Goal: Information Seeking & Learning: Learn about a topic

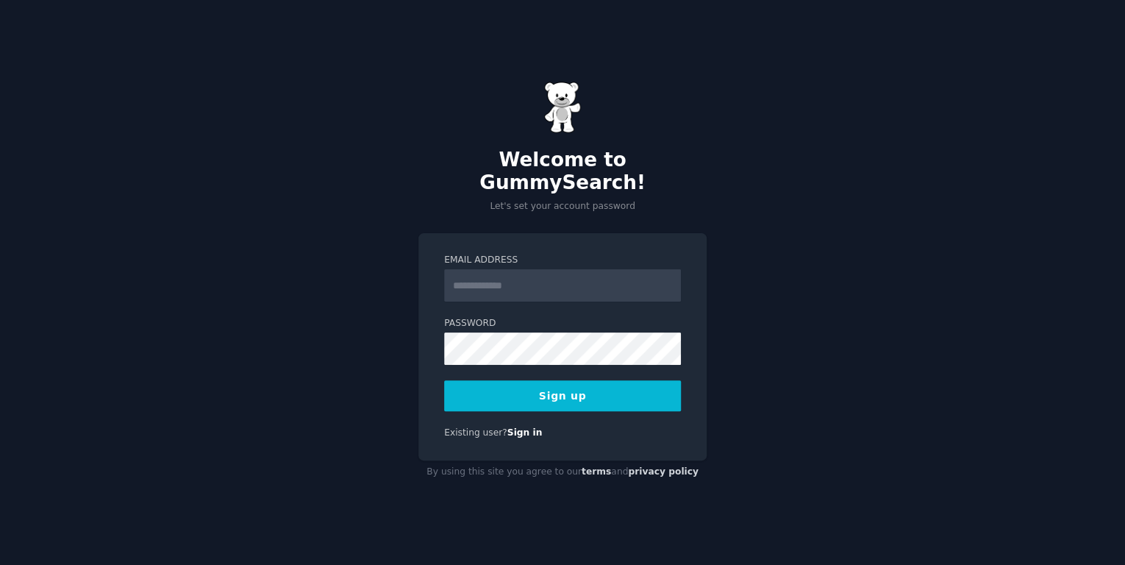
click at [494, 269] on input "Email Address" at bounding box center [562, 285] width 237 height 32
drag, startPoint x: 498, startPoint y: 273, endPoint x: 482, endPoint y: 273, distance: 16.2
click at [482, 273] on input "Email Address" at bounding box center [562, 285] width 237 height 32
type input "**********"
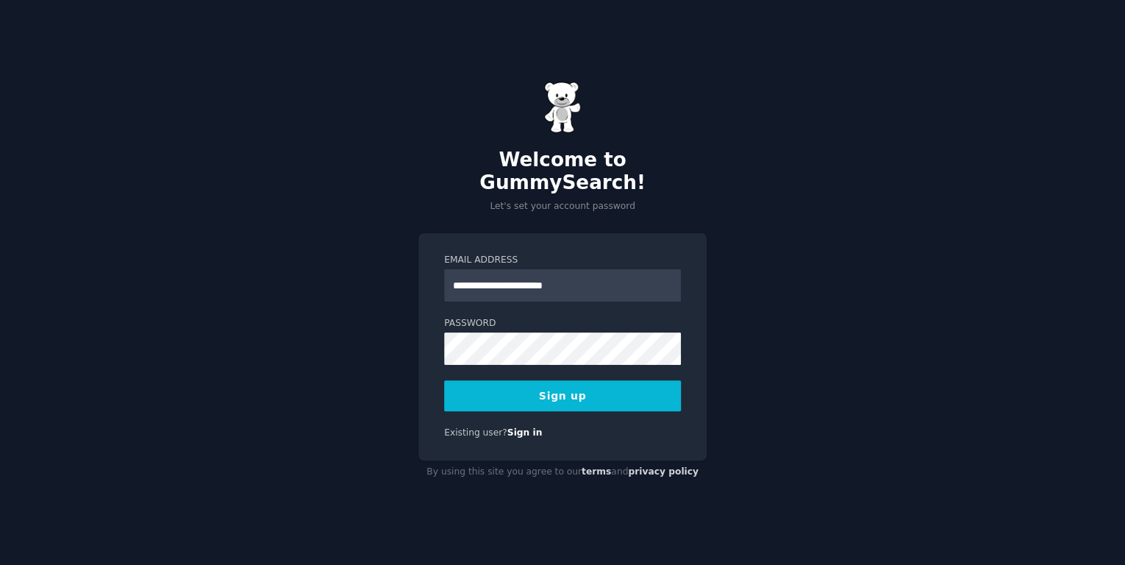
click at [532, 386] on button "Sign up" at bounding box center [562, 395] width 237 height 31
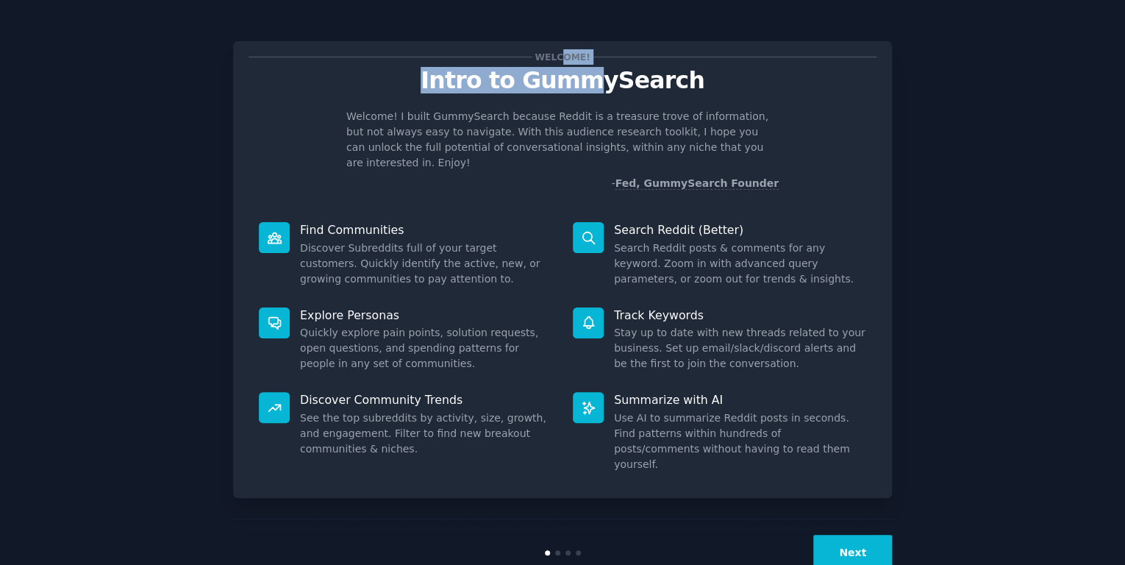
drag, startPoint x: 559, startPoint y: 57, endPoint x: 598, endPoint y: 99, distance: 58.3
click at [601, 95] on div "Welcome! Intro to GummySearch Welcome! I built GummySearch because Reddit is a …" at bounding box center [562, 124] width 628 height 135
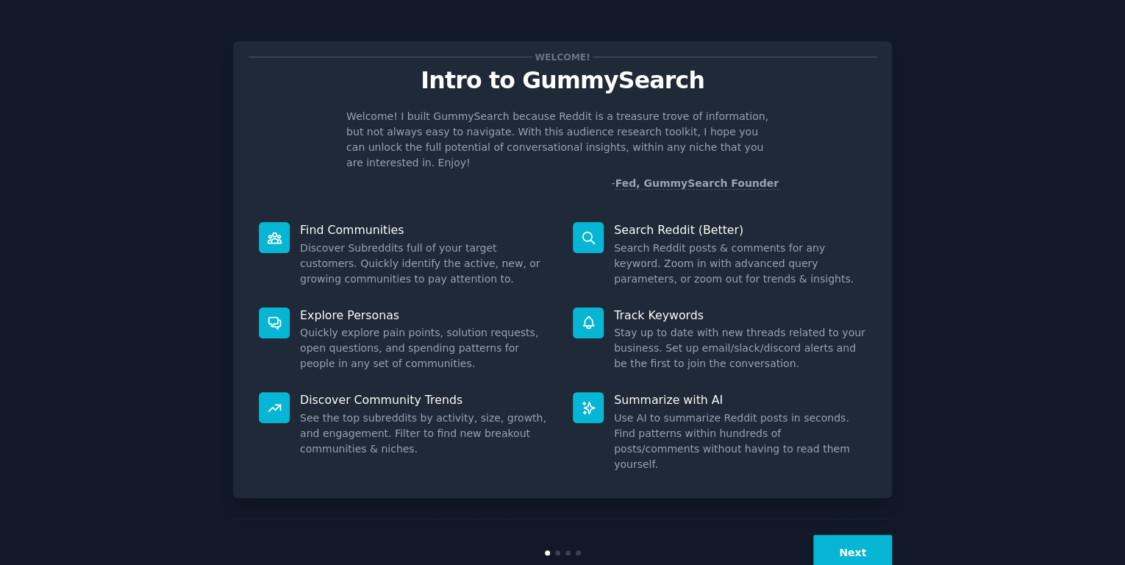
click at [598, 99] on div "Welcome! Intro to GummySearch Welcome! I built GummySearch because Reddit is a …" at bounding box center [562, 124] width 628 height 135
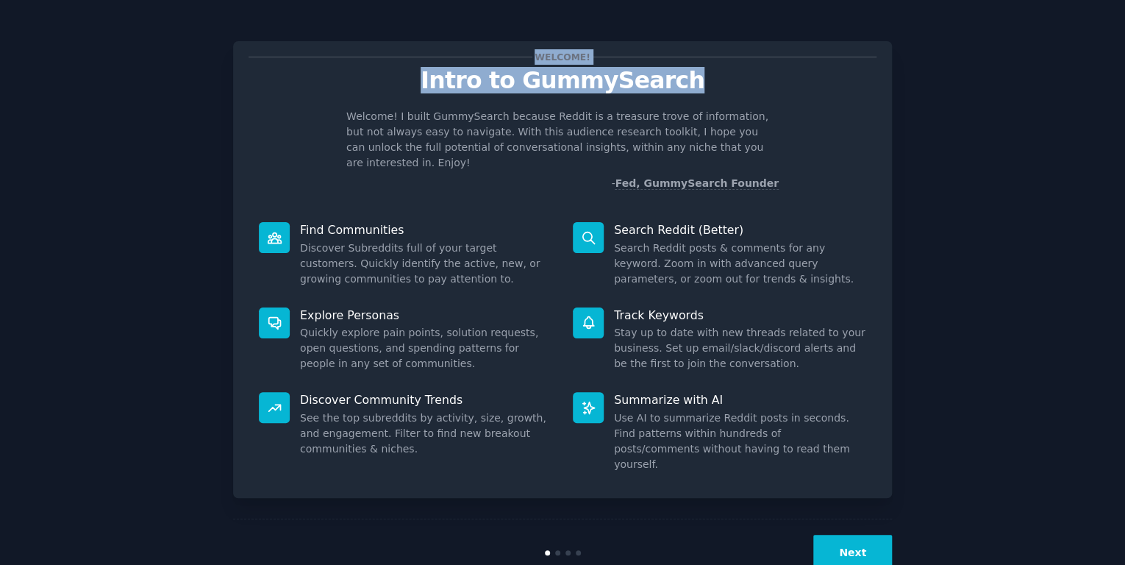
drag, startPoint x: 540, startPoint y: 59, endPoint x: 692, endPoint y: 88, distance: 155.0
click at [692, 87] on div "Welcome! Intro to GummySearch Welcome! I built GummySearch because Reddit is a …" at bounding box center [562, 124] width 628 height 135
click at [692, 88] on p "Intro to GummySearch" at bounding box center [562, 81] width 628 height 26
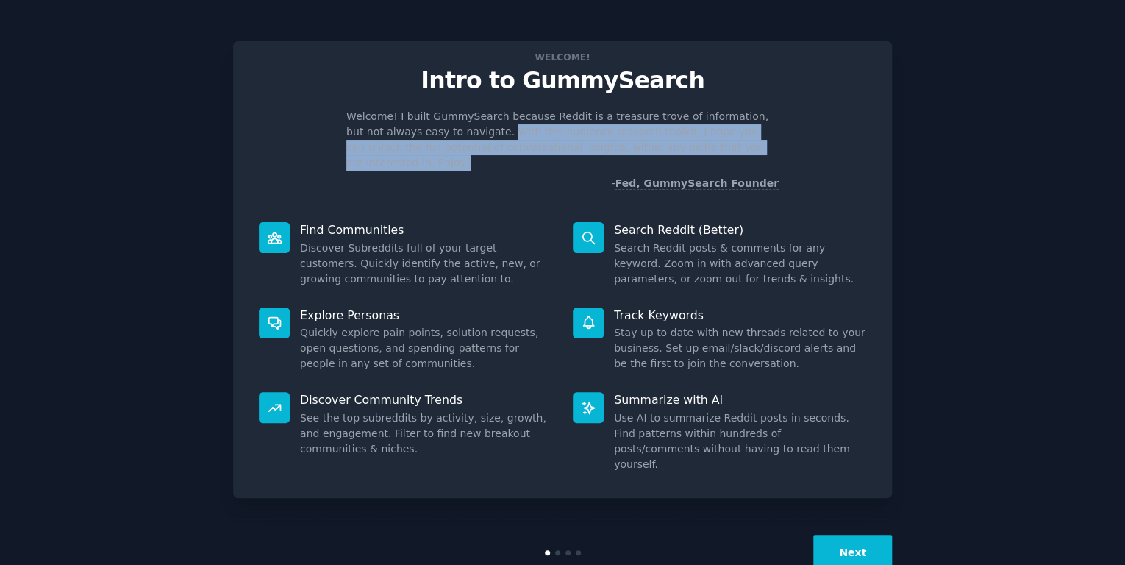
drag, startPoint x: 468, startPoint y: 129, endPoint x: 801, endPoint y: 153, distance: 334.6
click at [801, 153] on div "Welcome! I built GummySearch because Reddit is a treasure trove of information,…" at bounding box center [562, 150] width 628 height 82
click at [776, 147] on p "Welcome! I built GummySearch because Reddit is a treasure trove of information,…" at bounding box center [562, 140] width 432 height 62
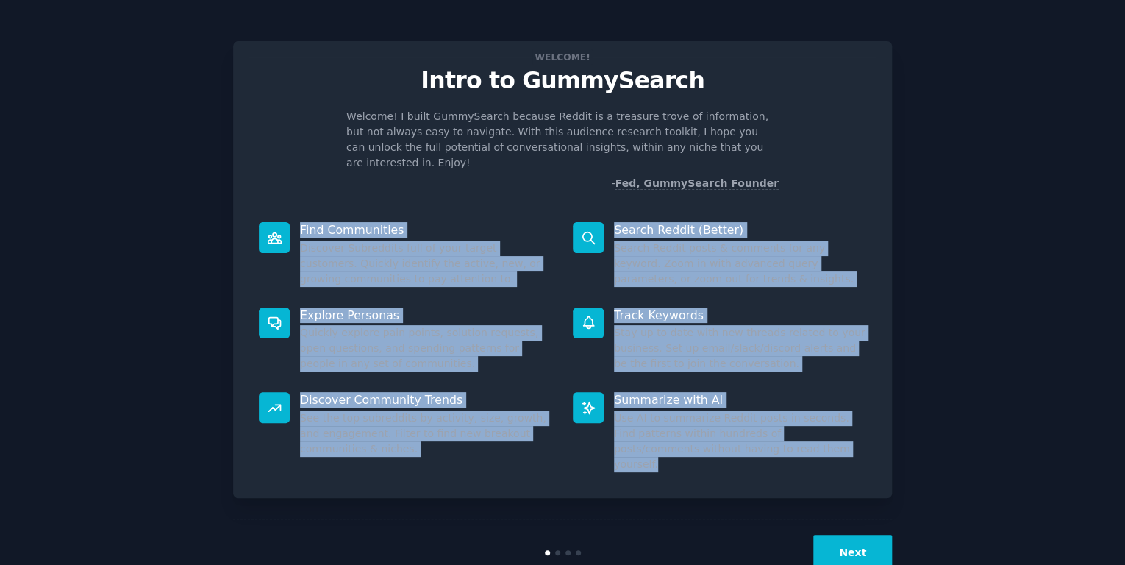
drag, startPoint x: 299, startPoint y: 212, endPoint x: 871, endPoint y: 435, distance: 613.7
click at [873, 435] on div "Find Communities Discover Subreddits full of your target customers. Quickly ide…" at bounding box center [562, 347] width 628 height 271
click at [828, 442] on div "Summarize with AI Use AI to summarize Reddit posts in seconds. Find patterns wi…" at bounding box center [719, 432] width 314 height 101
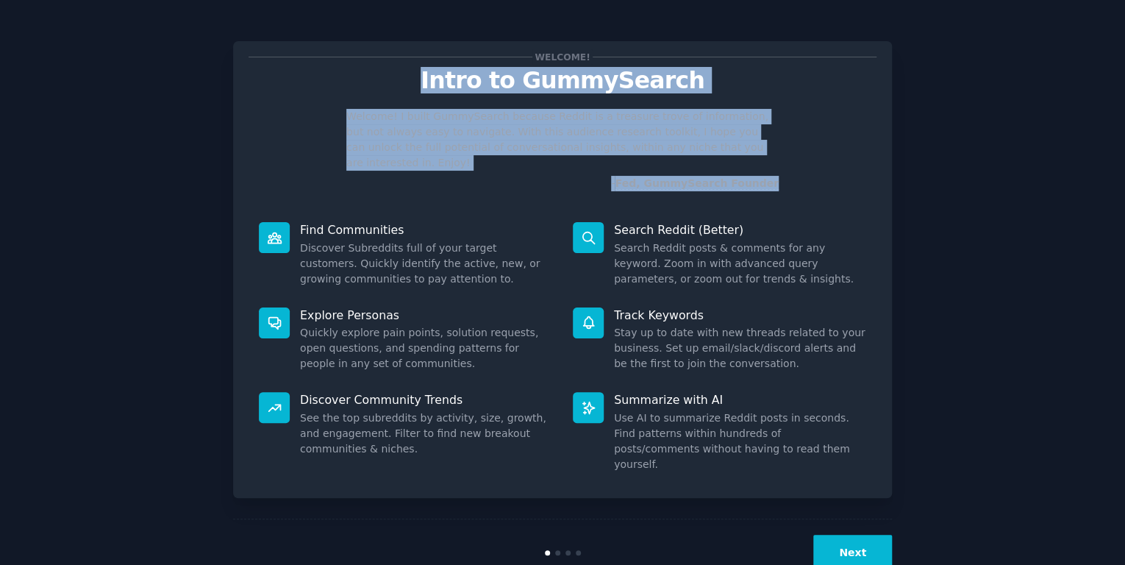
drag, startPoint x: 402, startPoint y: 79, endPoint x: 815, endPoint y: 176, distance: 424.5
click at [815, 176] on div "Welcome! Intro to GummySearch Welcome! I built GummySearch because Reddit is a …" at bounding box center [562, 269] width 659 height 456
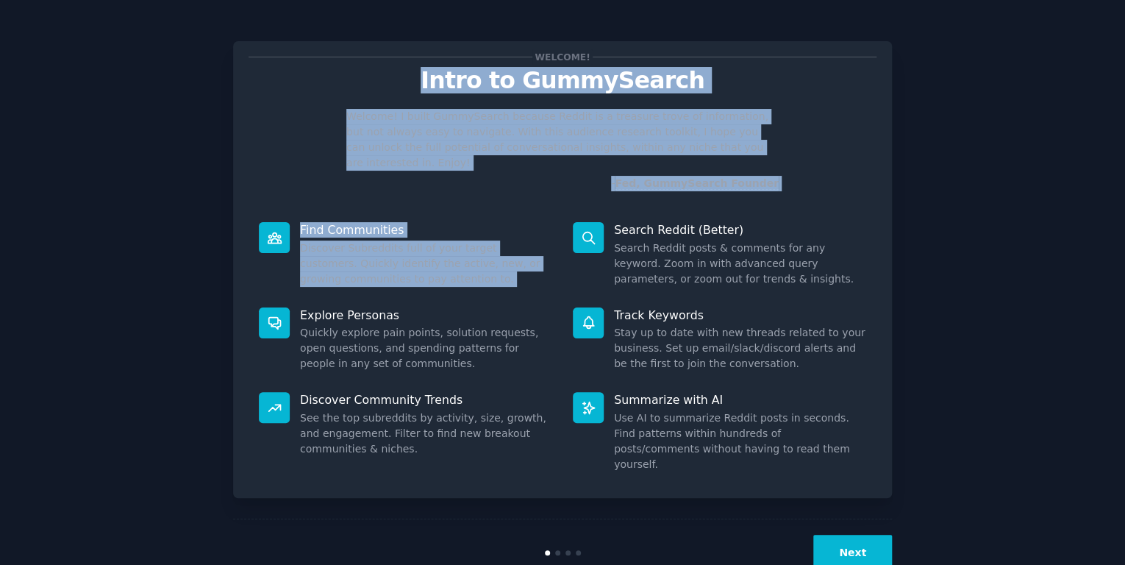
click at [815, 176] on div "Welcome! Intro to GummySearch Welcome! I built GummySearch because Reddit is a …" at bounding box center [562, 269] width 659 height 456
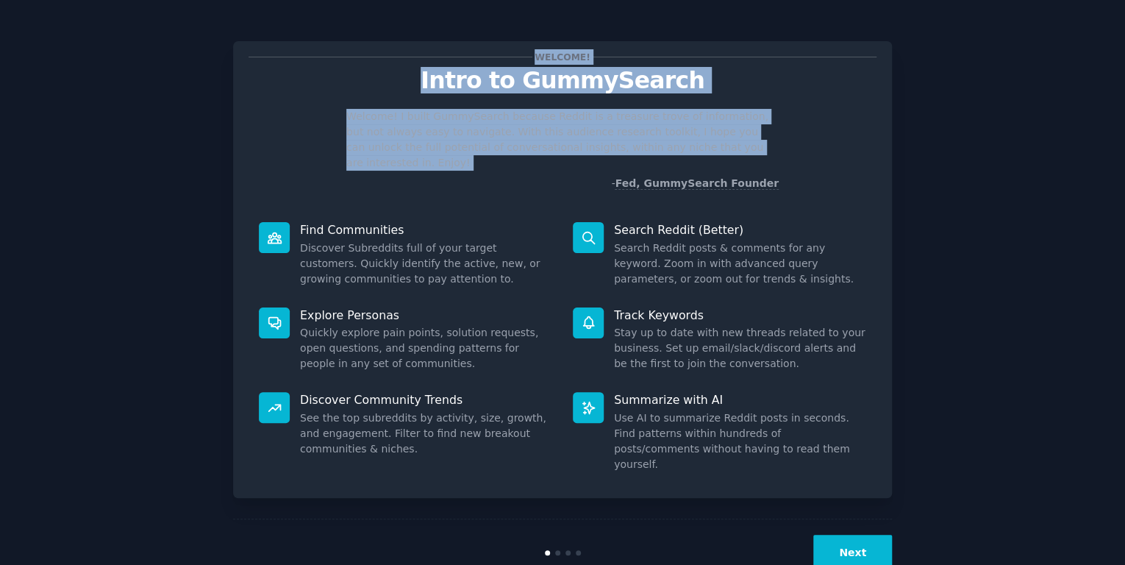
drag, startPoint x: 534, startPoint y: 56, endPoint x: 809, endPoint y: 167, distance: 295.8
click at [806, 162] on div "Welcome! Intro to GummySearch Welcome! I built GummySearch because Reddit is a …" at bounding box center [562, 124] width 628 height 135
click at [804, 173] on div "Welcome! I built GummySearch because Reddit is a treasure trove of information,…" at bounding box center [562, 150] width 628 height 82
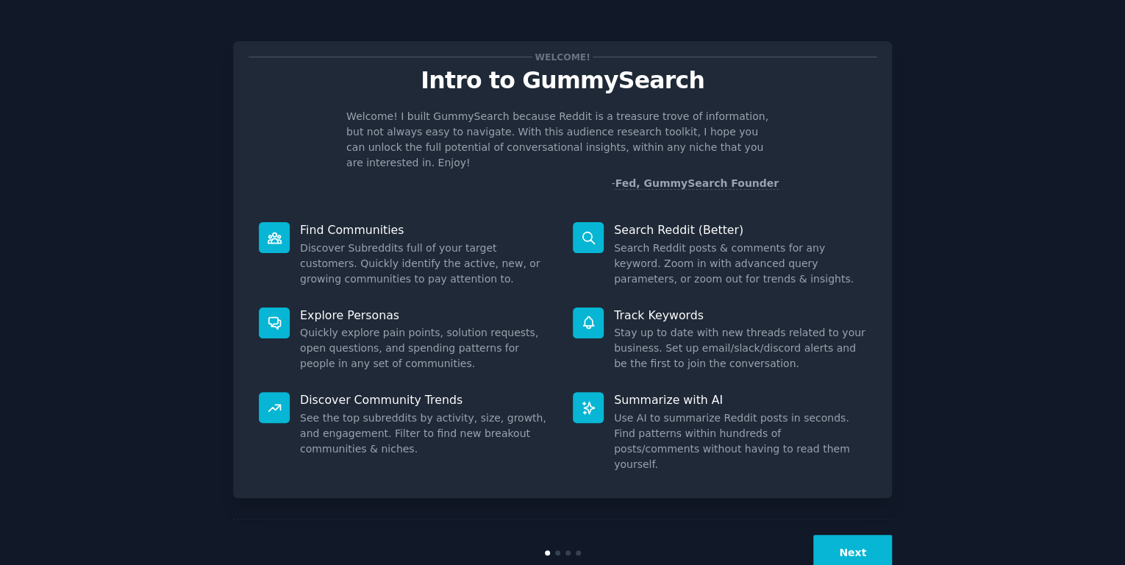
click at [869, 534] on button "Next" at bounding box center [852, 552] width 79 height 36
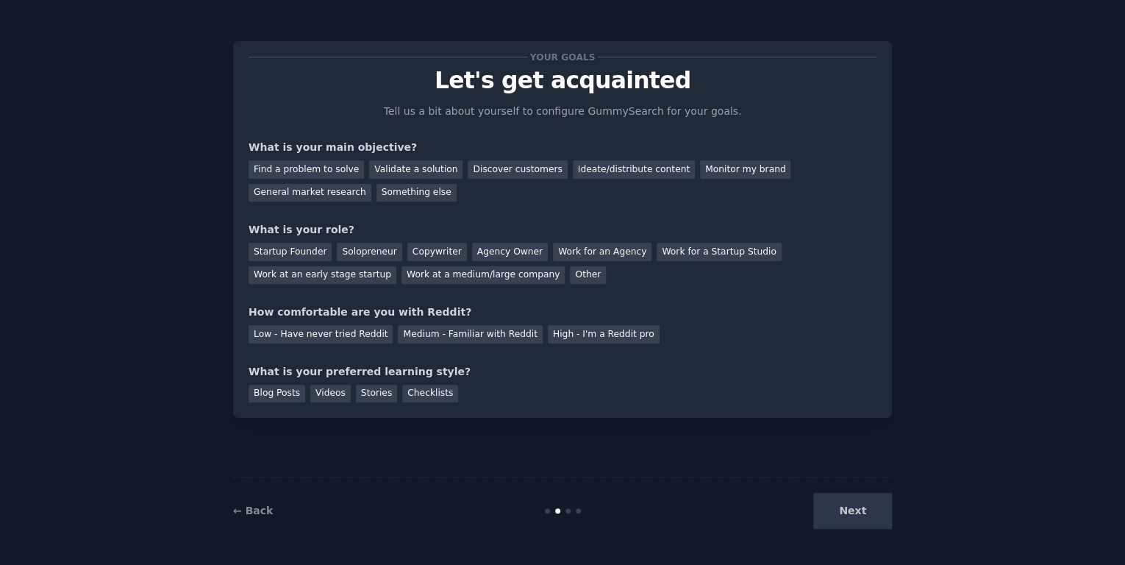
click at [848, 508] on div "Next" at bounding box center [782, 511] width 220 height 36
click at [444, 326] on div "Medium - Familiar with Reddit" at bounding box center [470, 334] width 144 height 18
click at [570, 276] on div "Other" at bounding box center [588, 275] width 36 height 18
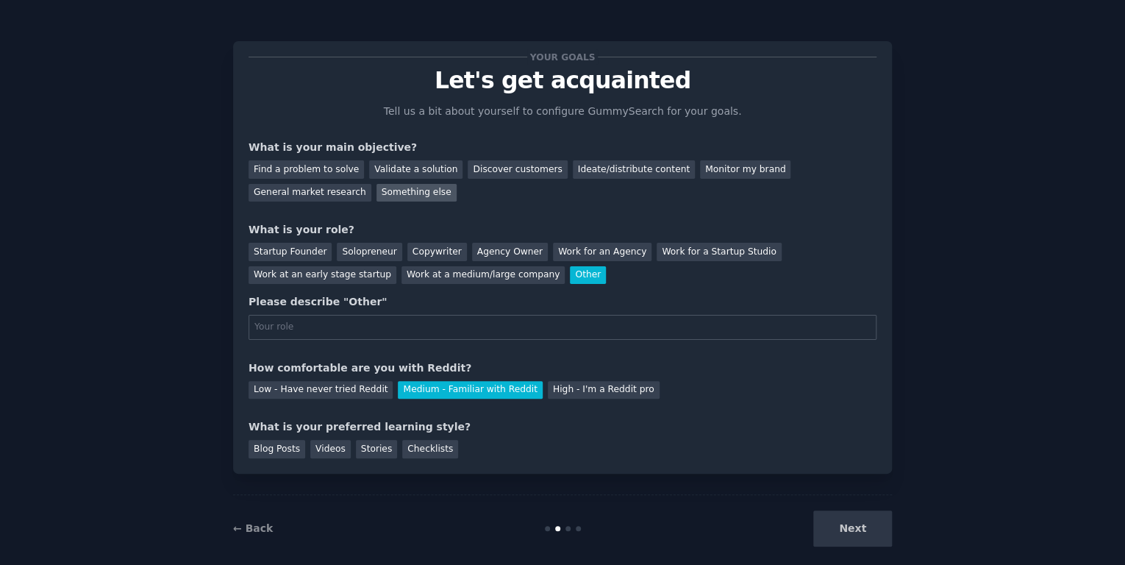
click at [429, 194] on div "Something else" at bounding box center [416, 193] width 80 height 18
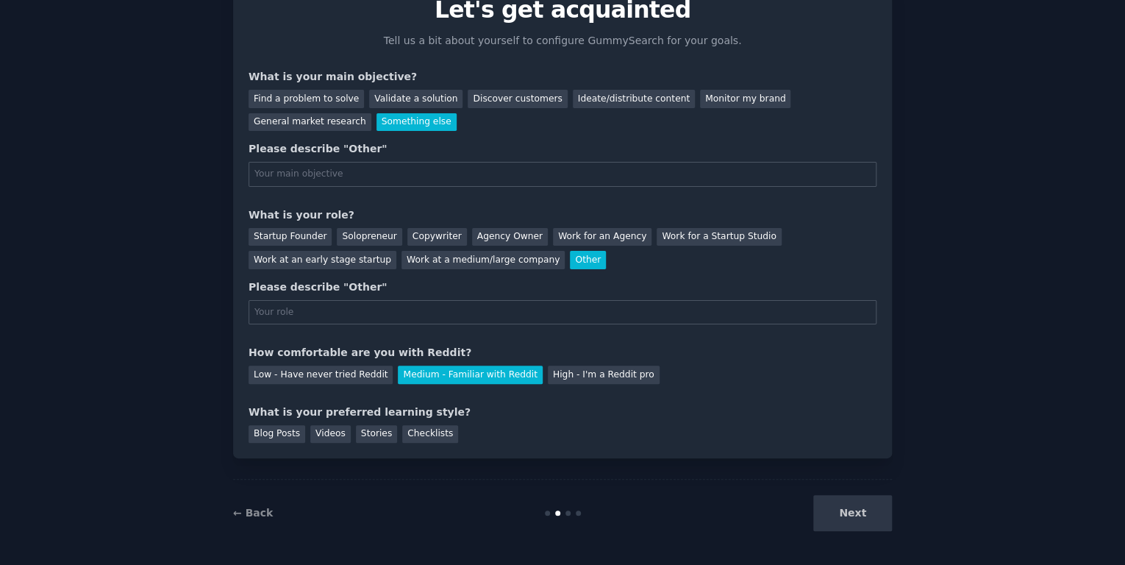
scroll to position [71, 0]
click at [853, 507] on div "Next" at bounding box center [782, 512] width 220 height 36
click at [518, 261] on div "Work at a medium/large company" at bounding box center [482, 259] width 163 height 18
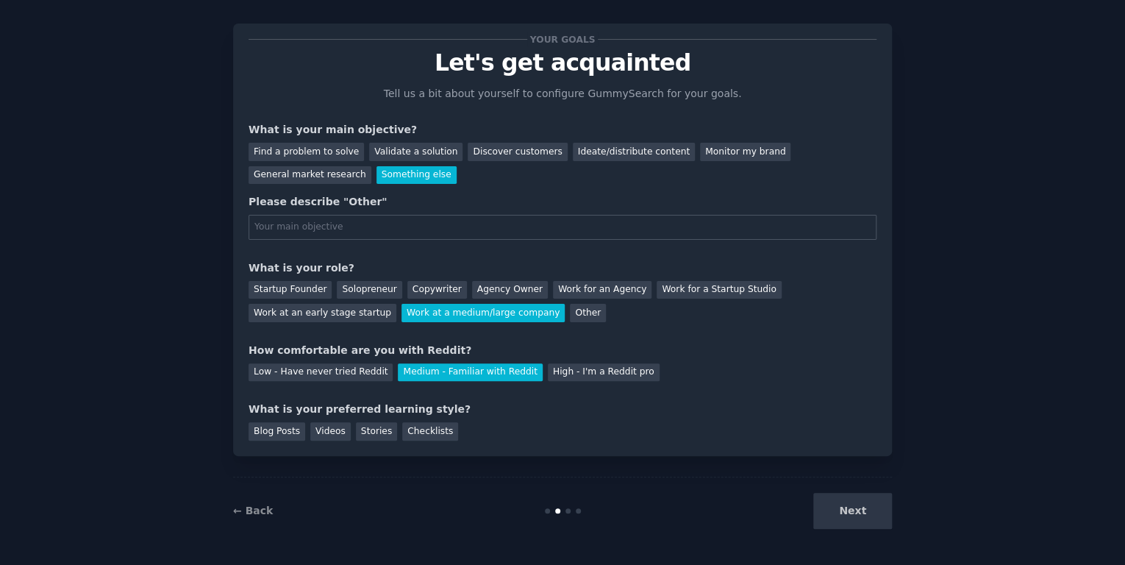
scroll to position [16, 0]
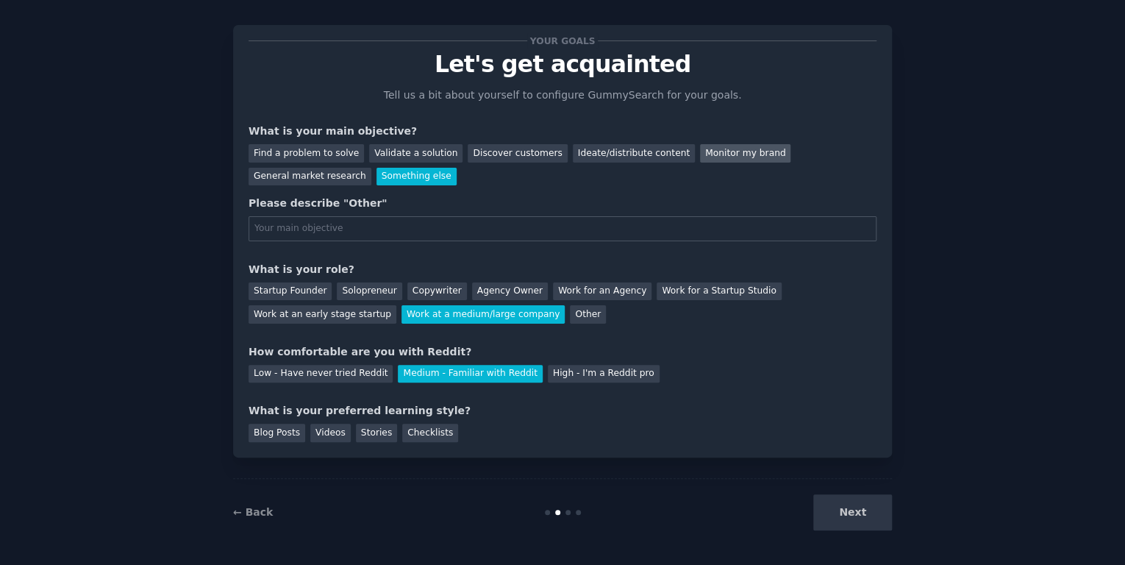
click at [731, 158] on div "Monitor my brand" at bounding box center [745, 153] width 90 height 18
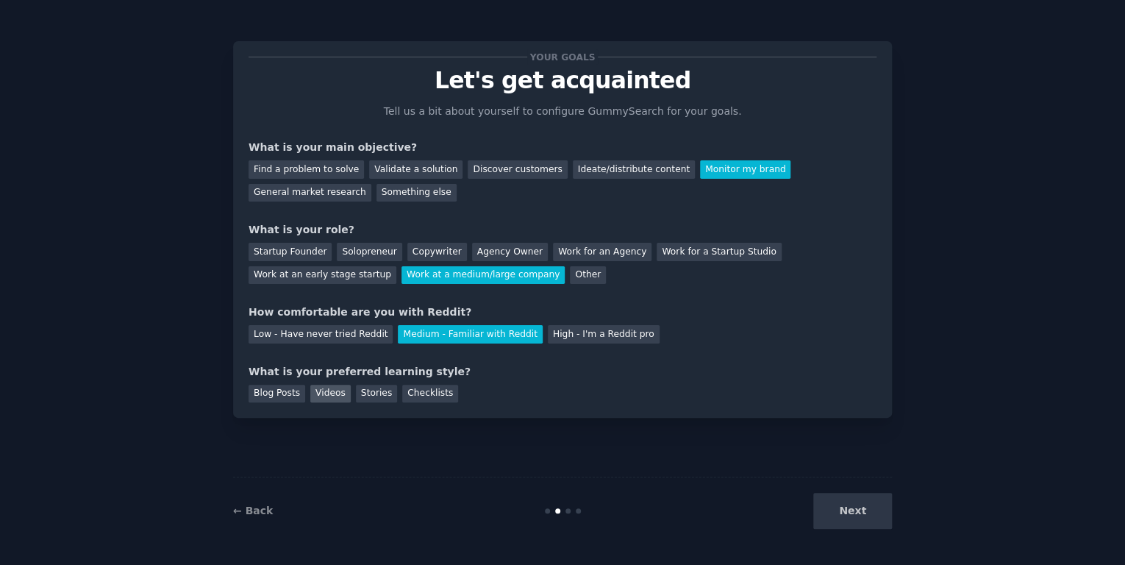
click at [340, 395] on div "Videos" at bounding box center [330, 393] width 40 height 18
click at [862, 518] on button "Next" at bounding box center [852, 511] width 79 height 36
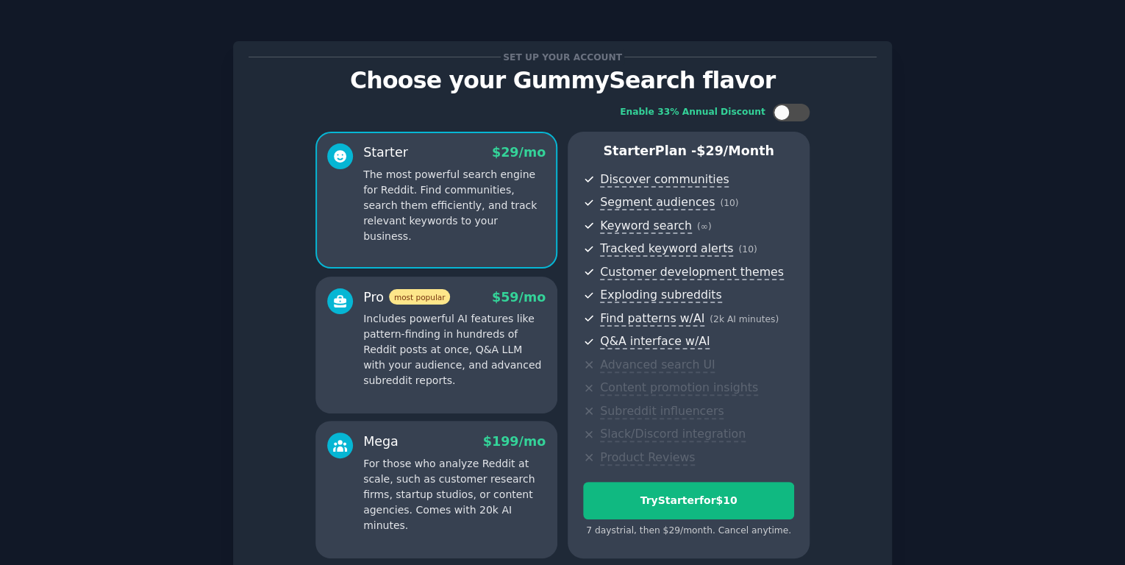
click at [423, 77] on p "Choose your GummySearch flavor" at bounding box center [562, 81] width 628 height 26
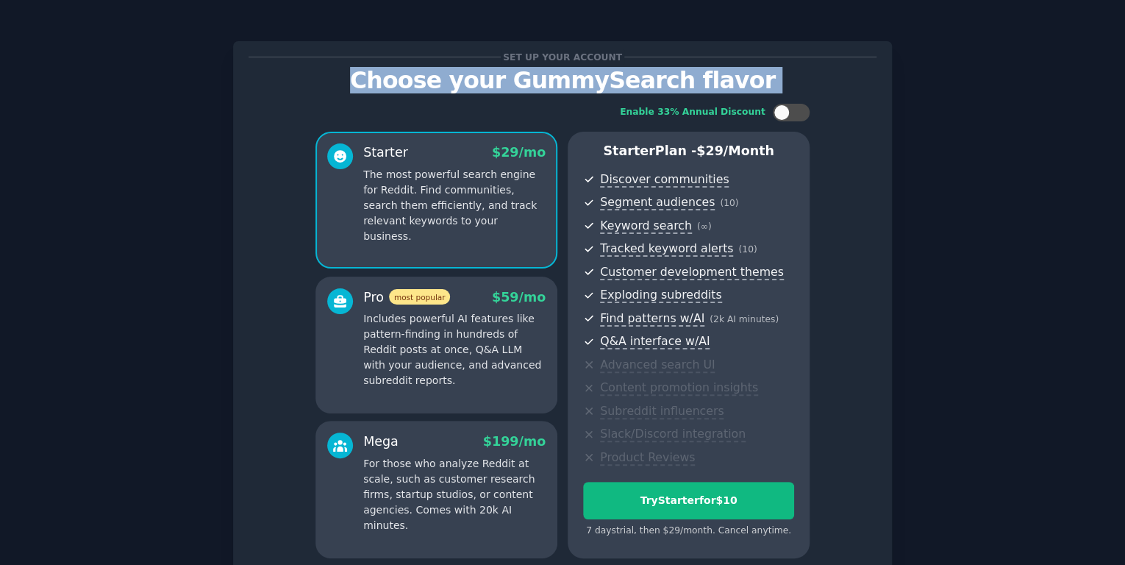
click at [423, 77] on p "Choose your GummySearch flavor" at bounding box center [562, 81] width 628 height 26
click at [596, 90] on p "Choose your GummySearch flavor" at bounding box center [562, 81] width 628 height 26
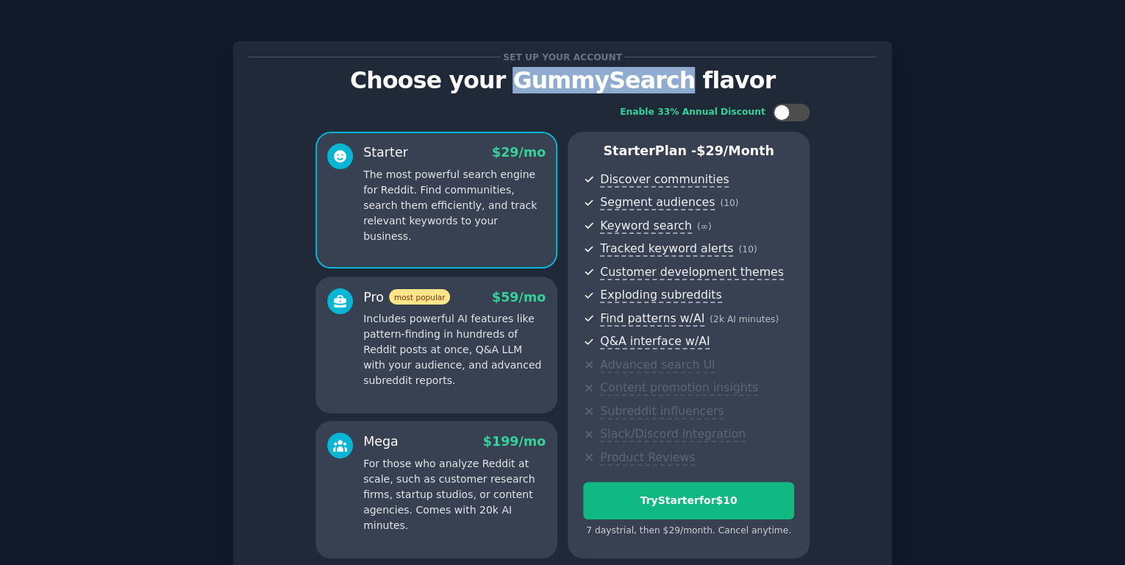
click at [596, 90] on p "Choose your GummySearch flavor" at bounding box center [562, 81] width 628 height 26
click at [429, 74] on p "Choose your GummySearch flavor" at bounding box center [562, 81] width 628 height 26
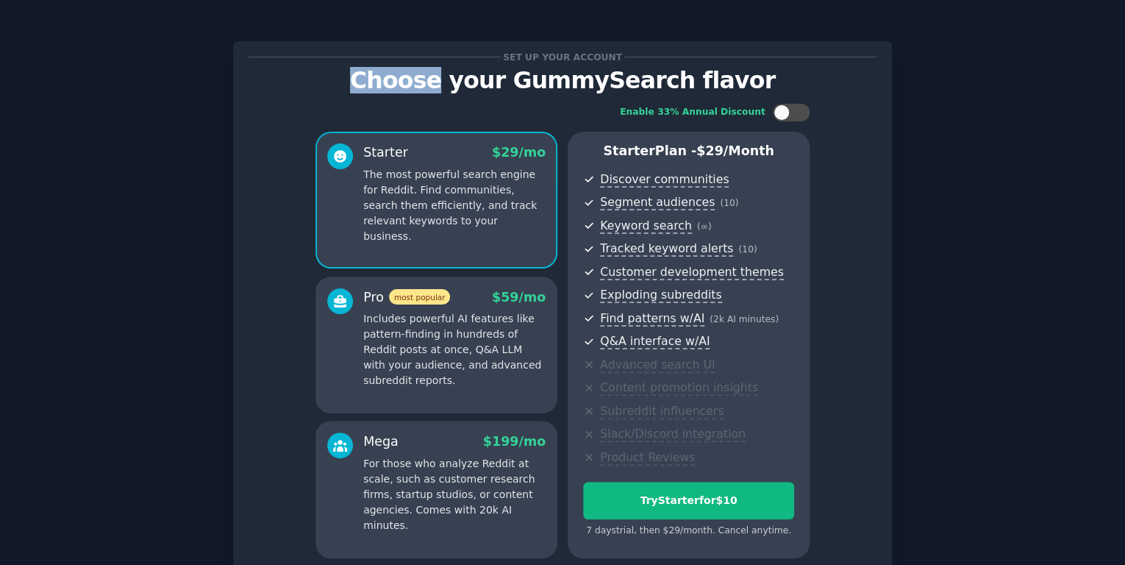
click at [429, 74] on p "Choose your GummySearch flavor" at bounding box center [562, 81] width 628 height 26
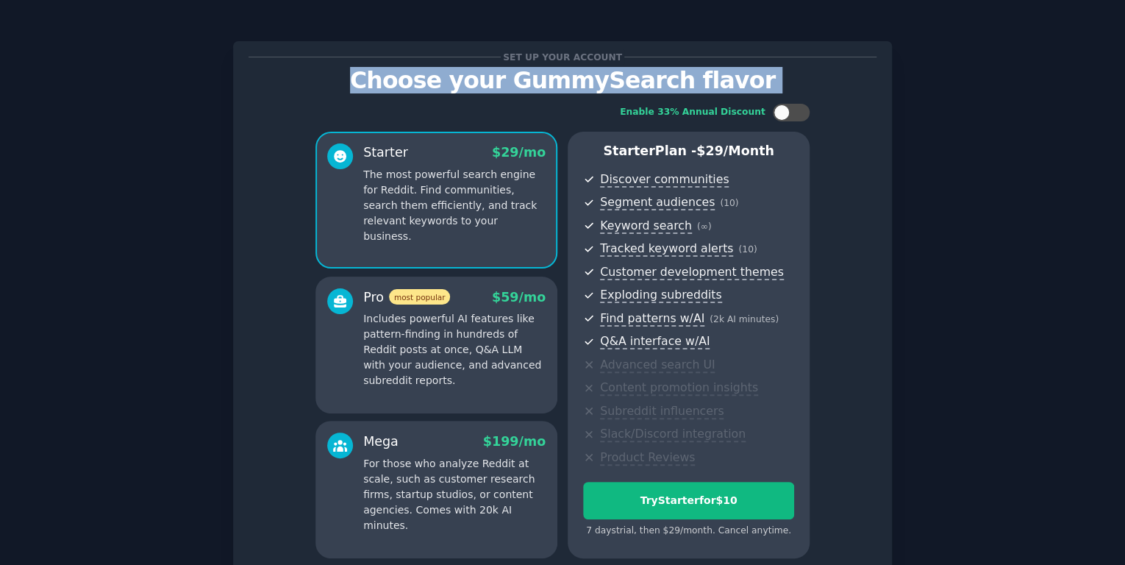
click at [429, 74] on p "Choose your GummySearch flavor" at bounding box center [562, 81] width 628 height 26
click at [485, 84] on p "Choose your GummySearch flavor" at bounding box center [562, 81] width 628 height 26
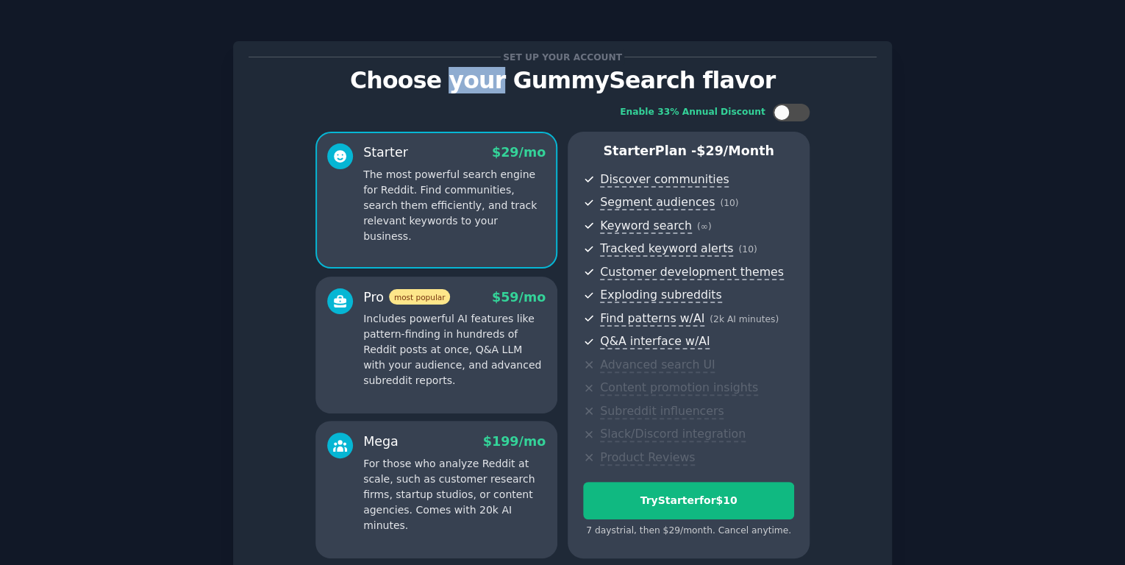
click at [485, 84] on p "Choose your GummySearch flavor" at bounding box center [562, 81] width 628 height 26
click at [430, 78] on p "Choose your GummySearch flavor" at bounding box center [562, 81] width 628 height 26
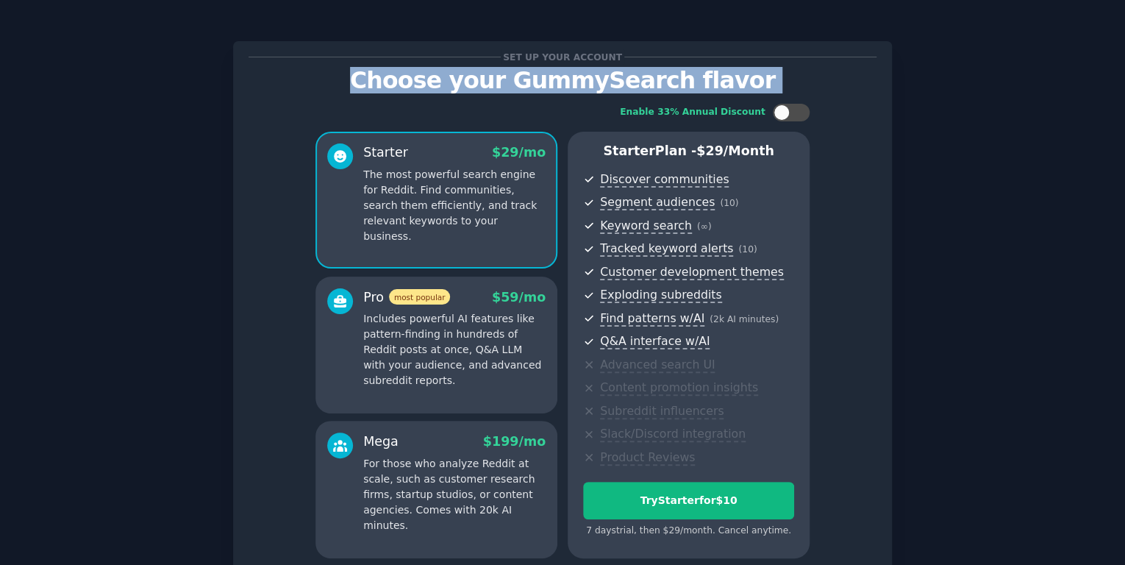
click at [430, 78] on p "Choose your GummySearch flavor" at bounding box center [562, 81] width 628 height 26
click at [604, 85] on p "Choose your GummySearch flavor" at bounding box center [562, 81] width 628 height 26
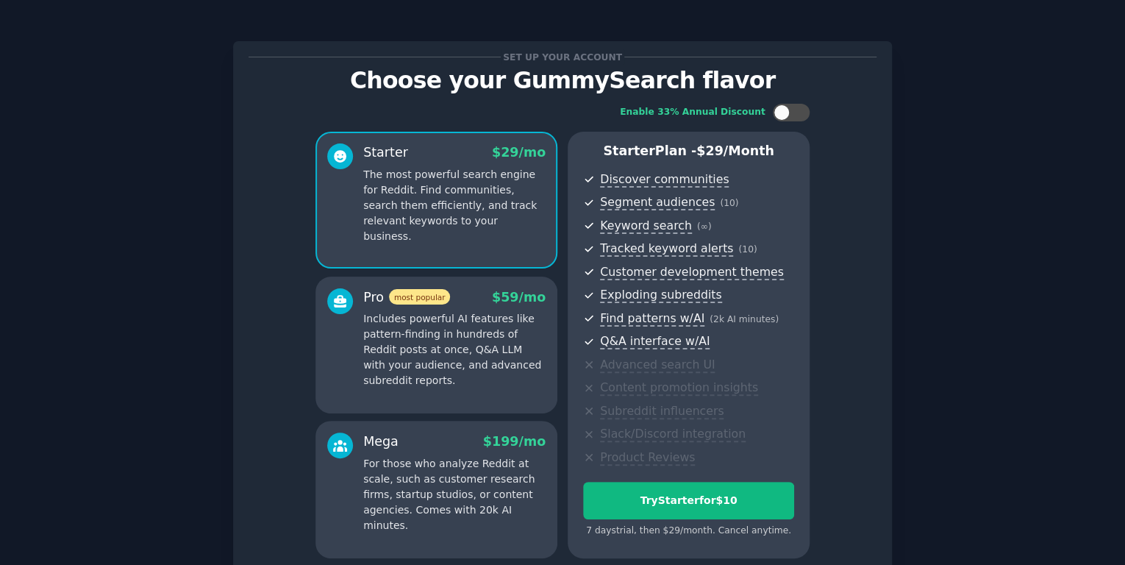
click at [423, 79] on p "Choose your GummySearch flavor" at bounding box center [562, 81] width 628 height 26
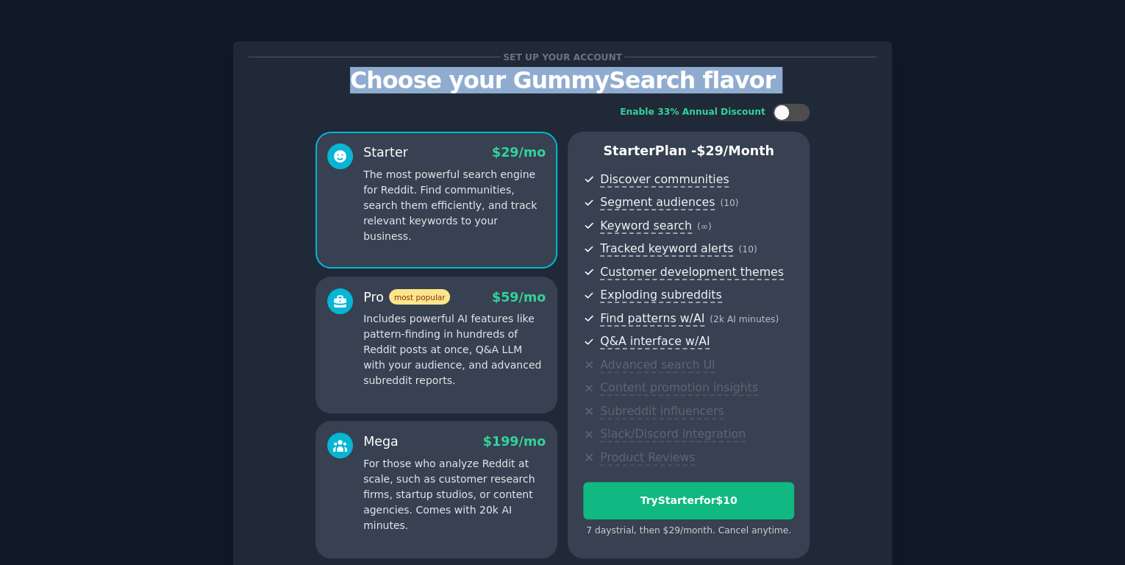
click at [423, 79] on p "Choose your GummySearch flavor" at bounding box center [562, 81] width 628 height 26
click at [587, 88] on p "Choose your GummySearch flavor" at bounding box center [562, 81] width 628 height 26
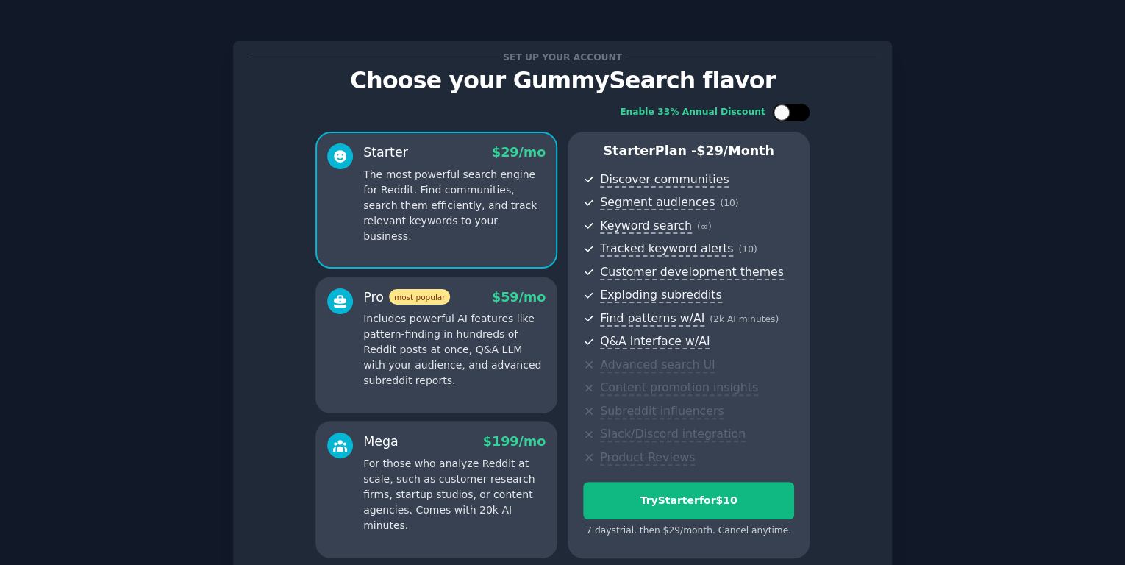
click at [788, 118] on div at bounding box center [791, 113] width 37 height 18
click at [785, 116] on div at bounding box center [791, 113] width 37 height 18
click at [795, 115] on div at bounding box center [798, 112] width 7 height 7
click at [795, 115] on div at bounding box center [800, 112] width 16 height 16
click at [864, 115] on div "Enable 33% Annual Discount Starter $ 29 /mo The most powerful search engine for…" at bounding box center [562, 330] width 628 height 475
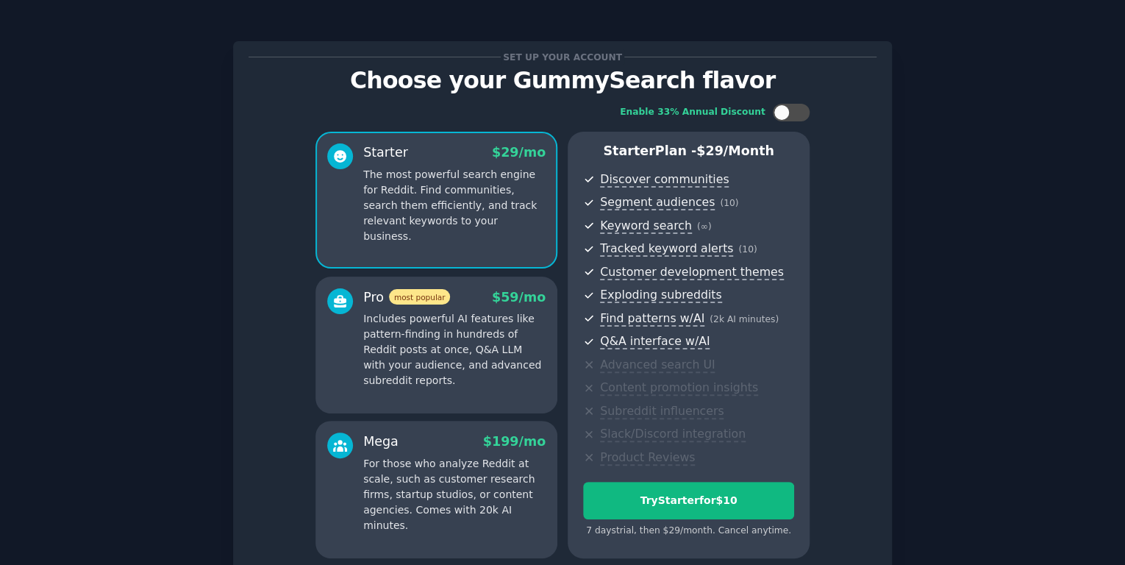
click at [653, 112] on div "Enable 33% Annual Discount" at bounding box center [693, 112] width 146 height 13
click at [732, 114] on div "Enable 33% Annual Discount" at bounding box center [693, 112] width 146 height 13
click at [661, 107] on div "Enable 33% Annual Discount" at bounding box center [693, 112] width 146 height 13
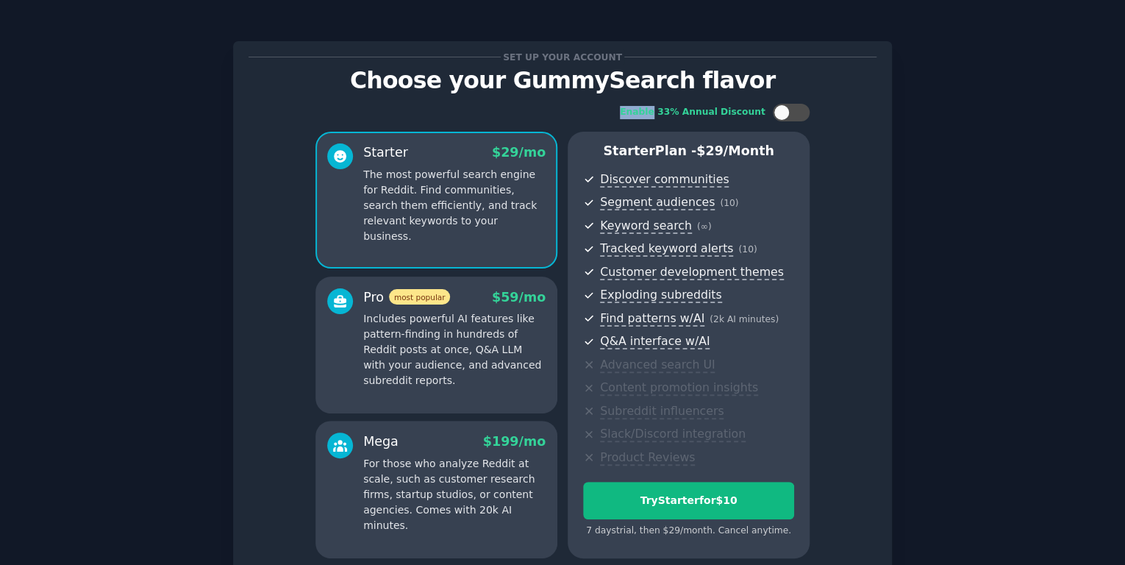
click at [661, 107] on div "Enable 33% Annual Discount" at bounding box center [693, 112] width 146 height 13
click at [700, 109] on div "Enable 33% Annual Discount" at bounding box center [693, 112] width 146 height 13
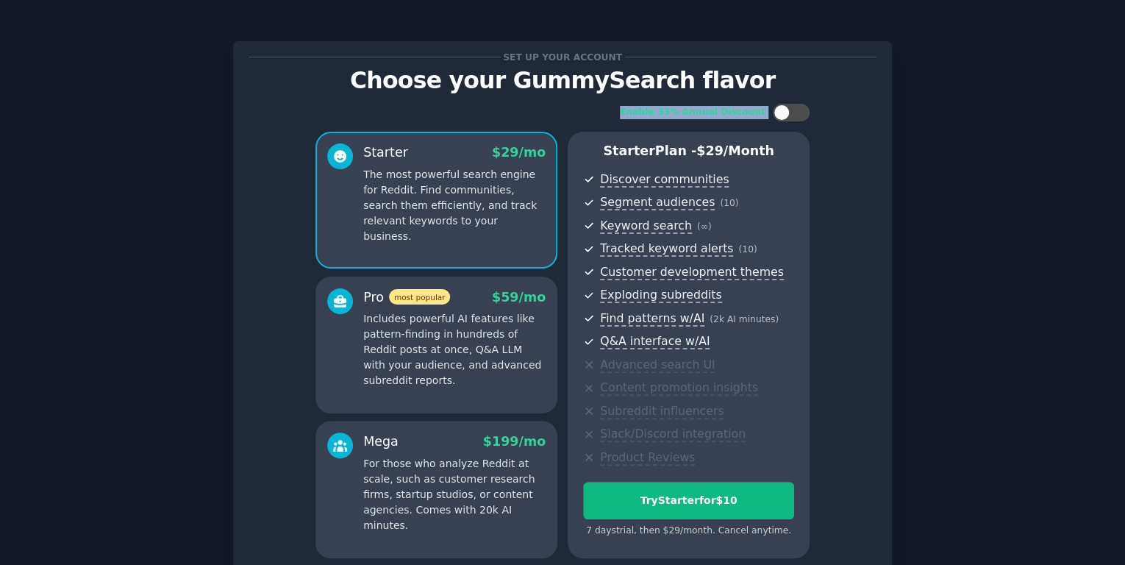
click at [674, 110] on div "Enable 33% Annual Discount" at bounding box center [693, 112] width 146 height 13
click at [788, 110] on div at bounding box center [791, 113] width 37 height 18
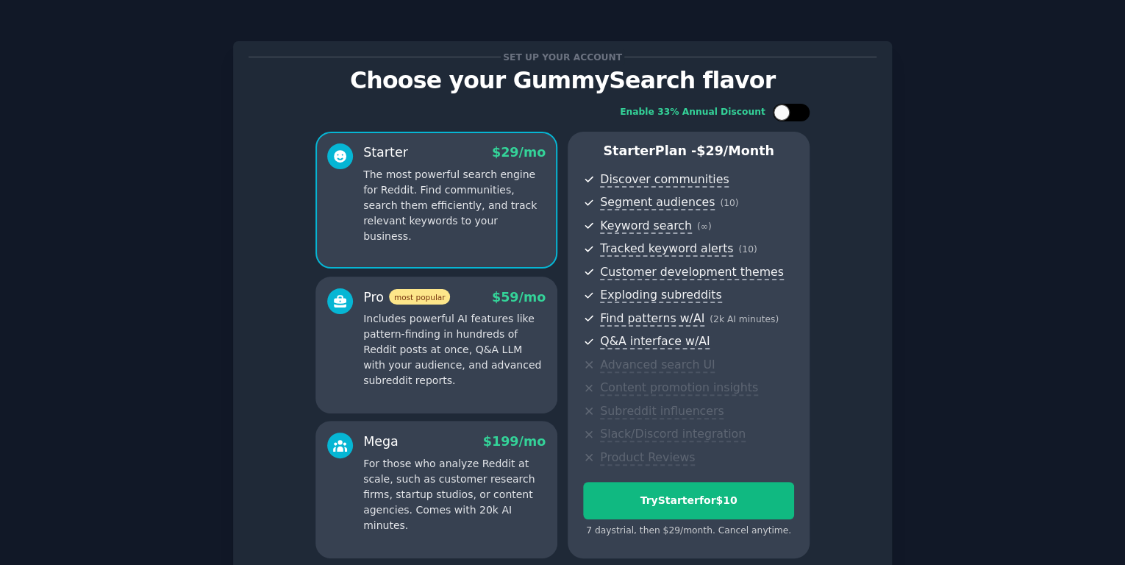
click at [788, 110] on div at bounding box center [791, 113] width 37 height 18
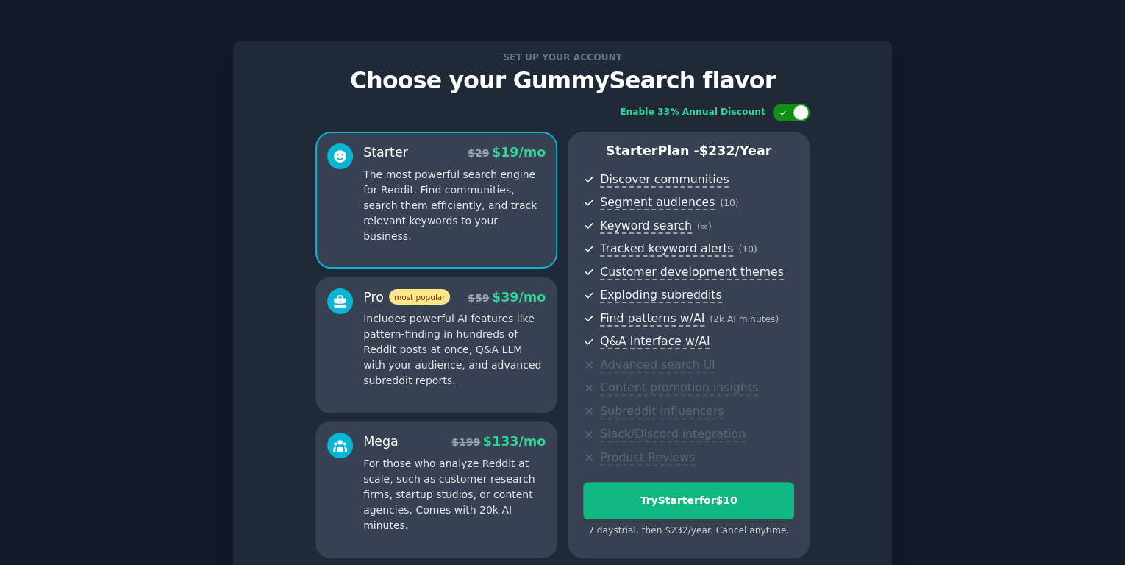
click at [788, 110] on div at bounding box center [791, 113] width 37 height 18
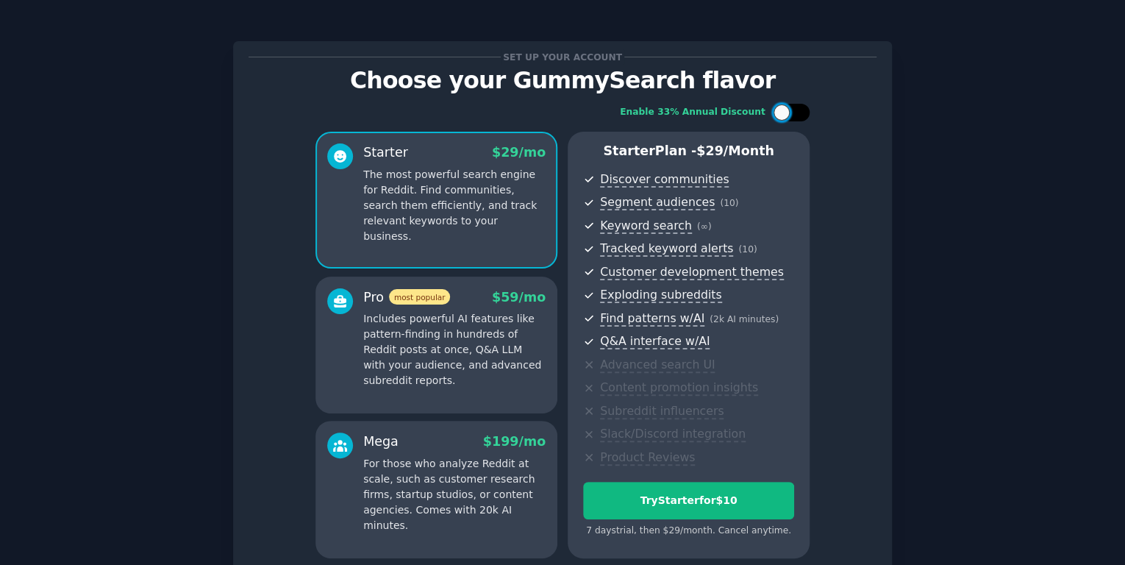
click at [788, 110] on div at bounding box center [791, 113] width 37 height 18
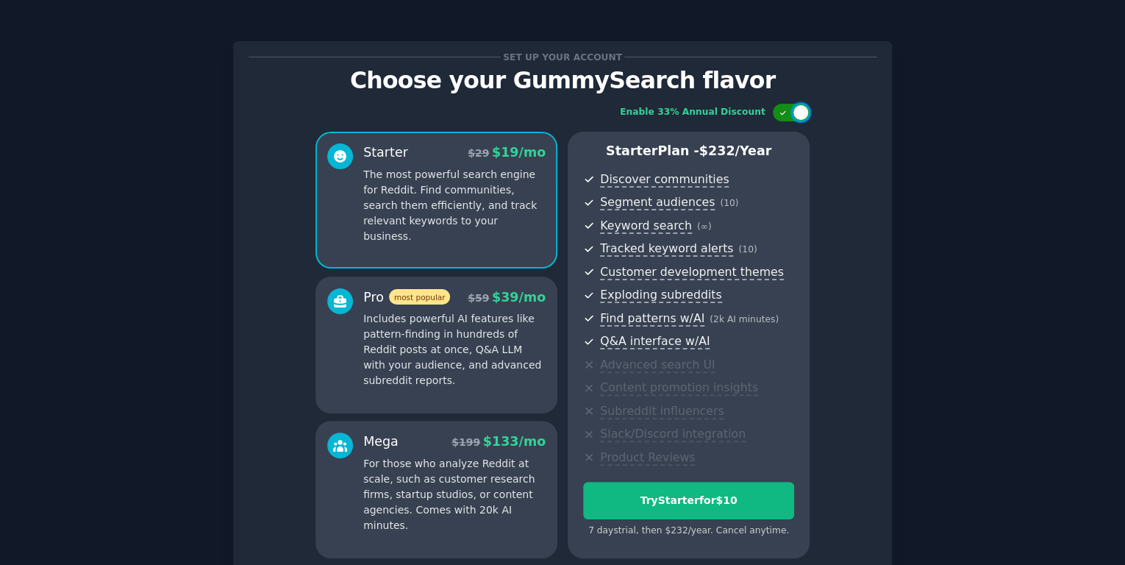
click at [788, 110] on div at bounding box center [791, 113] width 37 height 18
click at [784, 110] on div at bounding box center [781, 112] width 16 height 16
click at [784, 110] on div at bounding box center [783, 112] width 10 height 7
click at [784, 111] on div at bounding box center [781, 112] width 16 height 16
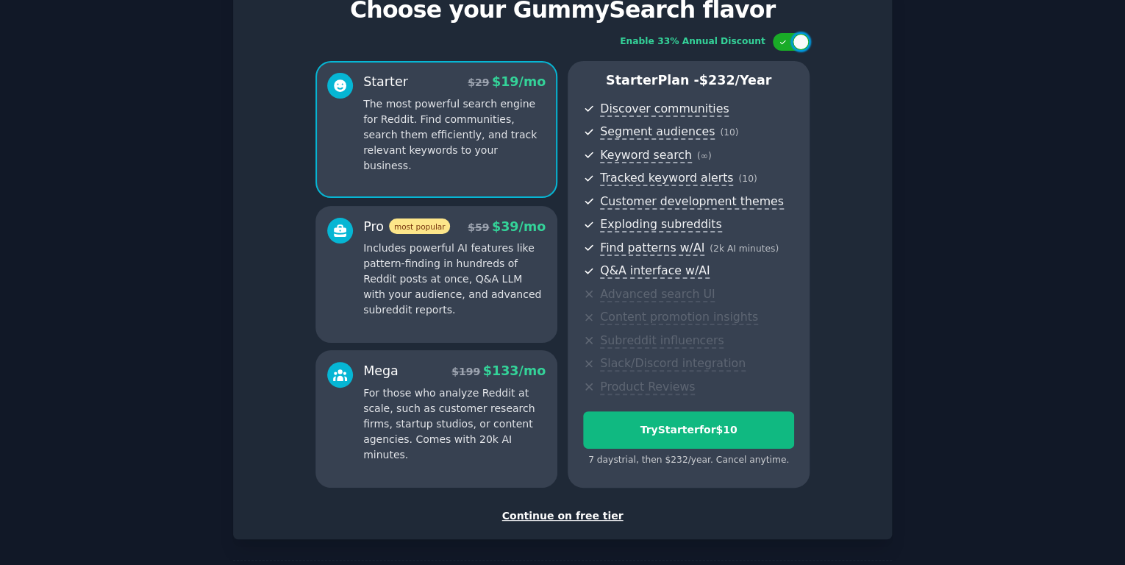
click at [437, 418] on p "For those who analyze Reddit at scale, such as customer research firms, startup…" at bounding box center [454, 423] width 182 height 77
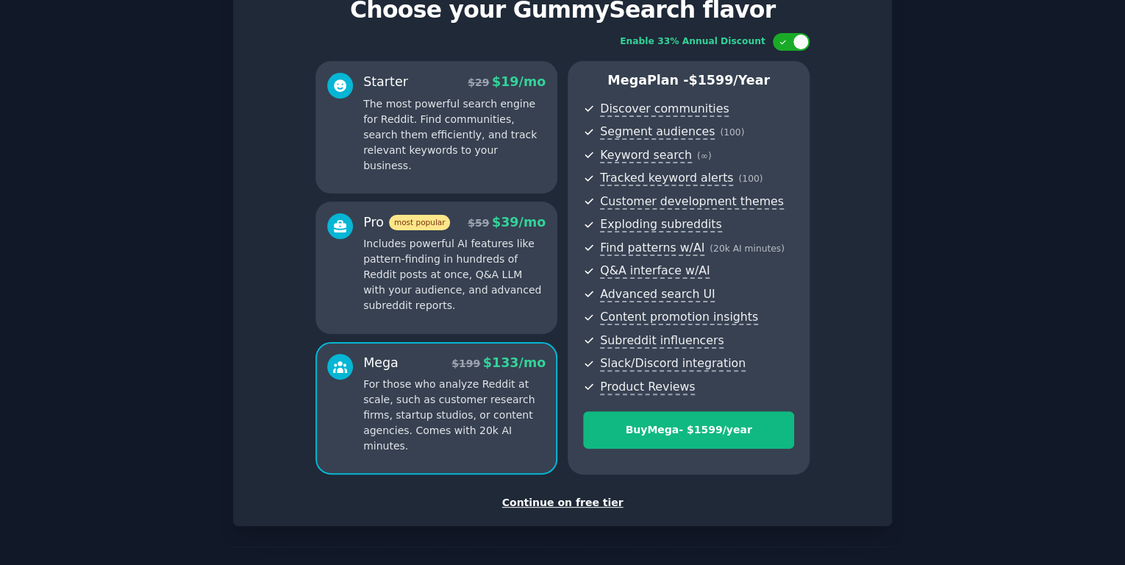
click at [442, 284] on p "Includes powerful AI features like pattern-finding in hundreds of Reddit posts …" at bounding box center [454, 274] width 182 height 77
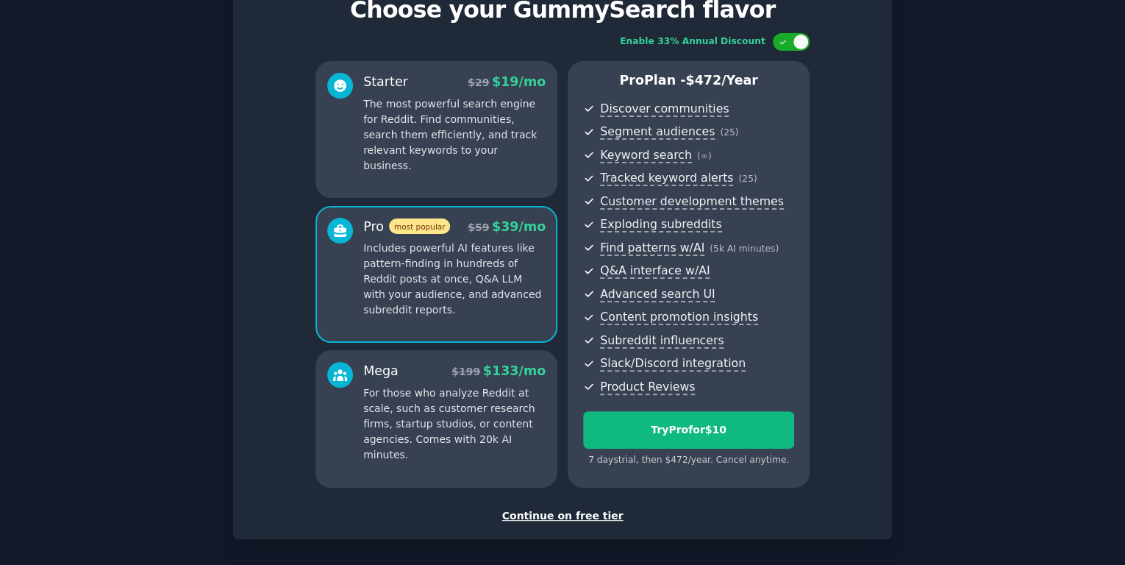
click at [440, 401] on p "For those who analyze Reddit at scale, such as customer research firms, startup…" at bounding box center [454, 423] width 182 height 77
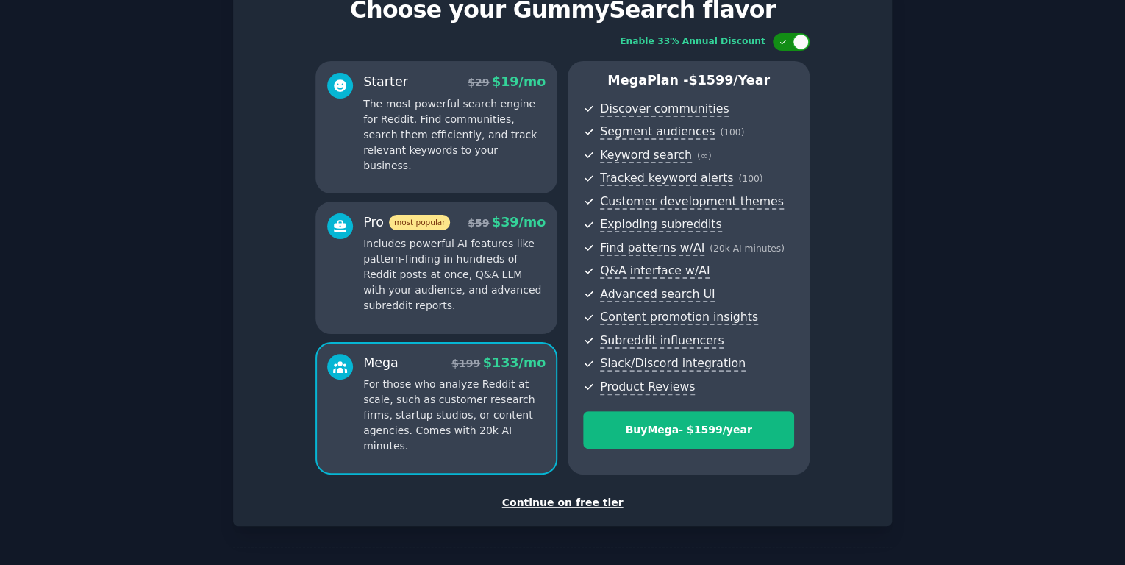
click at [792, 41] on div at bounding box center [800, 42] width 16 height 16
click at [791, 43] on div at bounding box center [791, 42] width 37 height 18
click at [787, 42] on div at bounding box center [791, 42] width 37 height 18
click at [787, 43] on div at bounding box center [791, 42] width 37 height 18
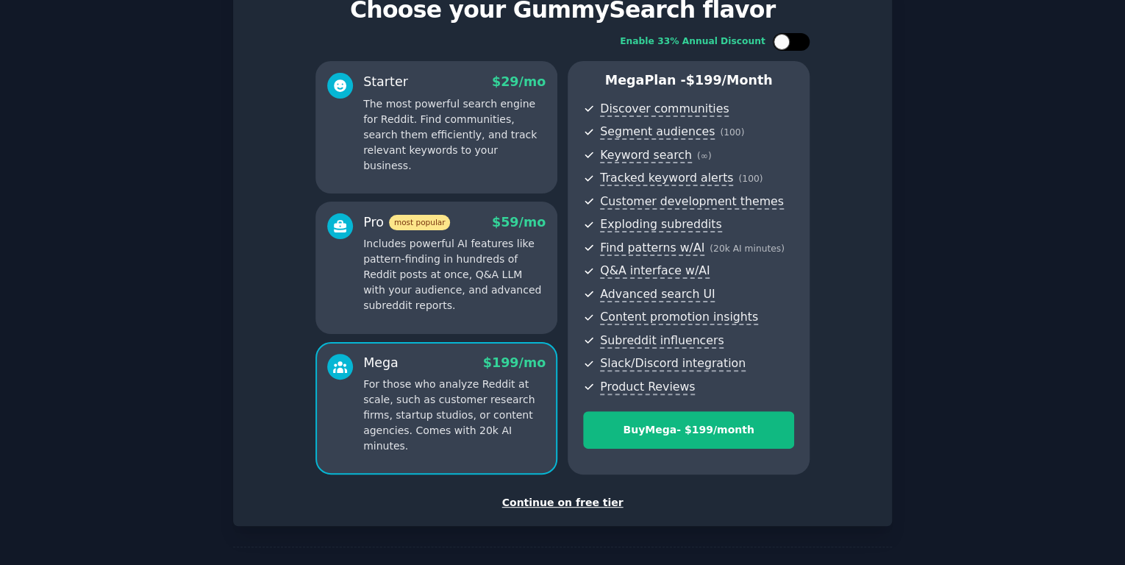
click at [787, 43] on div at bounding box center [791, 42] width 37 height 18
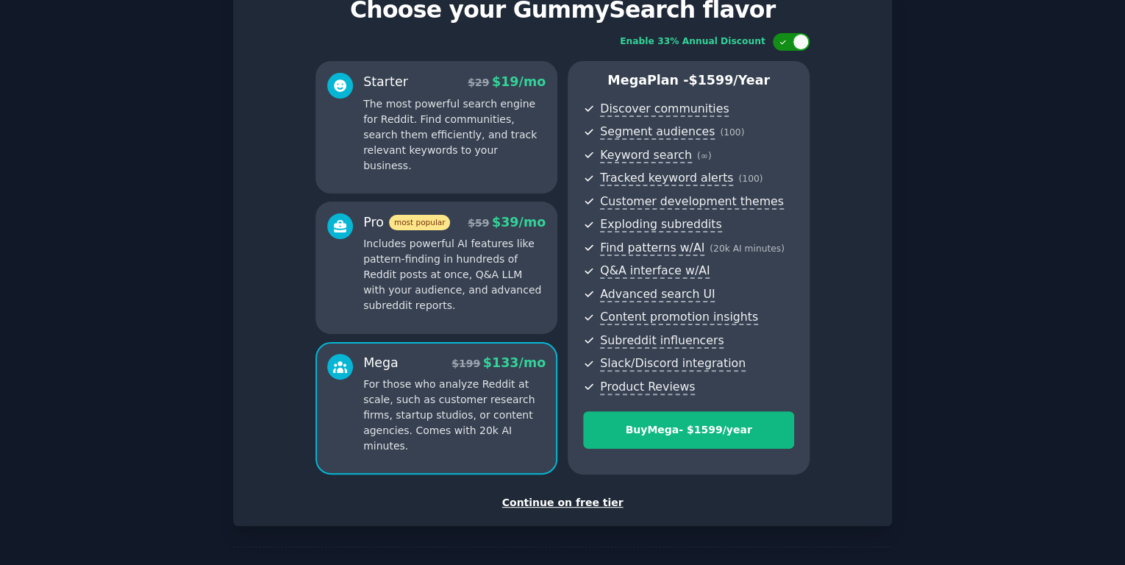
click at [787, 43] on div at bounding box center [791, 42] width 37 height 18
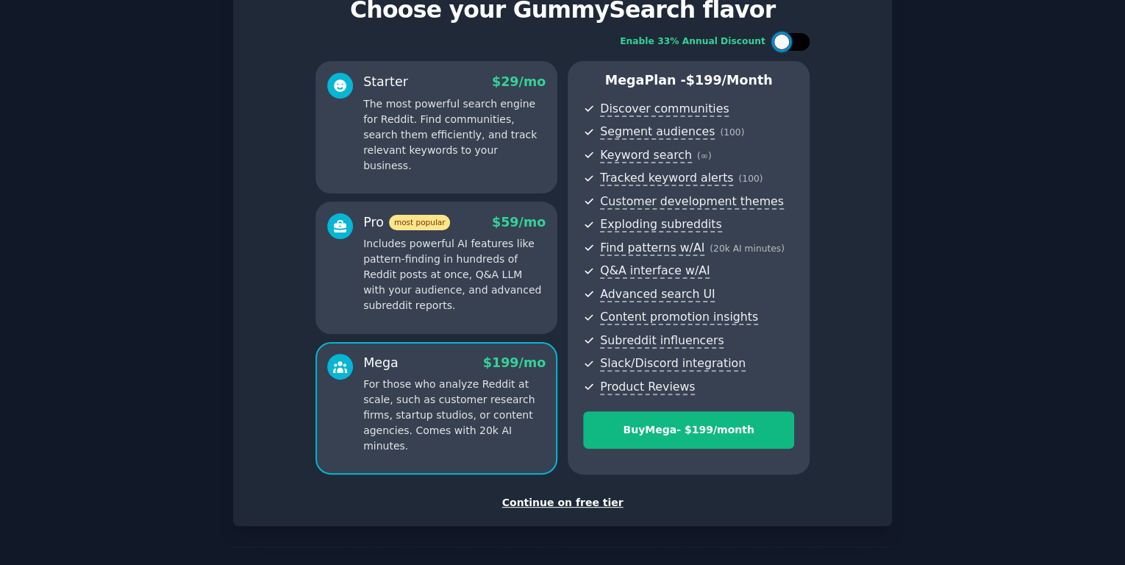
click at [787, 43] on div at bounding box center [791, 42] width 37 height 18
click at [787, 43] on div at bounding box center [781, 42] width 16 height 16
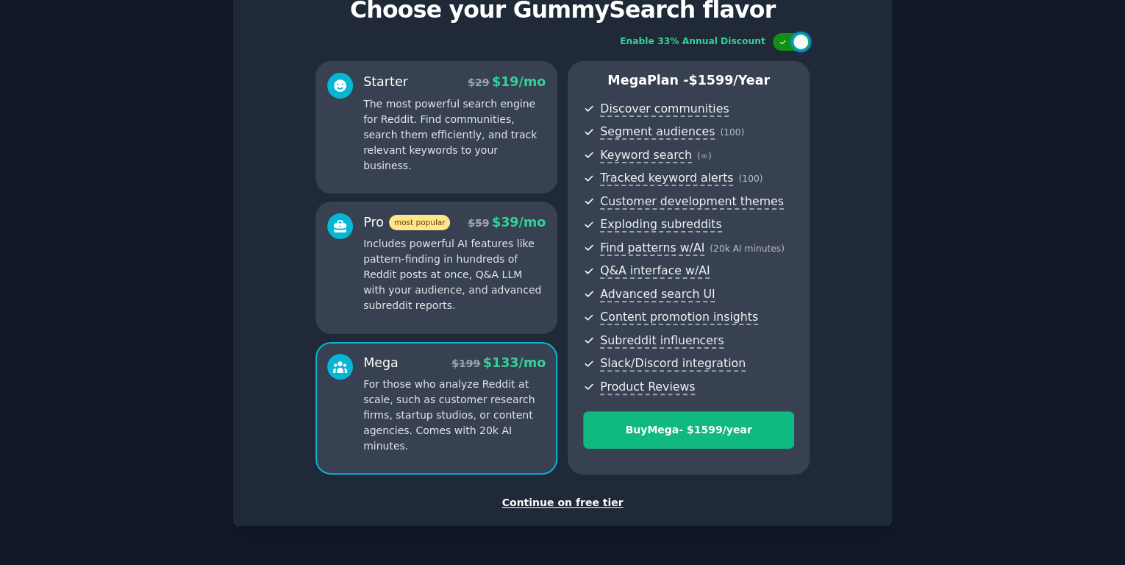
click at [787, 43] on div at bounding box center [791, 42] width 37 height 18
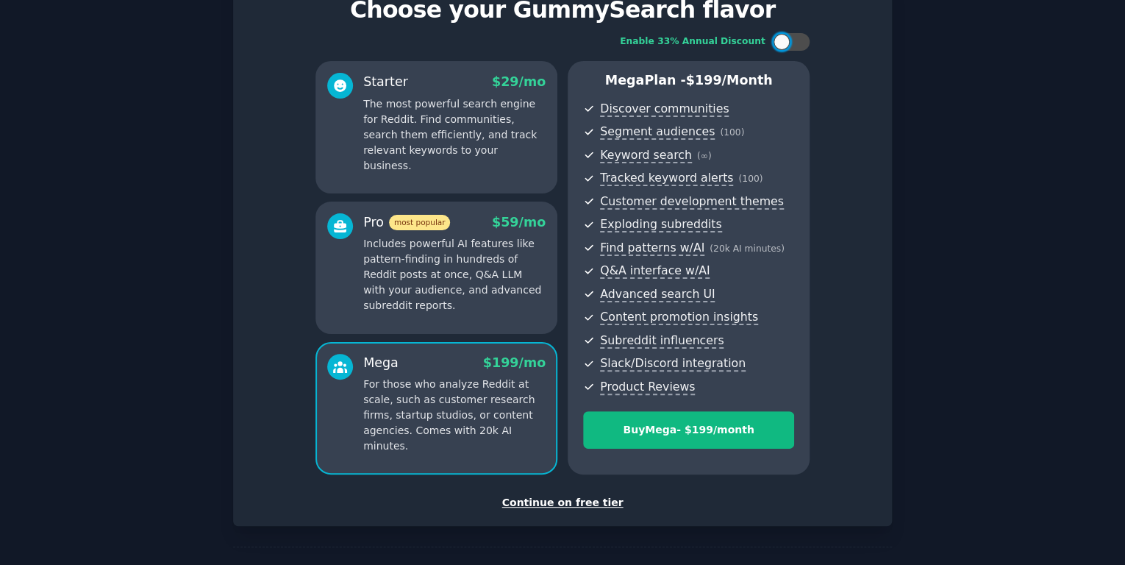
click at [427, 256] on p "Includes powerful AI features like pattern-finding in hundreds of Reddit posts …" at bounding box center [454, 274] width 182 height 77
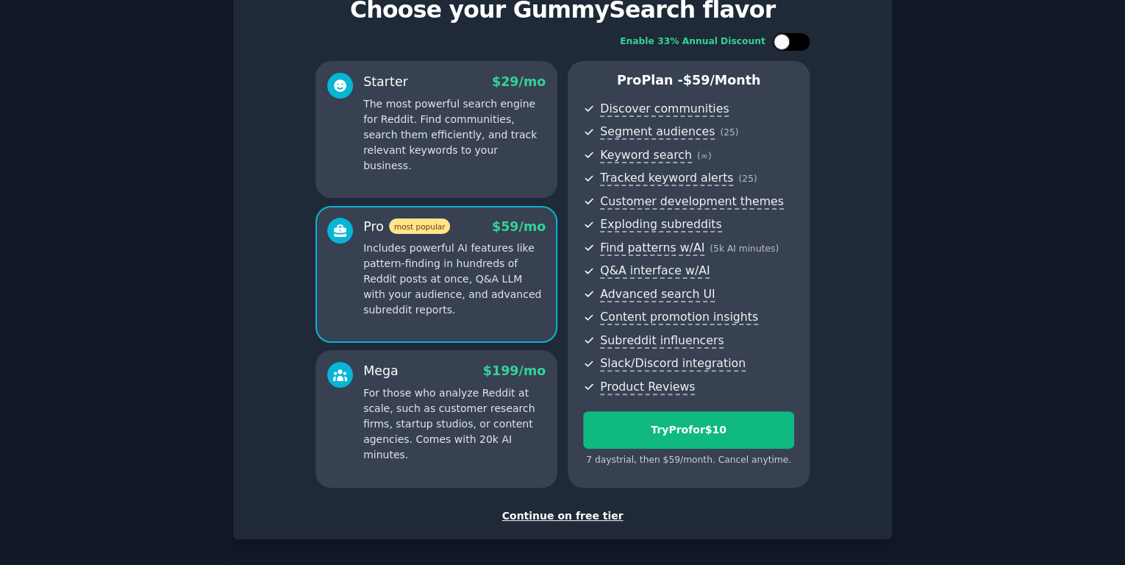
click at [795, 42] on div at bounding box center [798, 41] width 7 height 7
click at [789, 45] on div at bounding box center [791, 42] width 37 height 18
click at [465, 136] on p "The most powerful search engine for Reddit. Find communities, search them effic…" at bounding box center [454, 134] width 182 height 77
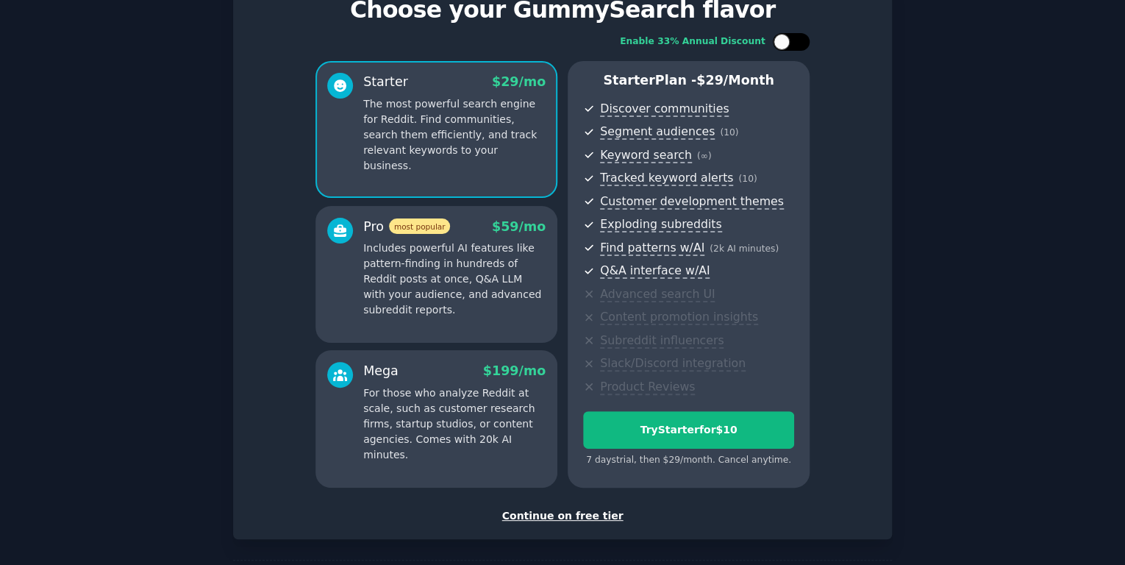
click at [796, 39] on div at bounding box center [798, 41] width 7 height 7
click at [796, 39] on div at bounding box center [800, 42] width 16 height 16
click at [402, 295] on p "Includes powerful AI features like pattern-finding in hundreds of Reddit posts …" at bounding box center [454, 278] width 182 height 77
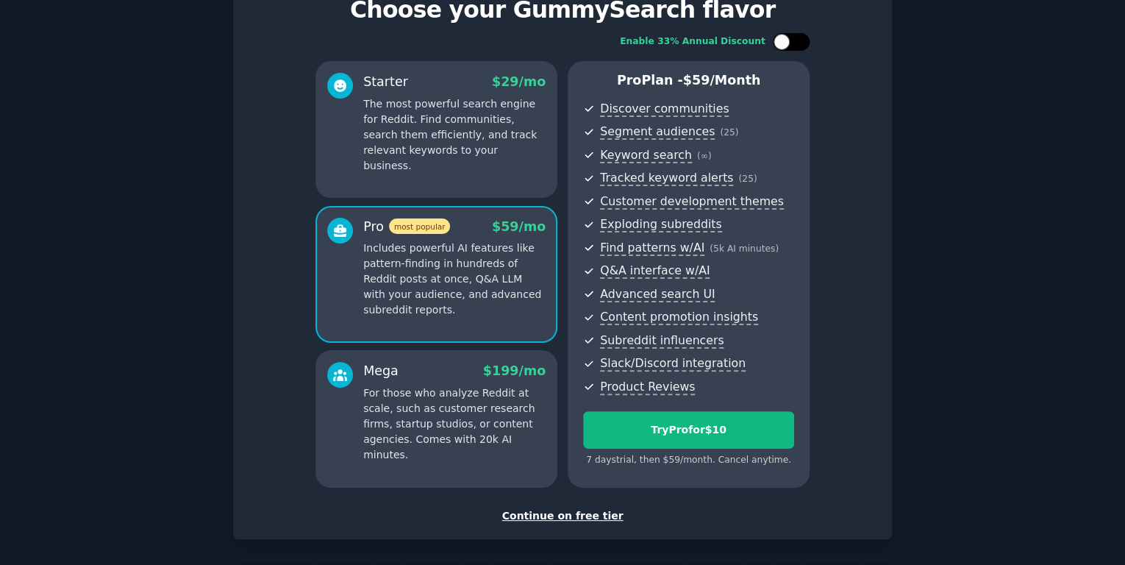
click at [786, 33] on div at bounding box center [791, 42] width 37 height 18
click at [798, 36] on div at bounding box center [800, 42] width 16 height 16
click at [385, 423] on p "For those who analyze Reddit at scale, such as customer research firms, startup…" at bounding box center [454, 423] width 182 height 77
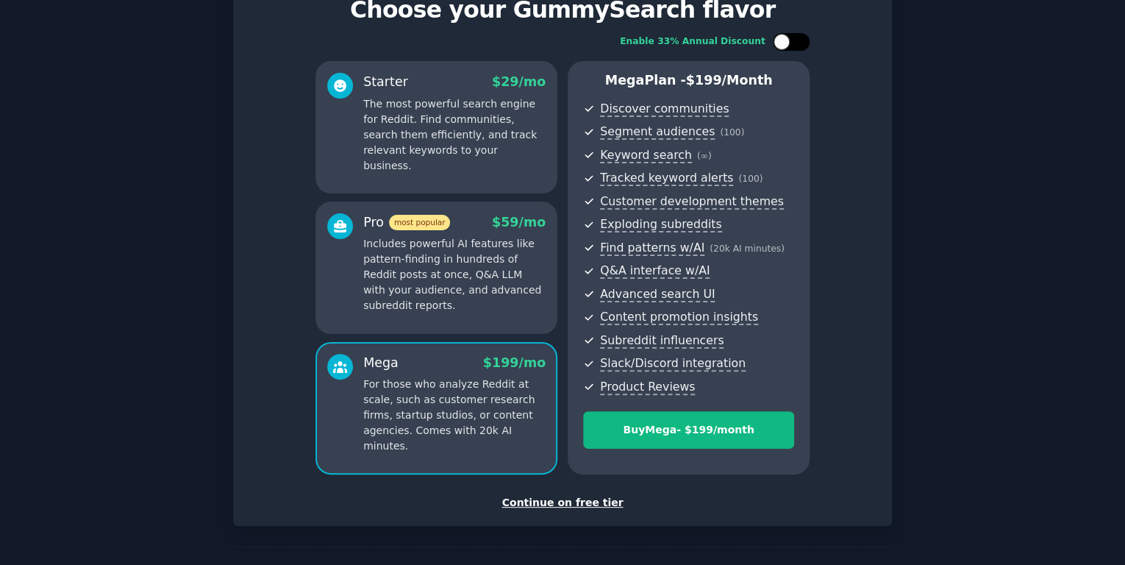
click at [786, 44] on div at bounding box center [781, 42] width 16 height 16
click at [781, 42] on icon at bounding box center [782, 42] width 8 height 8
click at [447, 286] on p "Includes powerful AI features like pattern-finding in hundreds of Reddit posts …" at bounding box center [454, 274] width 182 height 77
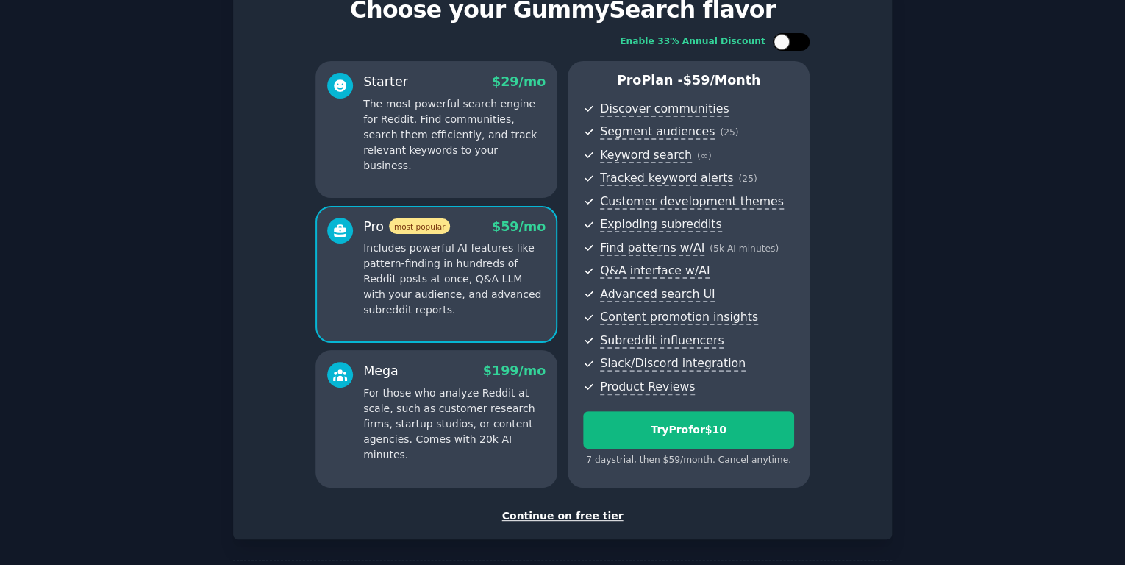
click at [788, 46] on div at bounding box center [791, 42] width 37 height 18
click at [783, 46] on div at bounding box center [791, 42] width 37 height 18
click at [783, 46] on div at bounding box center [781, 42] width 16 height 16
click at [782, 46] on div at bounding box center [791, 42] width 37 height 18
checkbox input "false"
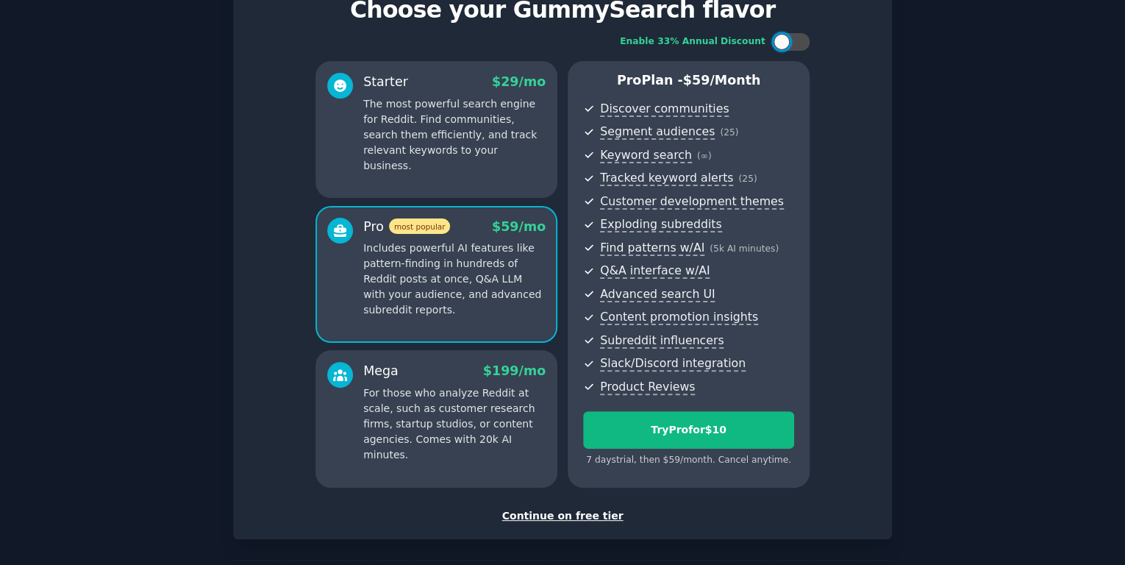
click at [559, 512] on div "Continue on free tier" at bounding box center [562, 515] width 628 height 15
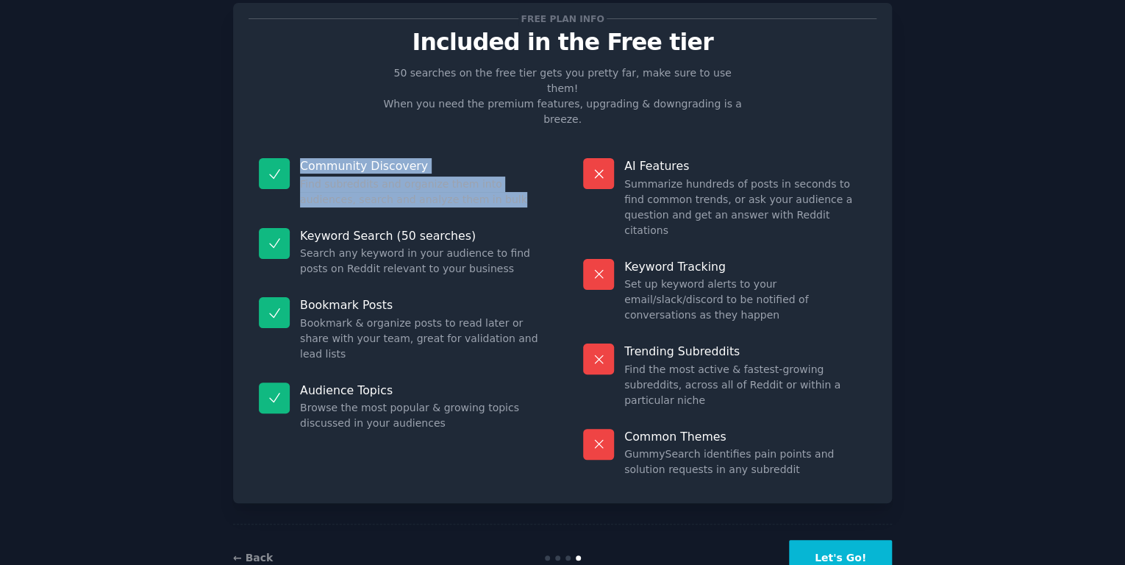
drag, startPoint x: 298, startPoint y: 150, endPoint x: 501, endPoint y: 192, distance: 207.9
click at [501, 192] on div "Community Discovery Find subreddits and organize them into audiences, search an…" at bounding box center [400, 183] width 304 height 70
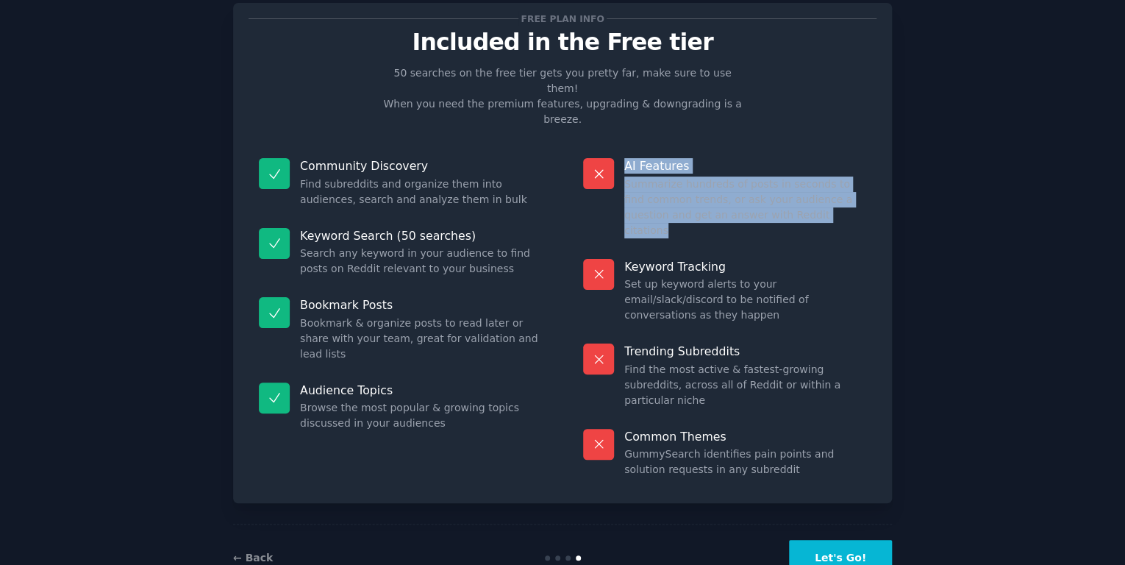
drag, startPoint x: 623, startPoint y: 147, endPoint x: 864, endPoint y: 196, distance: 246.7
click at [864, 196] on div "AI Features Summarize hundreds of posts in seconds to find common trends, or as…" at bounding box center [725, 198] width 304 height 101
click at [861, 200] on dd "Summarize hundreds of posts in seconds to find common trends, or ask your audie…" at bounding box center [745, 207] width 242 height 62
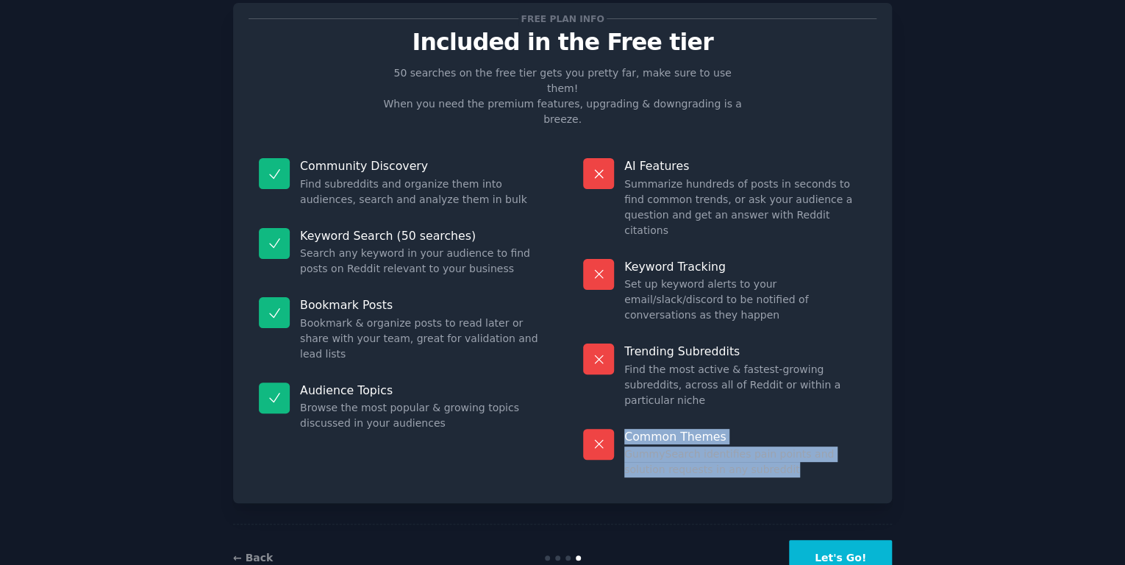
drag, startPoint x: 750, startPoint y: 424, endPoint x: 618, endPoint y: 390, distance: 135.9
click at [618, 418] on div "Common Themes GummySearch identifies pain points and solution requests in any s…" at bounding box center [725, 453] width 304 height 70
click at [618, 429] on dt "Common Themes" at bounding box center [724, 436] width 283 height 15
drag, startPoint x: 618, startPoint y: 388, endPoint x: 780, endPoint y: 418, distance: 164.4
click at [780, 418] on div "Common Themes GummySearch identifies pain points and solution requests in any s…" at bounding box center [725, 453] width 304 height 70
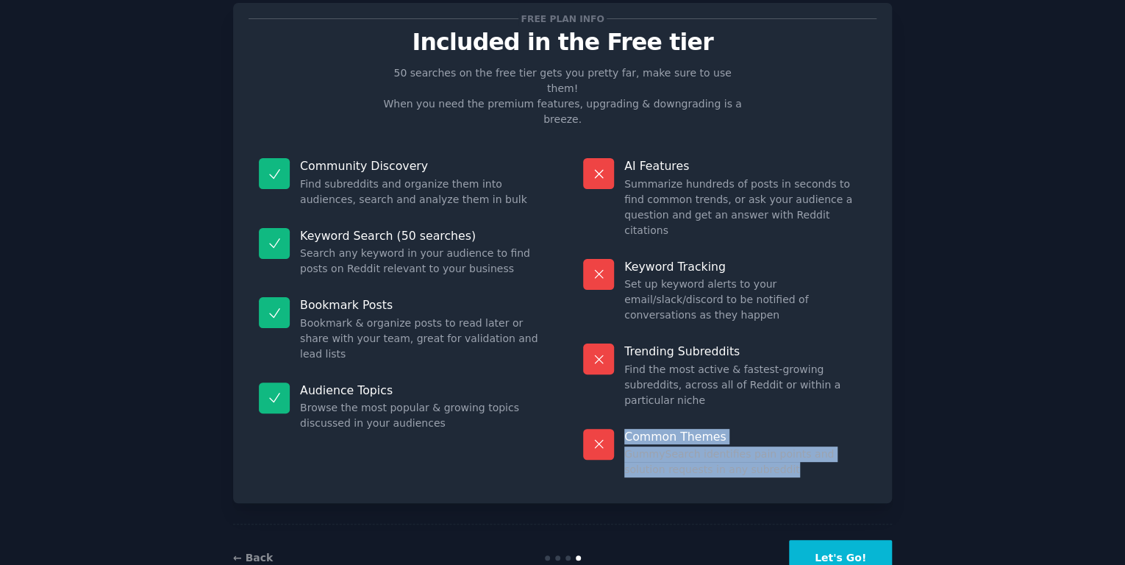
click at [776, 446] on dd "GummySearch identifies pain points and solution requests in any subreddit" at bounding box center [745, 461] width 242 height 31
drag, startPoint x: 770, startPoint y: 426, endPoint x: 626, endPoint y: 380, distance: 151.8
click at [626, 418] on div "Common Themes GummySearch identifies pain points and solution requests in any s…" at bounding box center [725, 453] width 304 height 70
click at [626, 429] on p "Common Themes" at bounding box center [745, 436] width 242 height 15
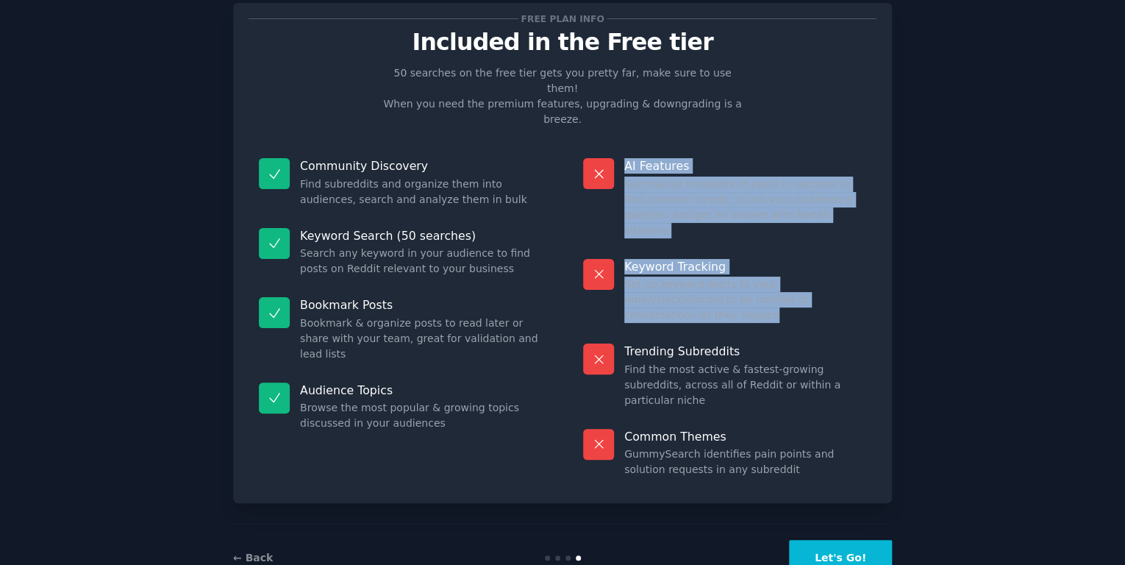
drag, startPoint x: 615, startPoint y: 147, endPoint x: 723, endPoint y: 283, distance: 173.7
click at [723, 283] on dl "AI Features Summarize hundreds of posts in seconds to find common trends, or as…" at bounding box center [725, 318] width 304 height 340
click at [717, 280] on div "Keyword Tracking Set up keyword alerts to your email/slack/discord to be notifi…" at bounding box center [725, 290] width 304 height 85
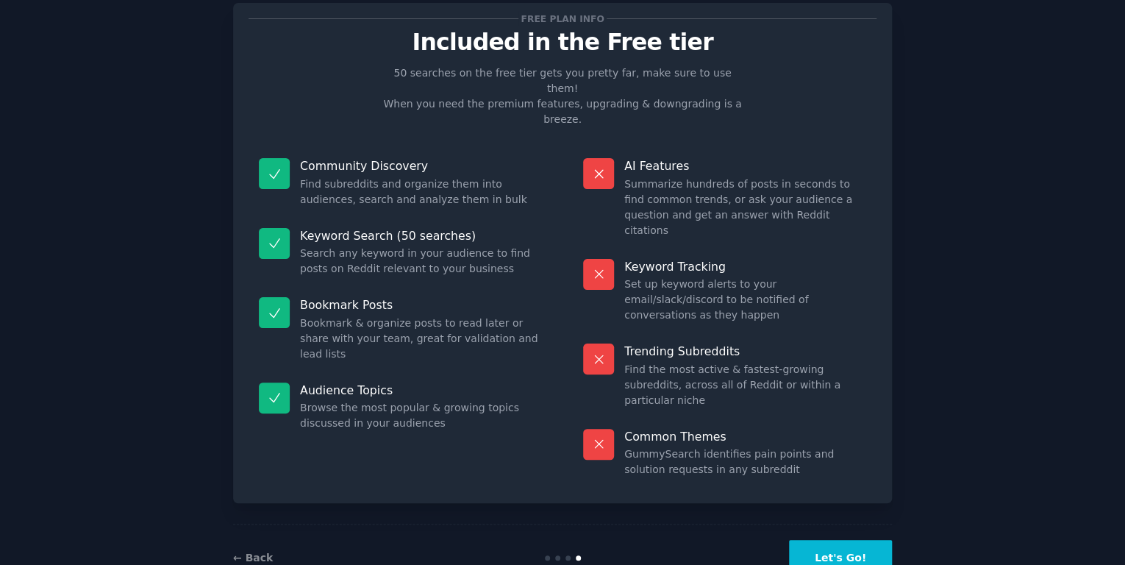
click at [856, 540] on button "Let's Go!" at bounding box center [840, 558] width 103 height 36
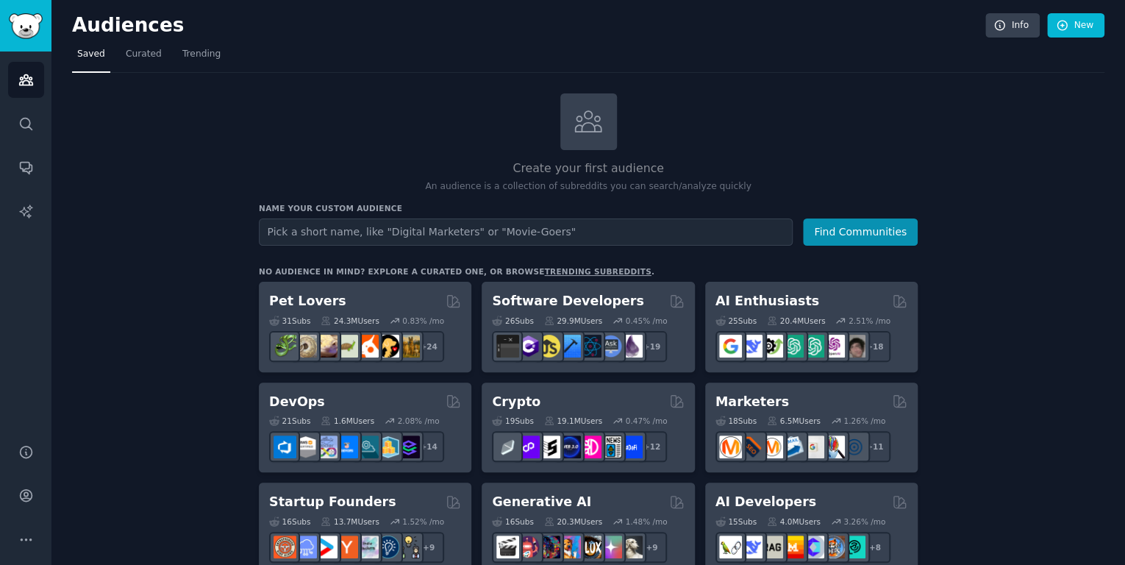
click at [509, 229] on input "text" at bounding box center [526, 231] width 534 height 27
type input "Anglers"
click at [832, 173] on h2 "Create your first audience" at bounding box center [588, 169] width 659 height 18
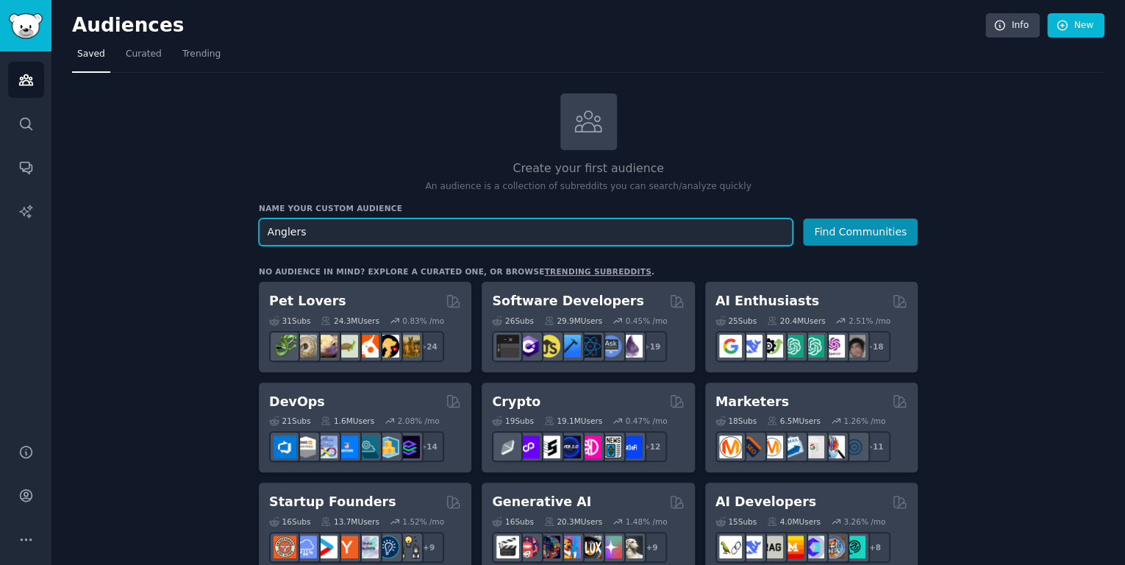
click at [776, 228] on input "Anglers" at bounding box center [526, 231] width 534 height 27
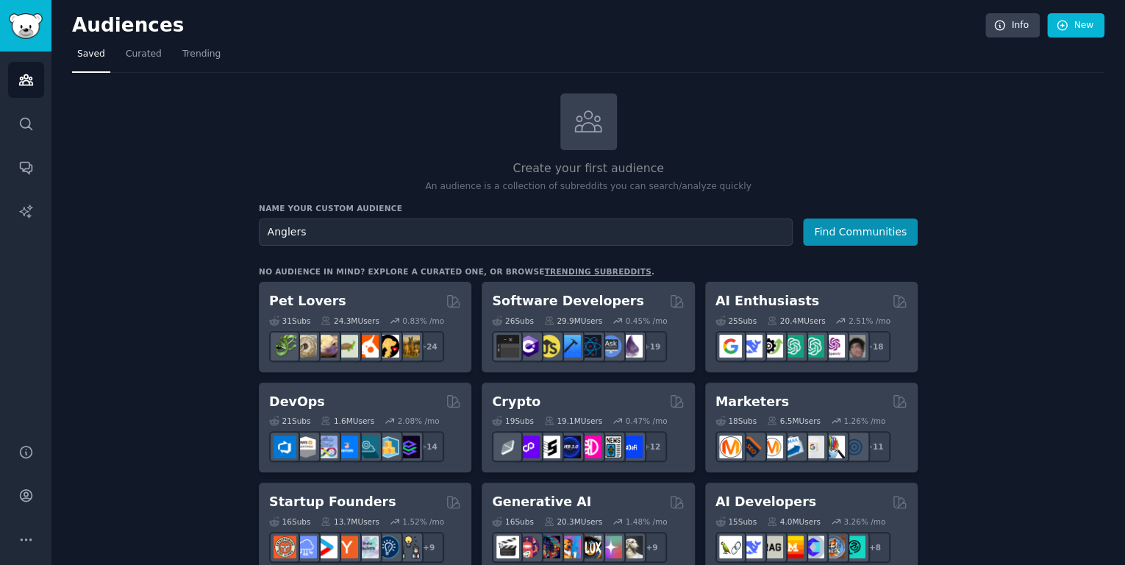
click at [292, 206] on h3 "Name your custom audience" at bounding box center [588, 208] width 659 height 10
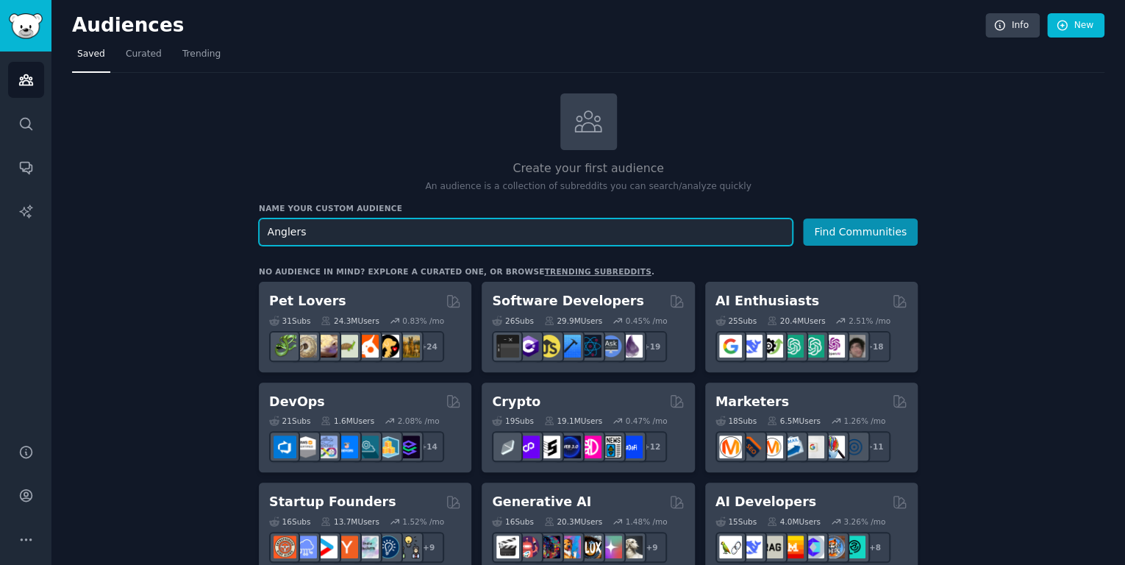
click at [304, 226] on input "Anglers" at bounding box center [526, 231] width 534 height 27
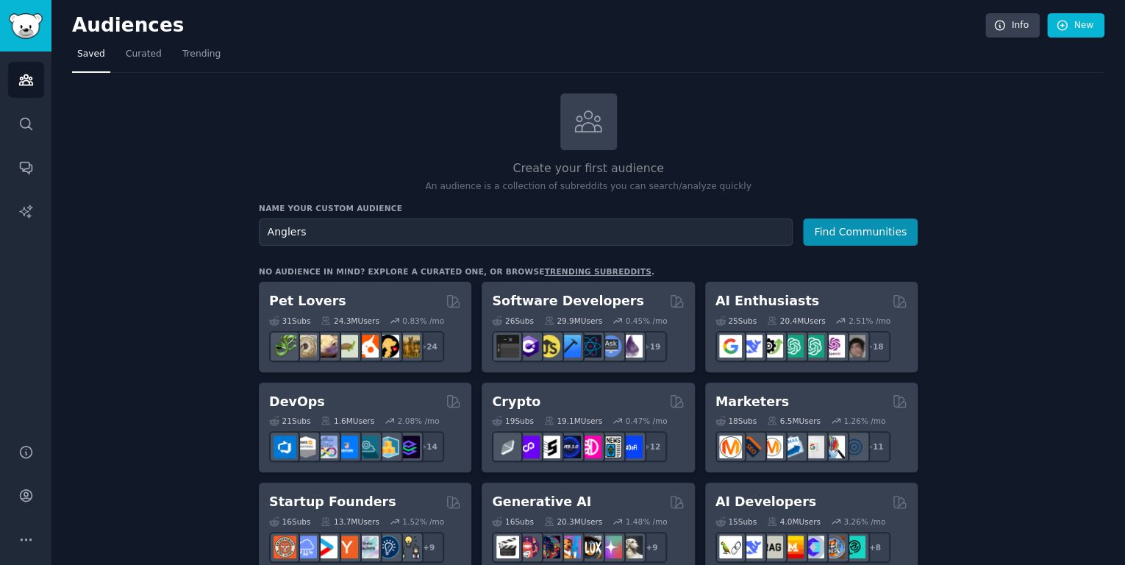
click at [564, 162] on h2 "Create your first audience" at bounding box center [588, 169] width 659 height 18
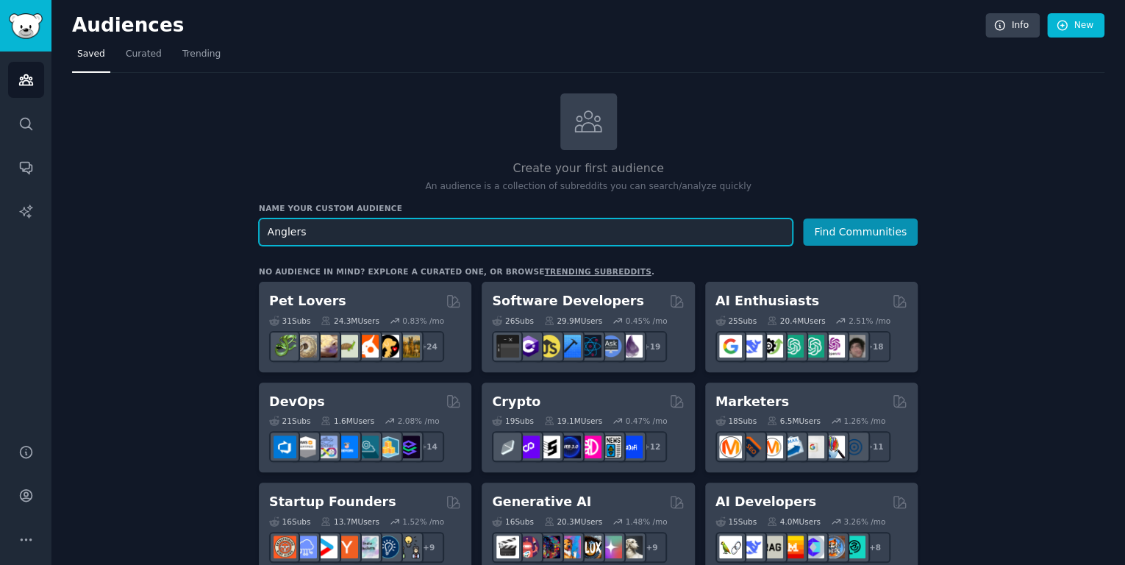
click at [739, 232] on input "Anglers" at bounding box center [526, 231] width 534 height 27
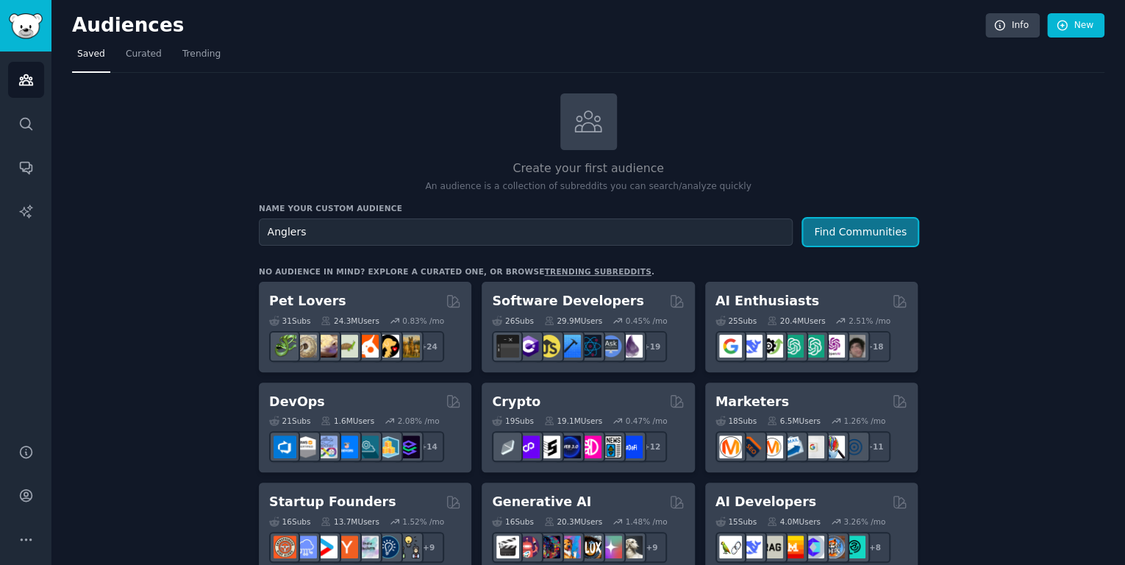
click at [836, 231] on button "Find Communities" at bounding box center [860, 231] width 115 height 27
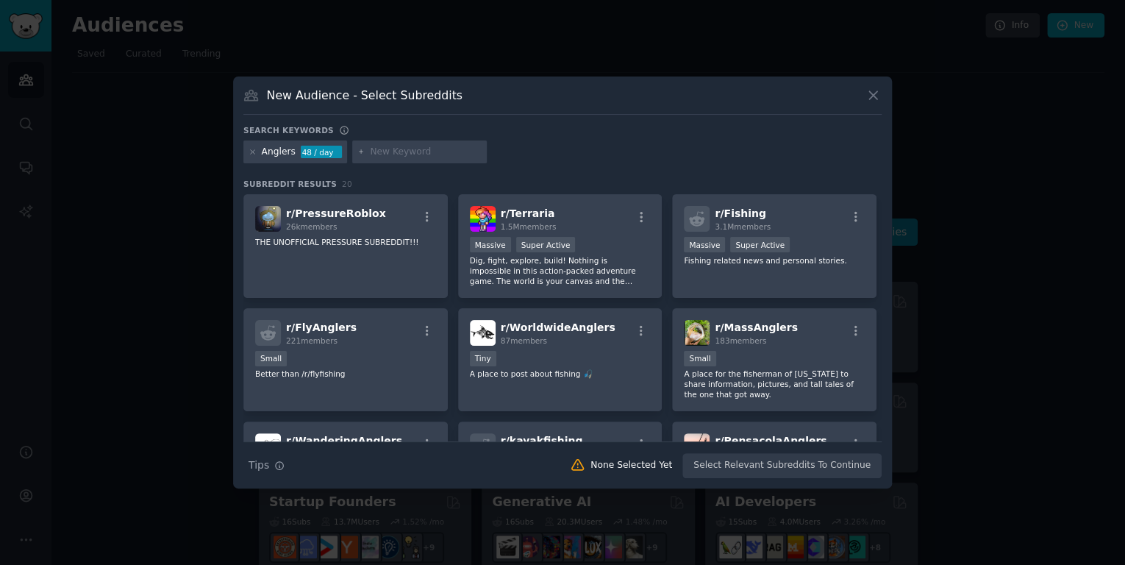
click at [435, 147] on input "text" at bounding box center [426, 152] width 112 height 13
type input "fishing"
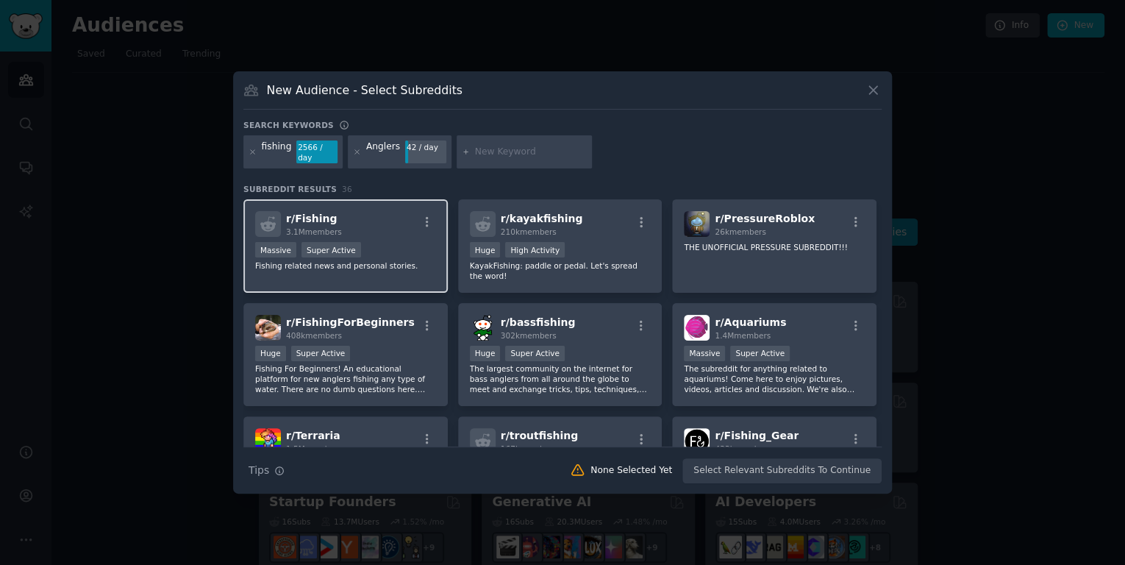
click at [375, 242] on div "Massive Super Active" at bounding box center [345, 251] width 181 height 18
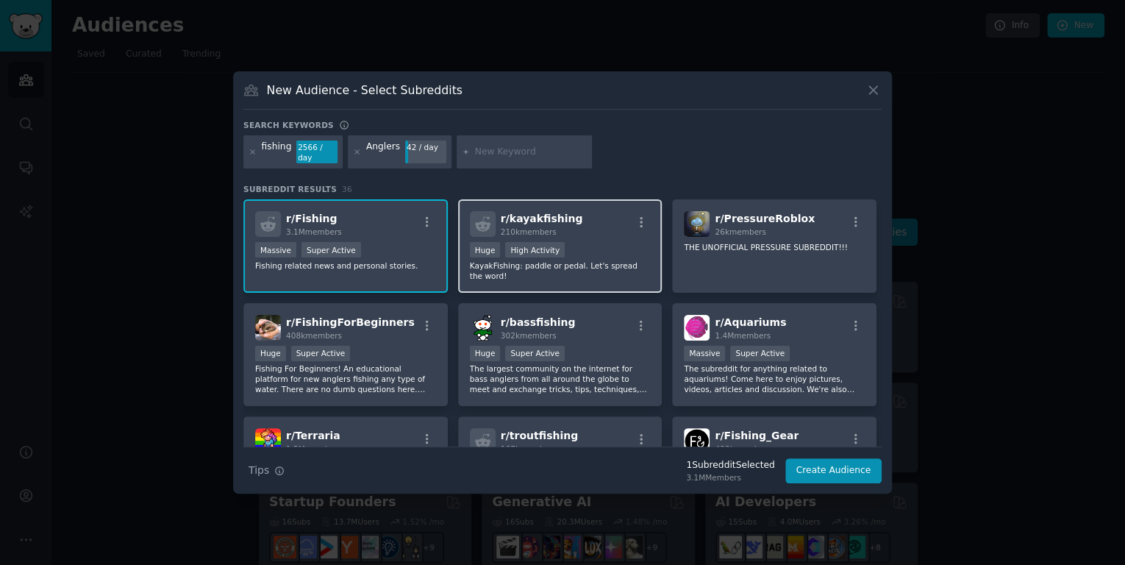
click at [606, 260] on p "KayakFishing: paddle or pedal. Let's spread the word!" at bounding box center [560, 270] width 181 height 21
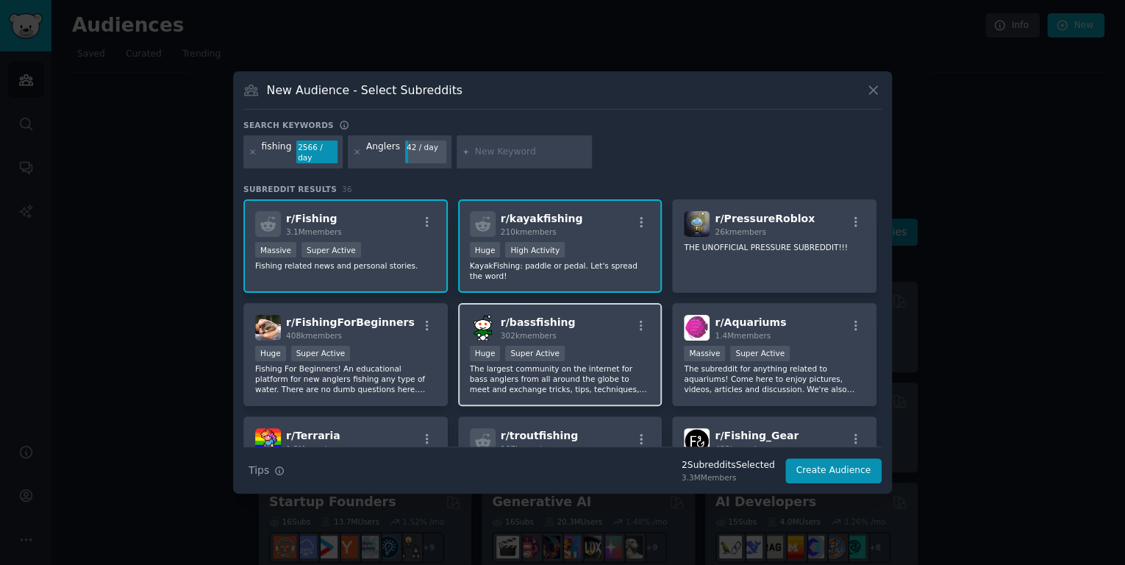
click at [578, 347] on div "Huge Super Active" at bounding box center [560, 354] width 181 height 18
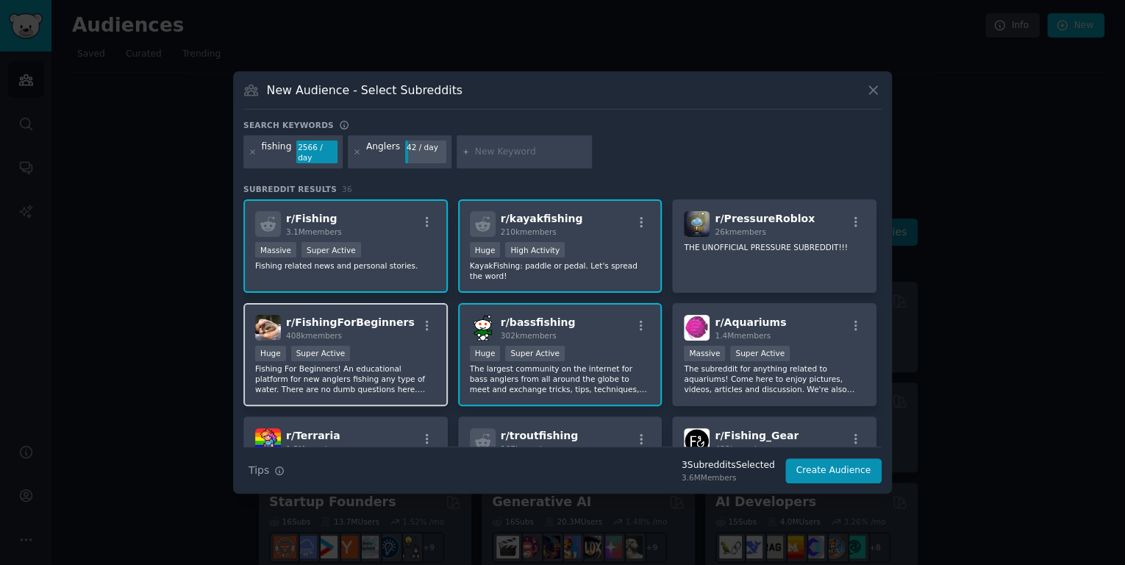
click at [406, 345] on div "Huge Super Active" at bounding box center [345, 354] width 181 height 18
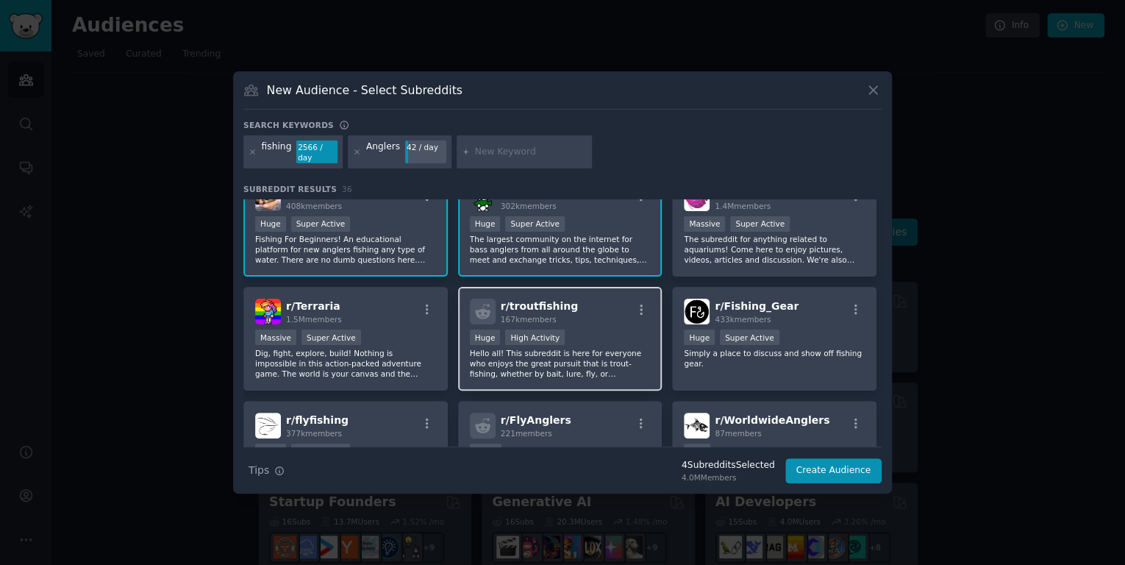
scroll to position [212, 0]
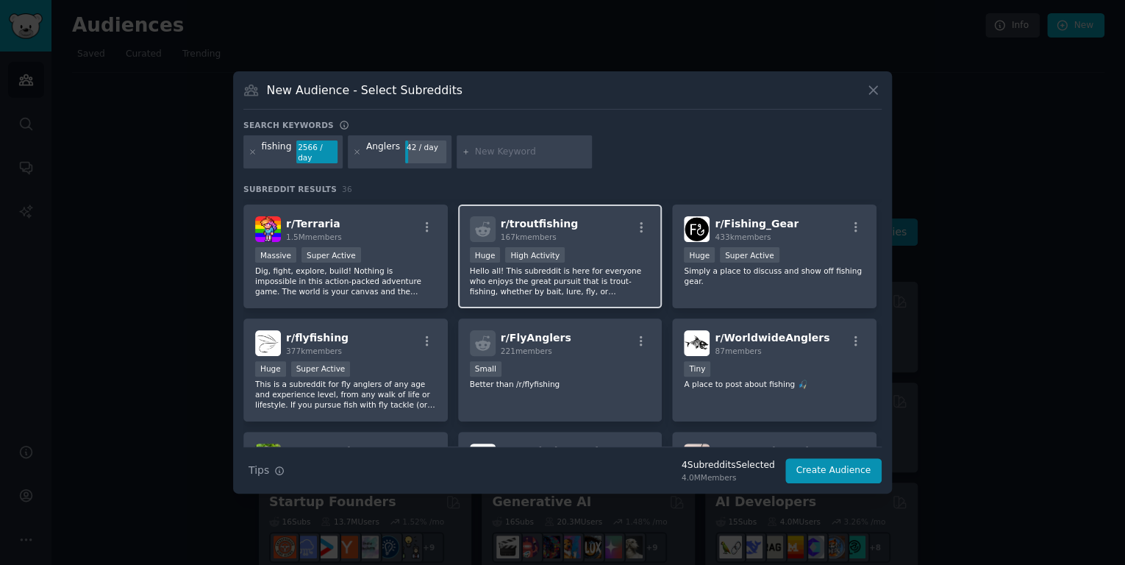
click at [582, 276] on p "Hello all! This subreddit is here for everyone who enjoys the great pursuit tha…" at bounding box center [560, 280] width 181 height 31
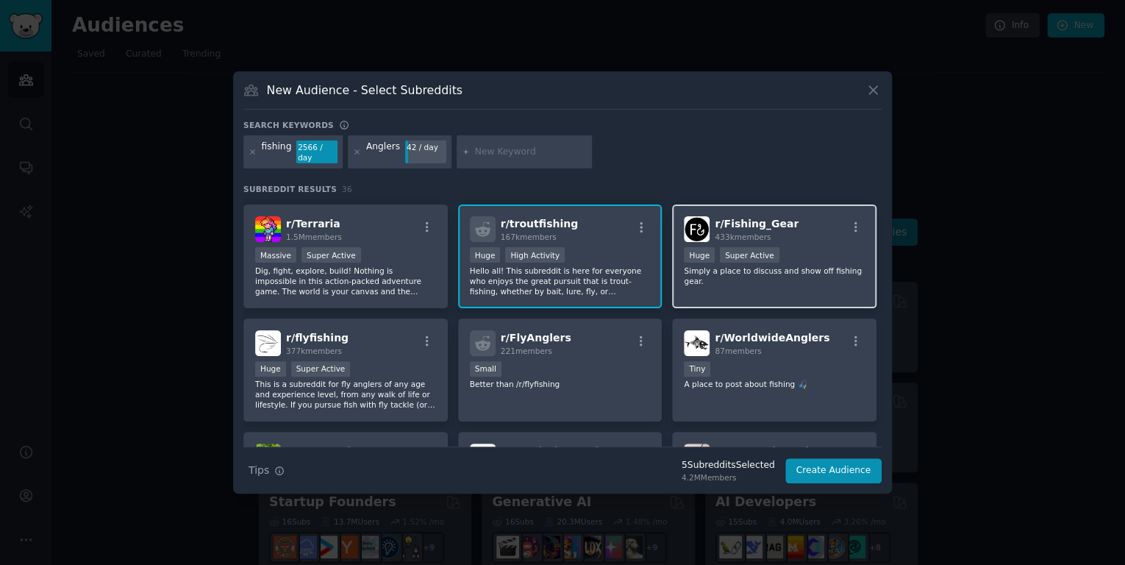
click at [739, 281] on div "r/ Fishing_Gear 433k members Huge Super Active Simply a place to discuss and sh…" at bounding box center [774, 256] width 204 height 104
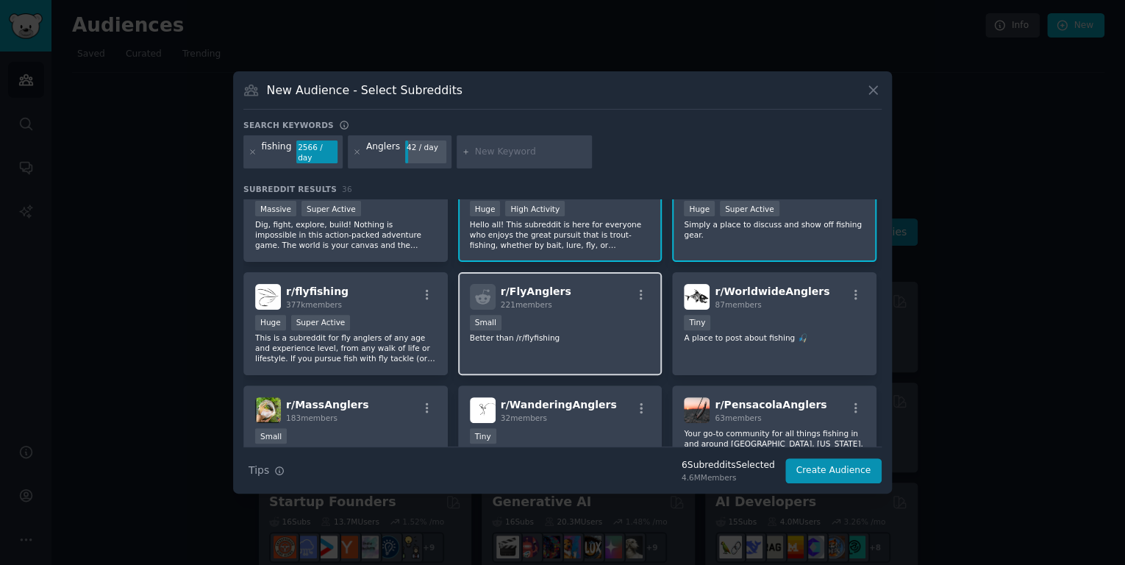
scroll to position [282, 0]
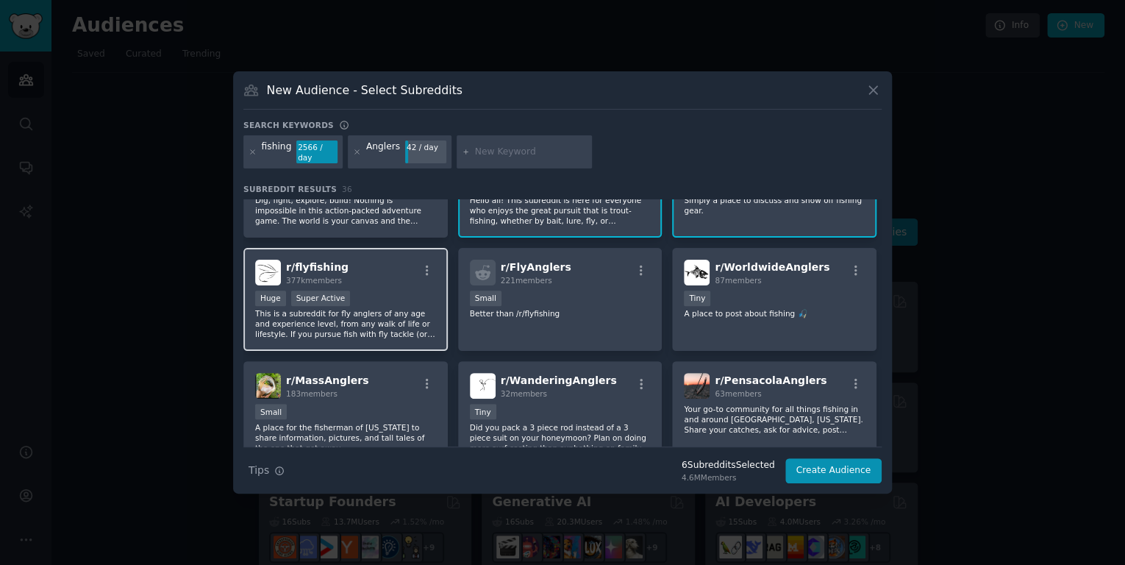
click at [384, 308] on p "This is a subreddit for fly anglers of any age and experience level, from any w…" at bounding box center [345, 323] width 181 height 31
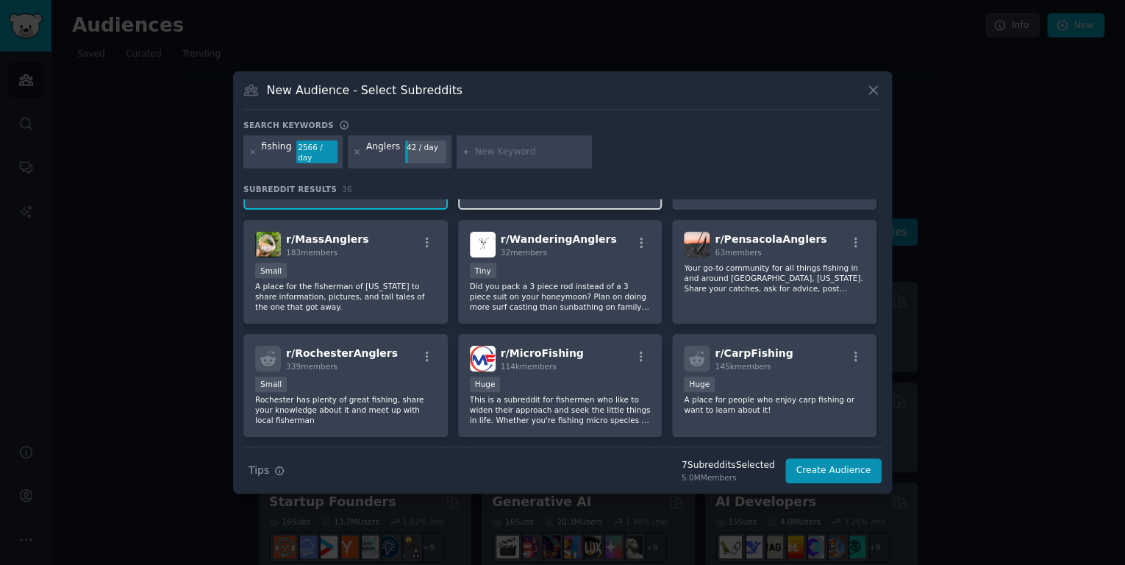
scroll to position [494, 0]
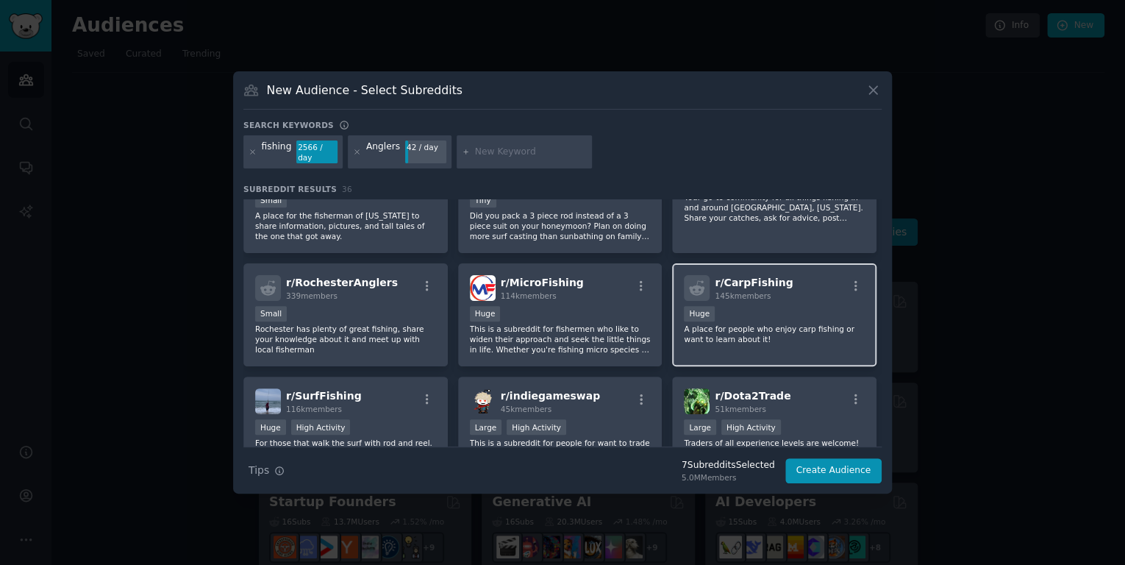
click at [745, 323] on p "A place for people who enjoy carp fishing or want to learn about it!" at bounding box center [774, 333] width 181 height 21
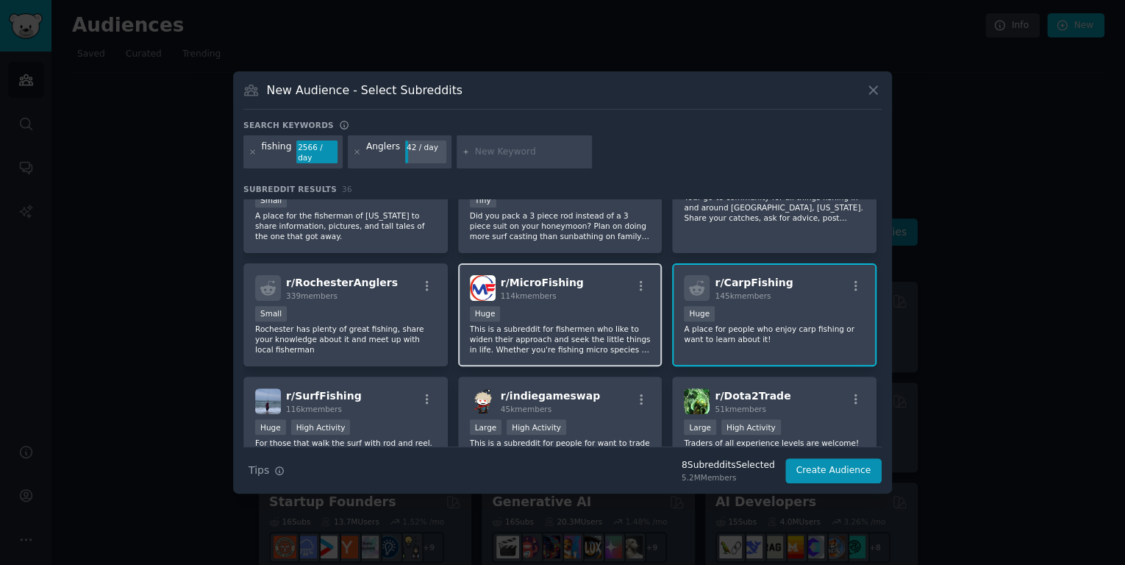
click at [590, 323] on p "This is a subreddit for fishermen who like to widen their approach and seek the…" at bounding box center [560, 338] width 181 height 31
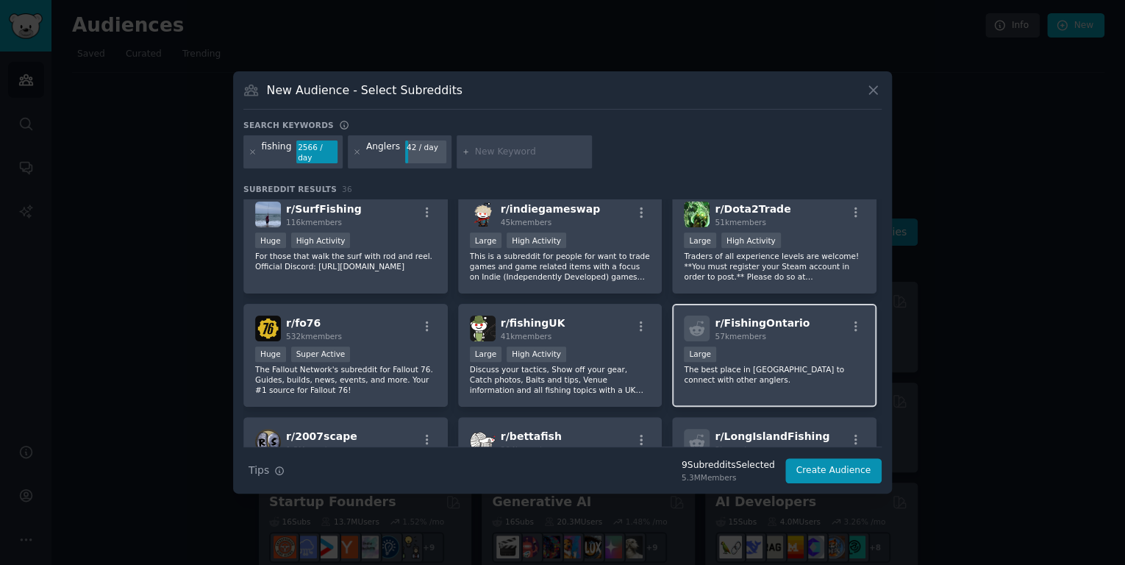
scroll to position [706, 0]
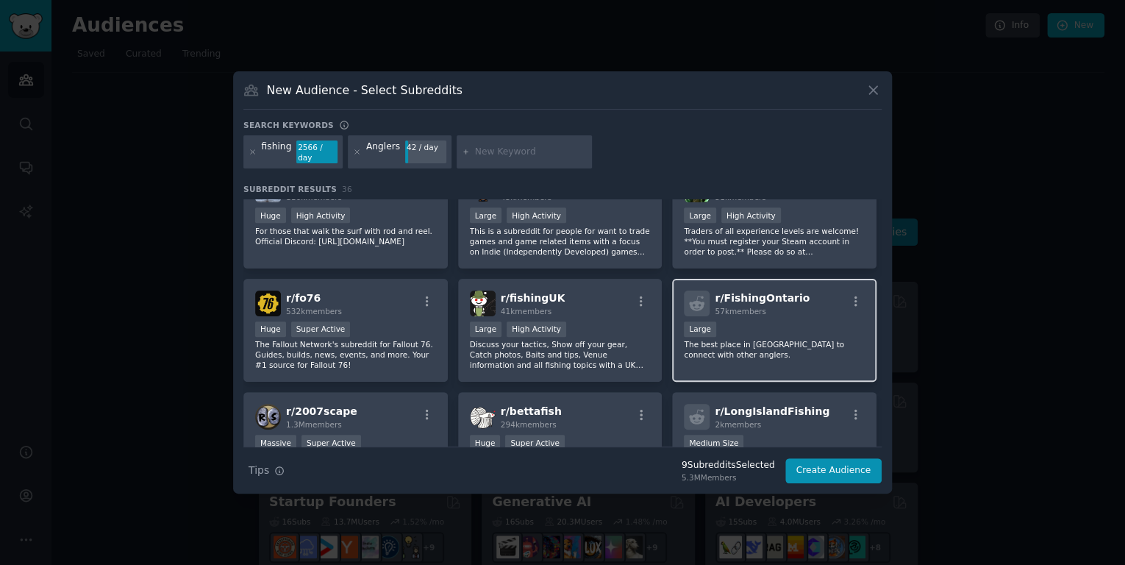
click at [769, 339] on p "The best place in [GEOGRAPHIC_DATA] to connect with other anglers." at bounding box center [774, 349] width 181 height 21
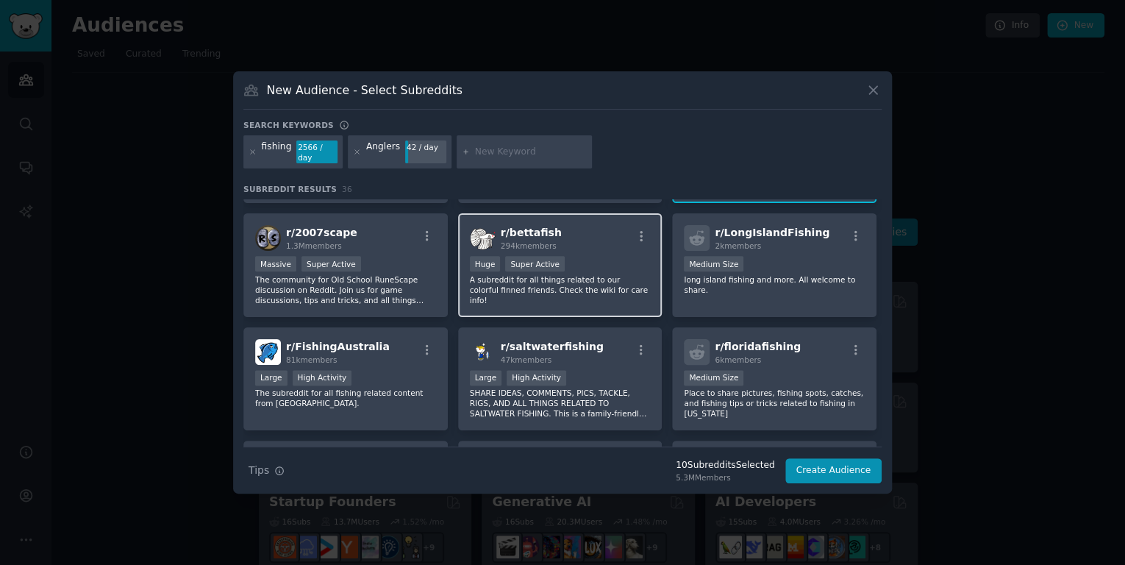
scroll to position [917, 0]
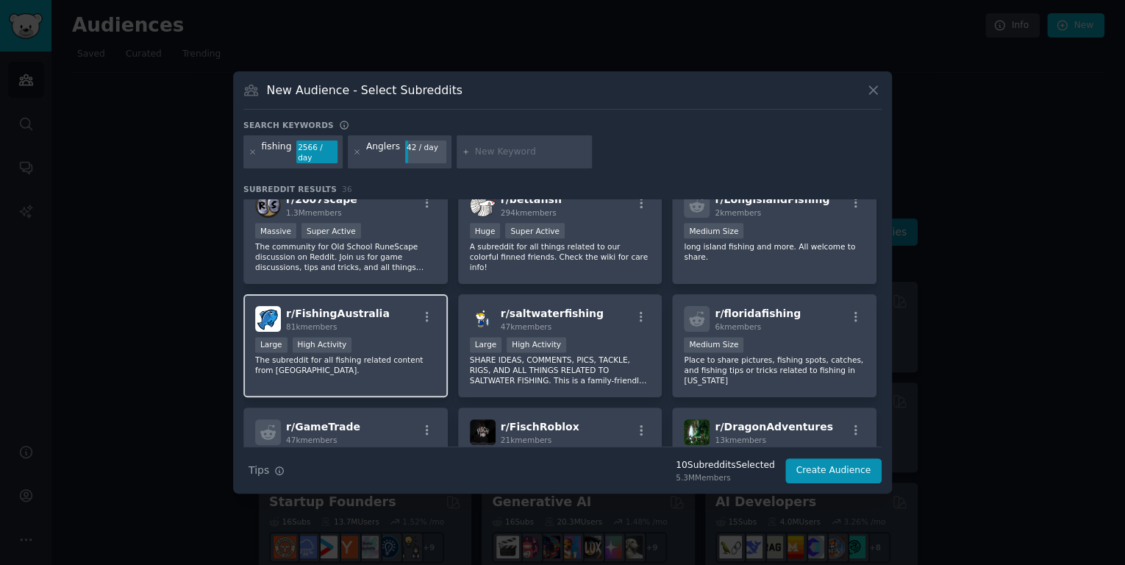
click at [359, 354] on p "The subreddit for all fishing related content from [GEOGRAPHIC_DATA]." at bounding box center [345, 364] width 181 height 21
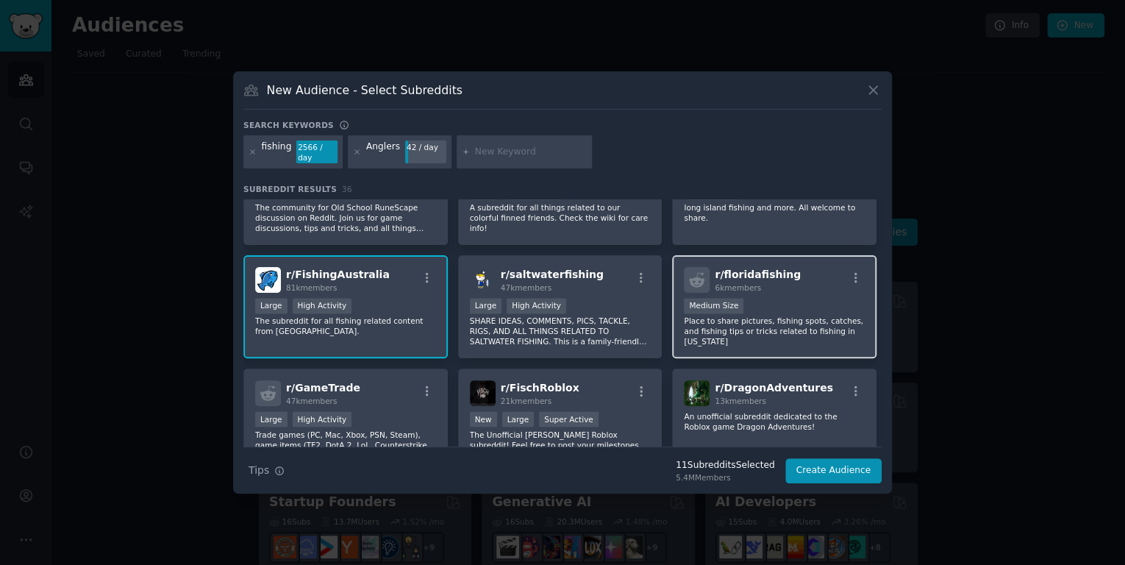
scroll to position [988, 0]
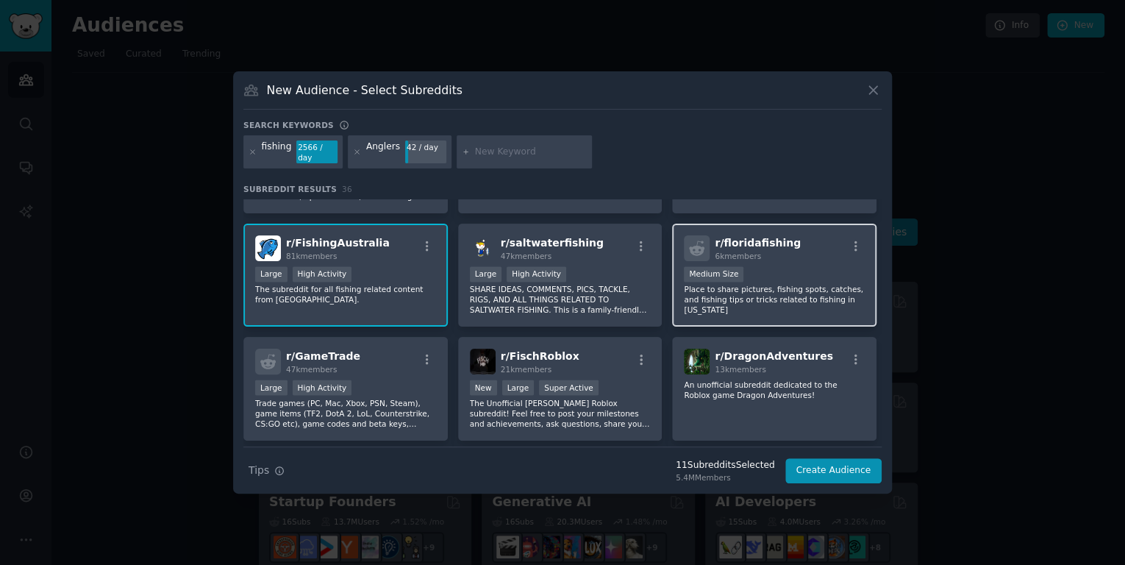
click at [770, 291] on p "Place to share pictures, fishing spots, catches, and fishing tips or tricks rel…" at bounding box center [774, 299] width 181 height 31
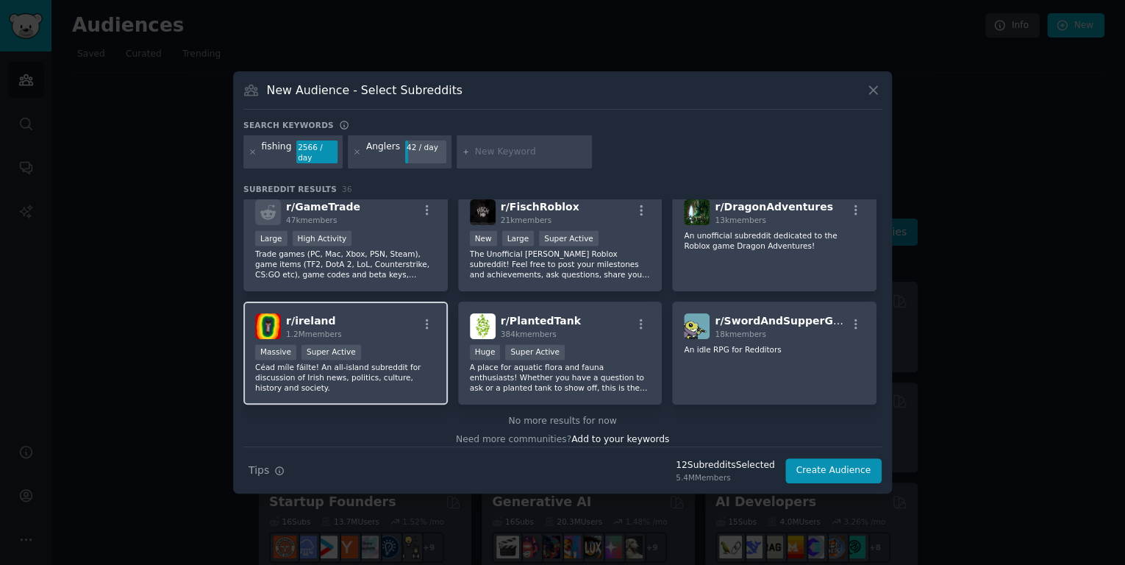
scroll to position [1139, 0]
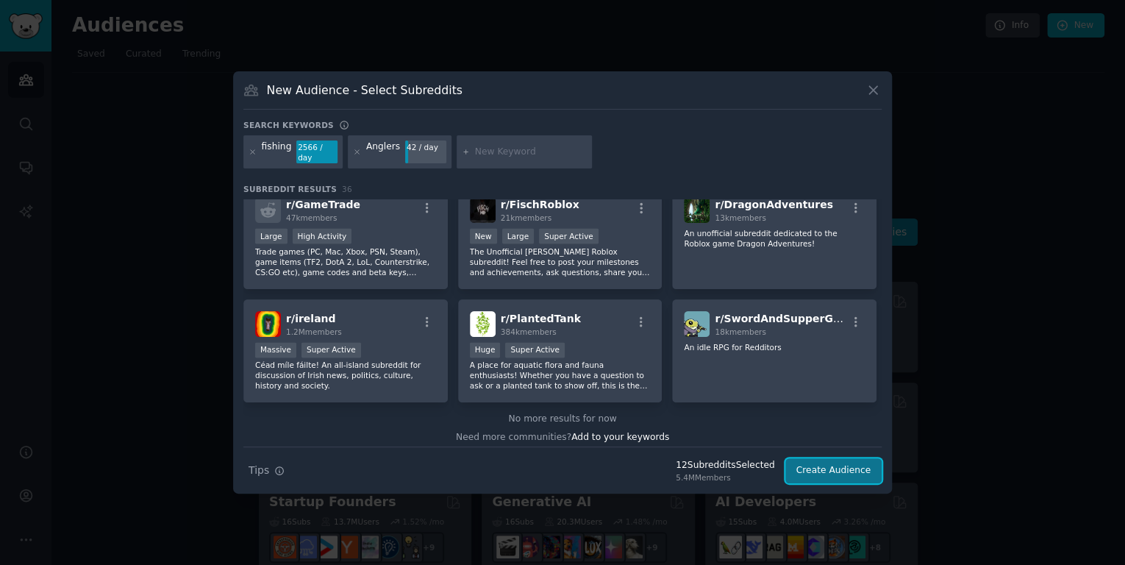
click at [823, 468] on button "Create Audience" at bounding box center [833, 470] width 97 height 25
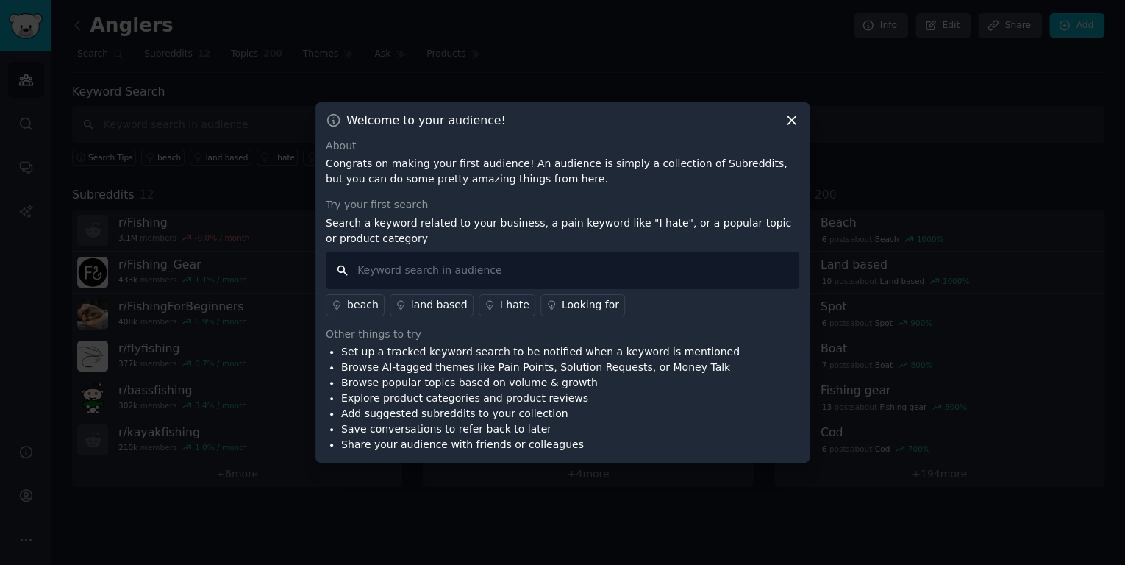
click at [441, 268] on input "text" at bounding box center [562, 269] width 473 height 37
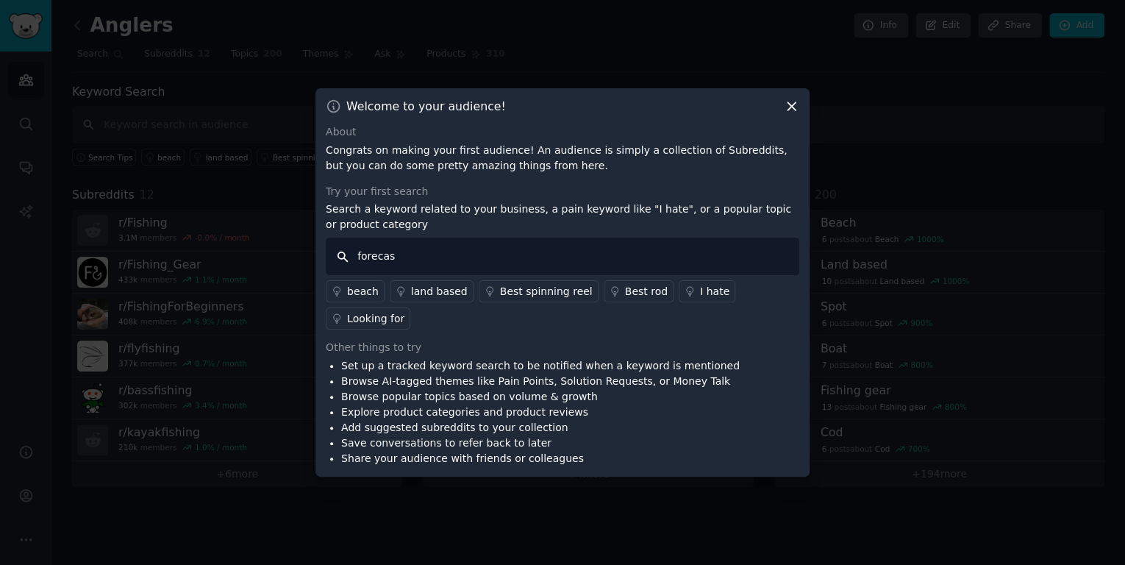
type input "forecast"
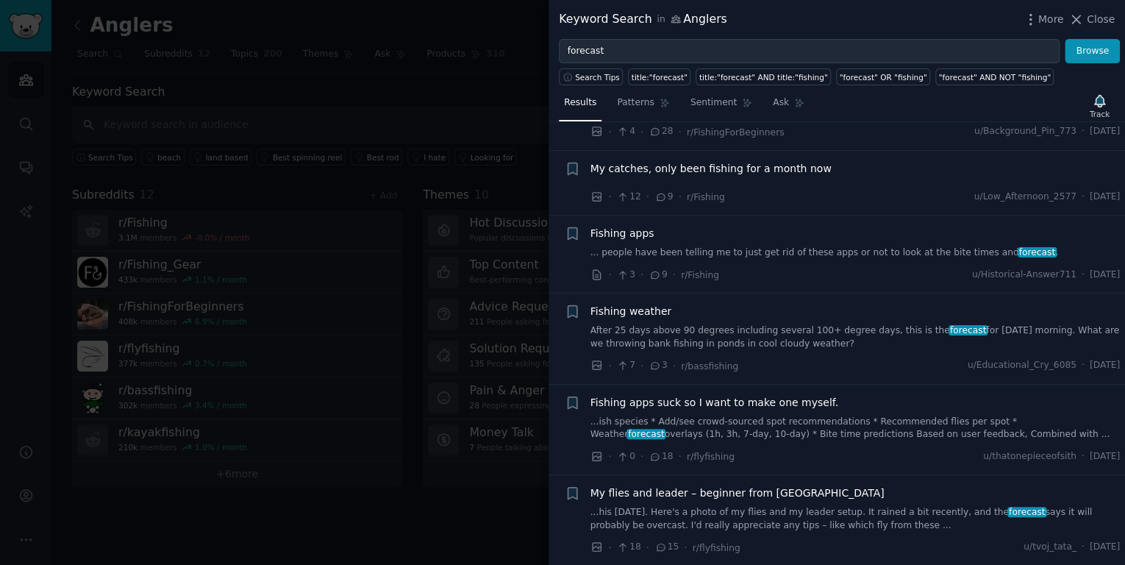
scroll to position [212, 0]
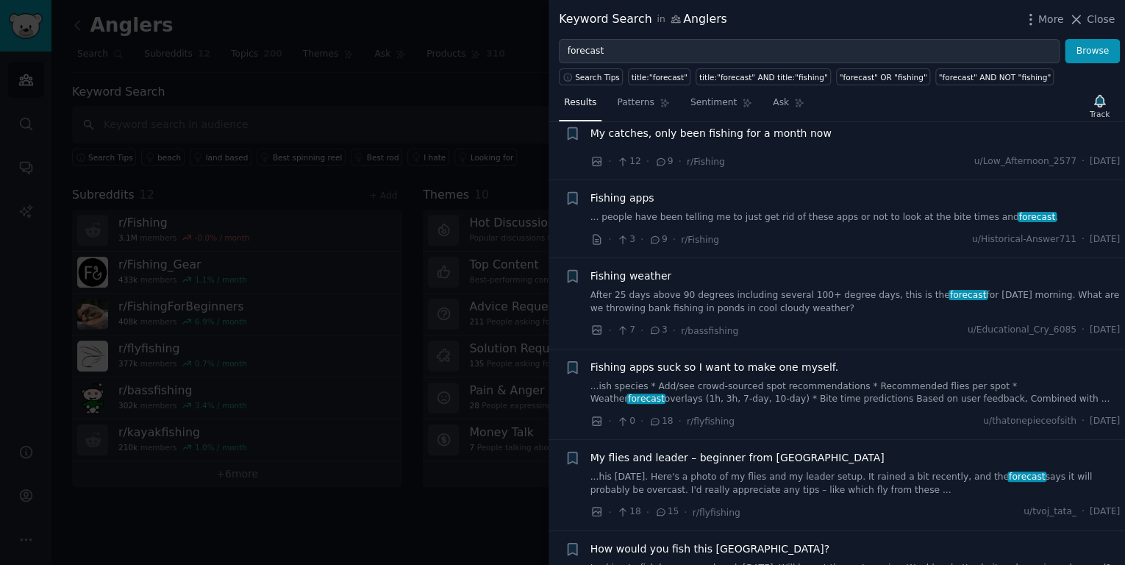
click at [701, 293] on link "After 25 days above 90 degrees including several 100+ degree days, this is the …" at bounding box center [855, 302] width 530 height 26
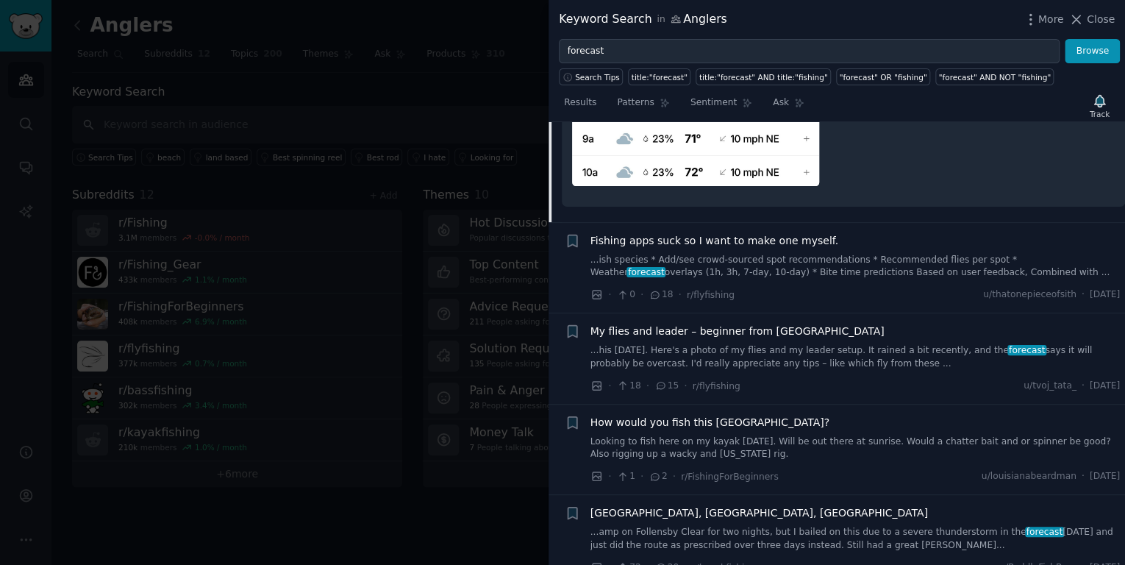
scroll to position [700, 0]
click at [897, 254] on link "...ish species * Add/see crowd-sourced spot recommendations * Recommended flies…" at bounding box center [855, 266] width 530 height 26
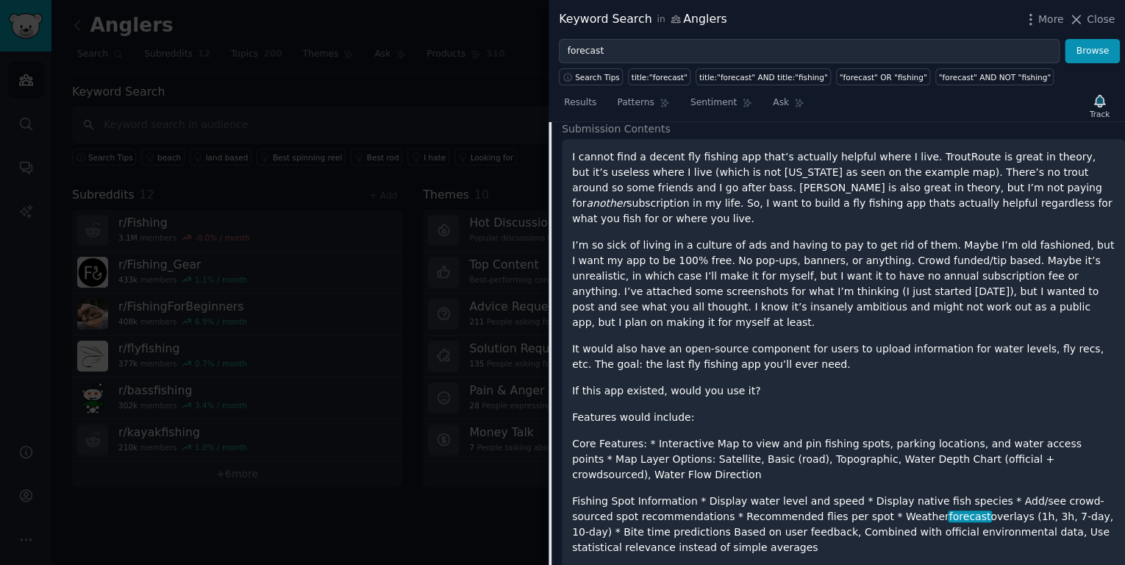
scroll to position [367, 0]
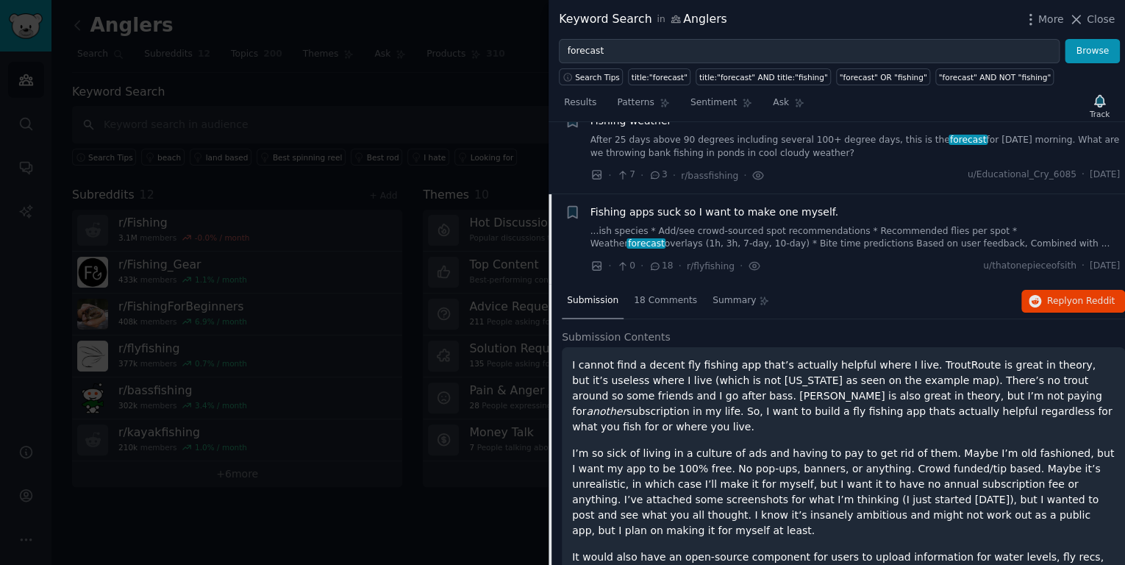
click at [760, 246] on link "...ish species * Add/see crowd-sourced spot recommendations * Recommended flies…" at bounding box center [855, 238] width 530 height 26
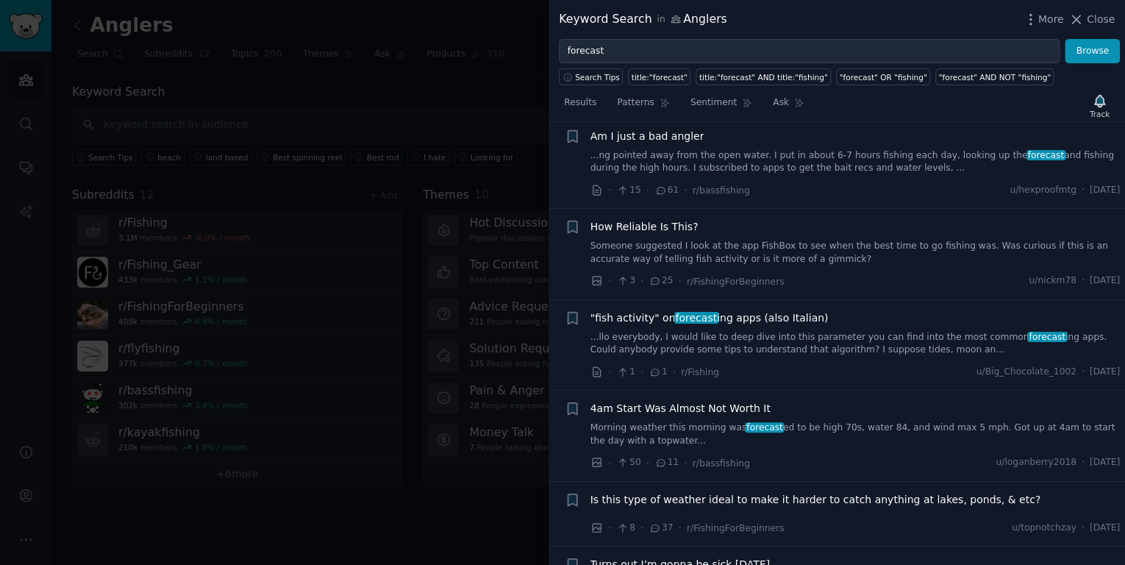
scroll to position [1214, 0]
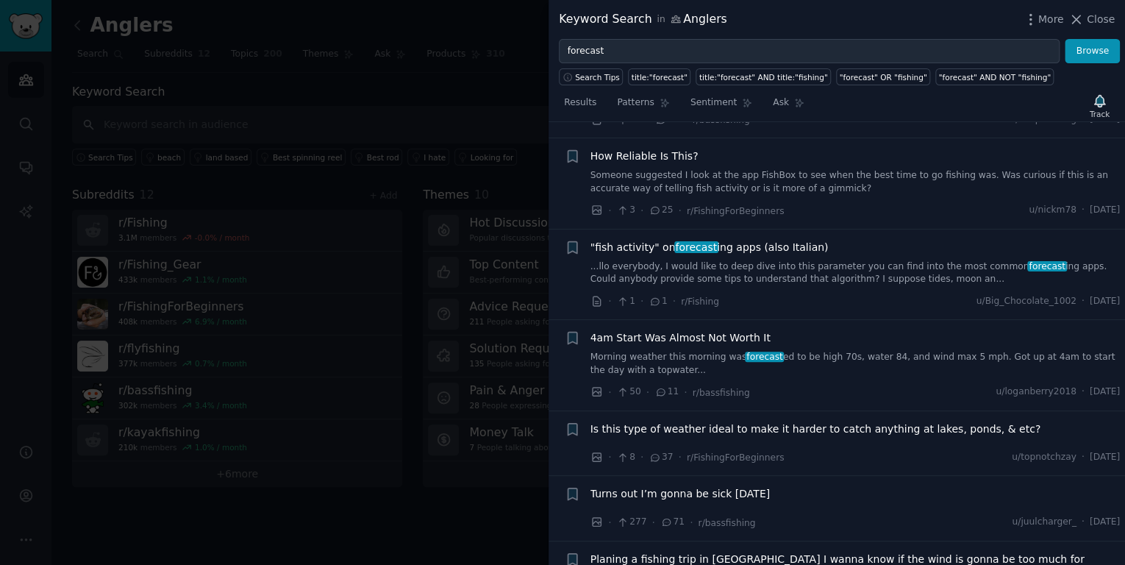
click at [842, 277] on link "...llo everybody, I would like to deep dive into this parameter you can find in…" at bounding box center [855, 273] width 530 height 26
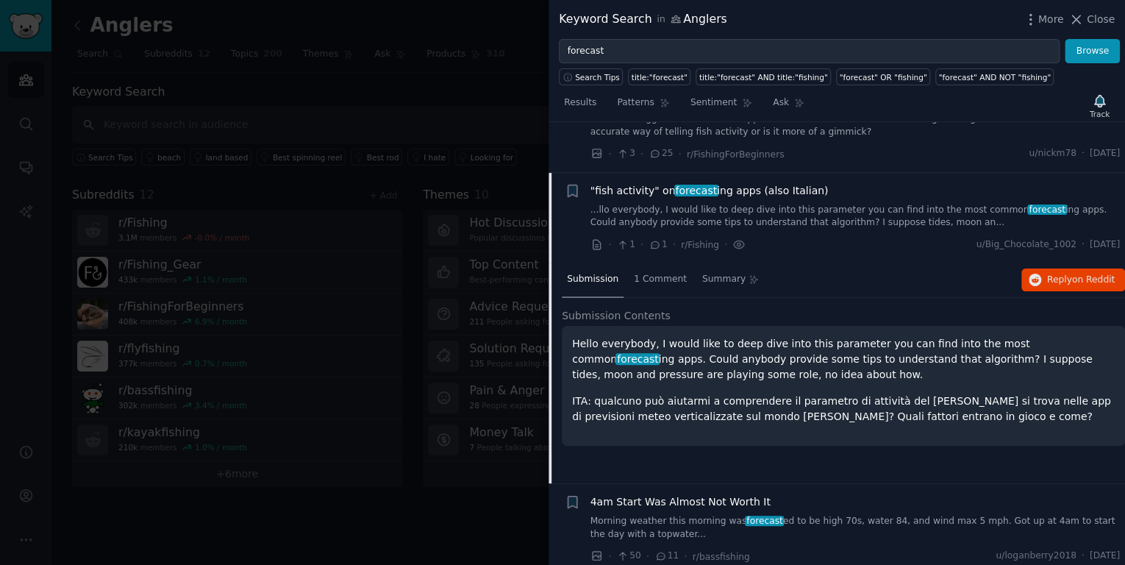
scroll to position [1318, 0]
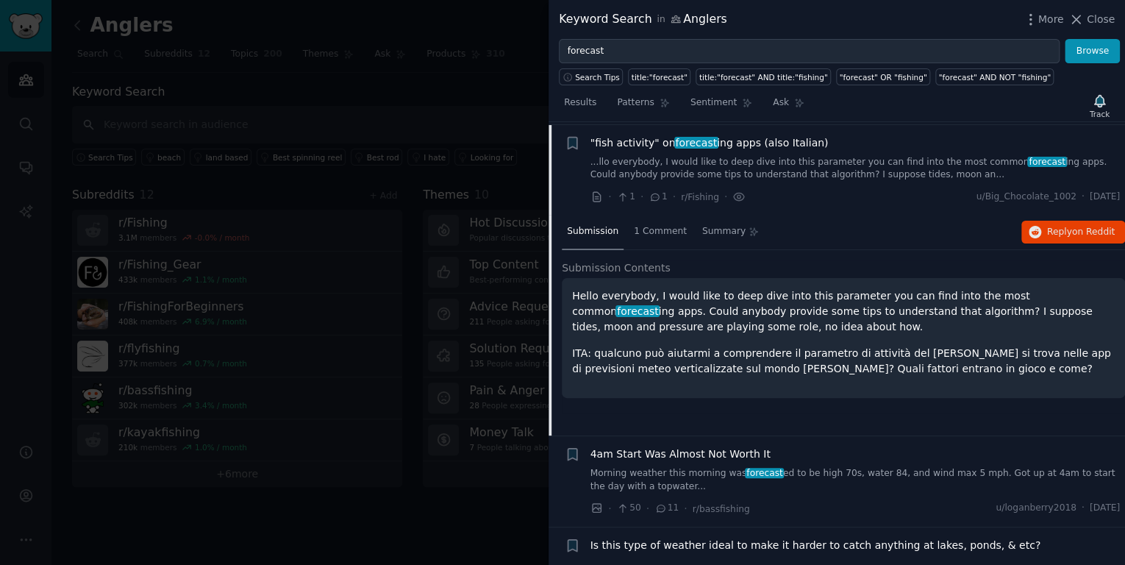
click at [843, 162] on link "...llo everybody, I would like to deep dive into this parameter you can find in…" at bounding box center [855, 169] width 530 height 26
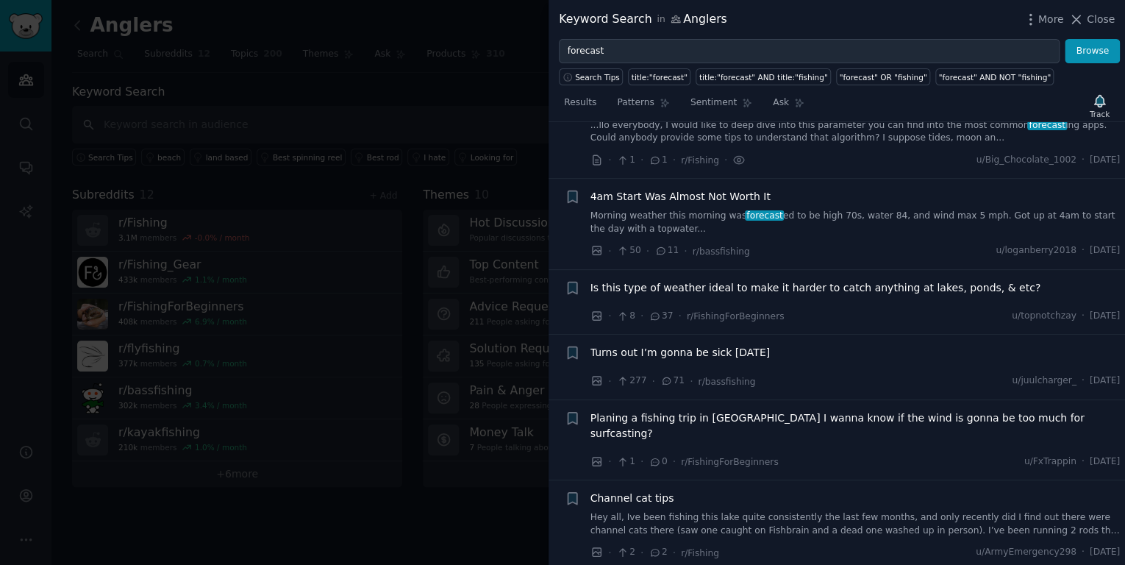
scroll to position [1389, 0]
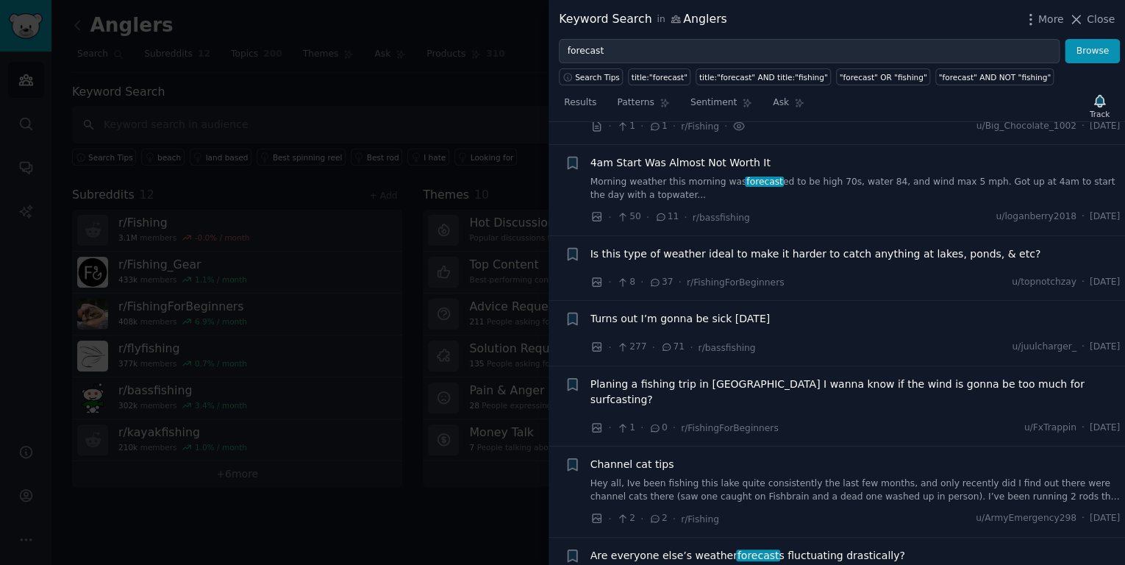
click at [814, 246] on span "Is this type of weather ideal to make it harder to catch anything at lakes, pon…" at bounding box center [815, 253] width 450 height 15
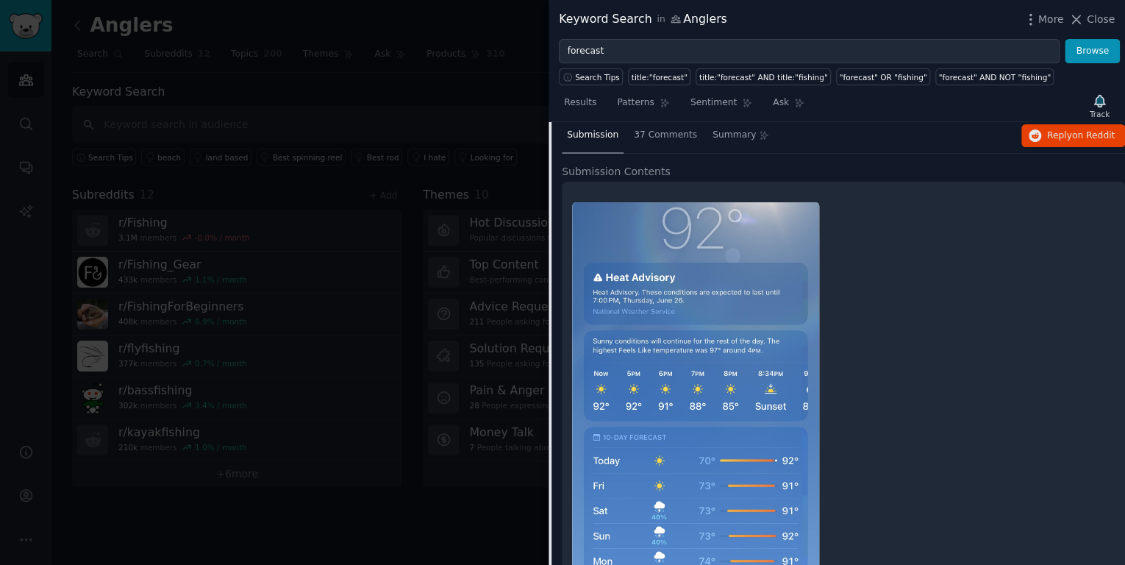
scroll to position [1500, 0]
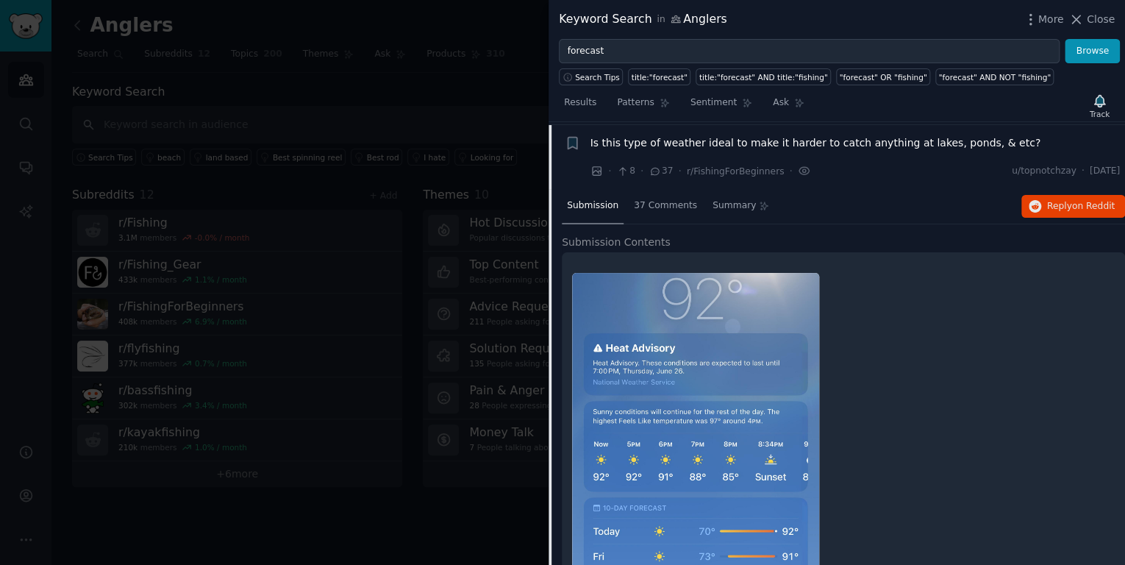
click at [845, 135] on span "Is this type of weather ideal to make it harder to catch anything at lakes, pon…" at bounding box center [815, 142] width 450 height 15
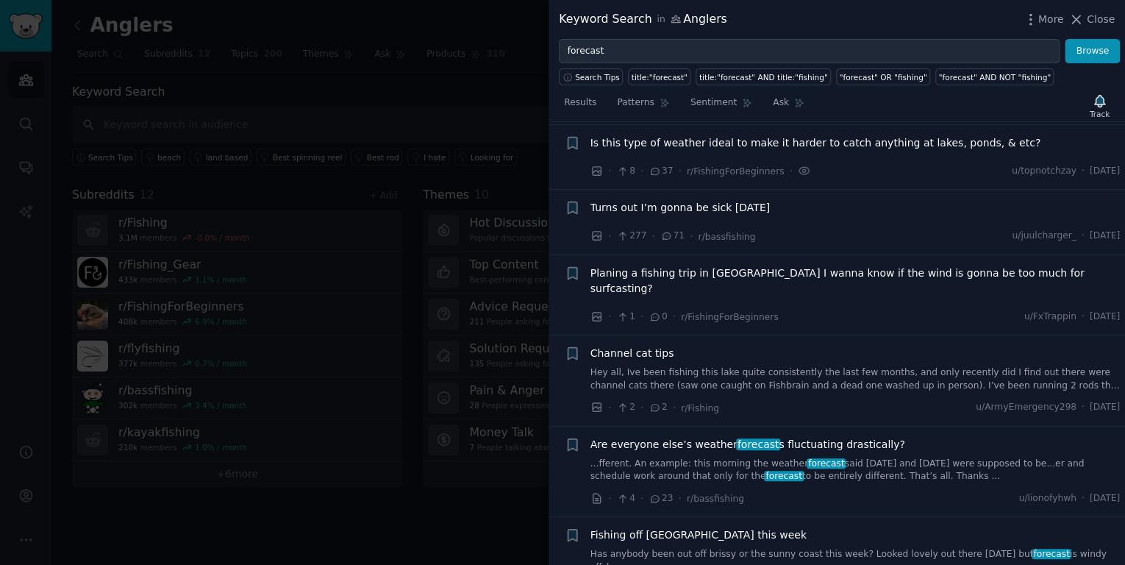
click at [813, 274] on span "Planing a fishing trip in [GEOGRAPHIC_DATA] I wanna know if the wind is gonna b…" at bounding box center [855, 280] width 530 height 31
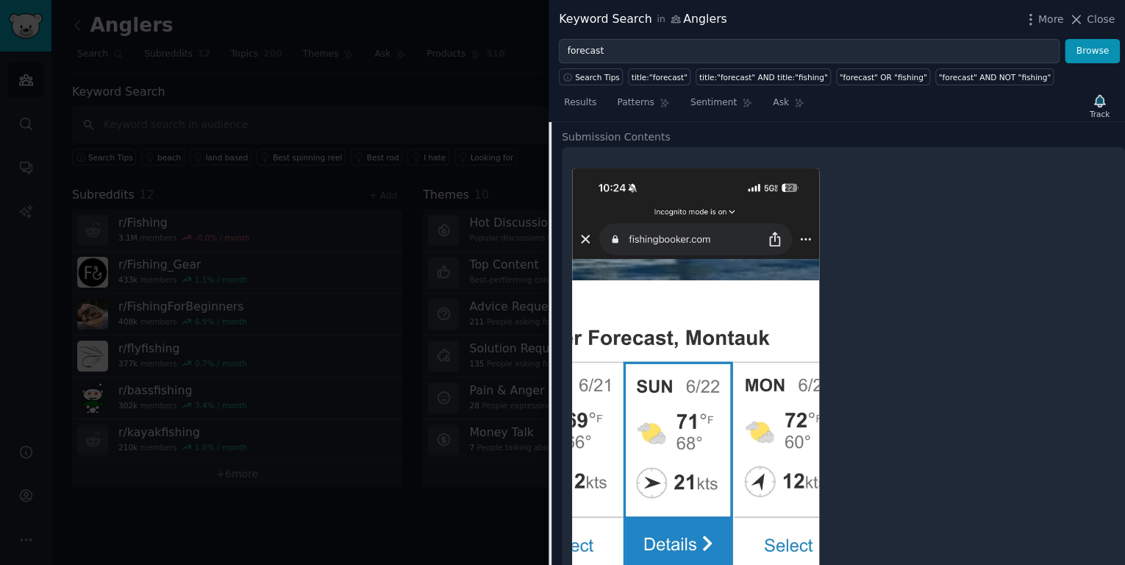
scroll to position [1770, 0]
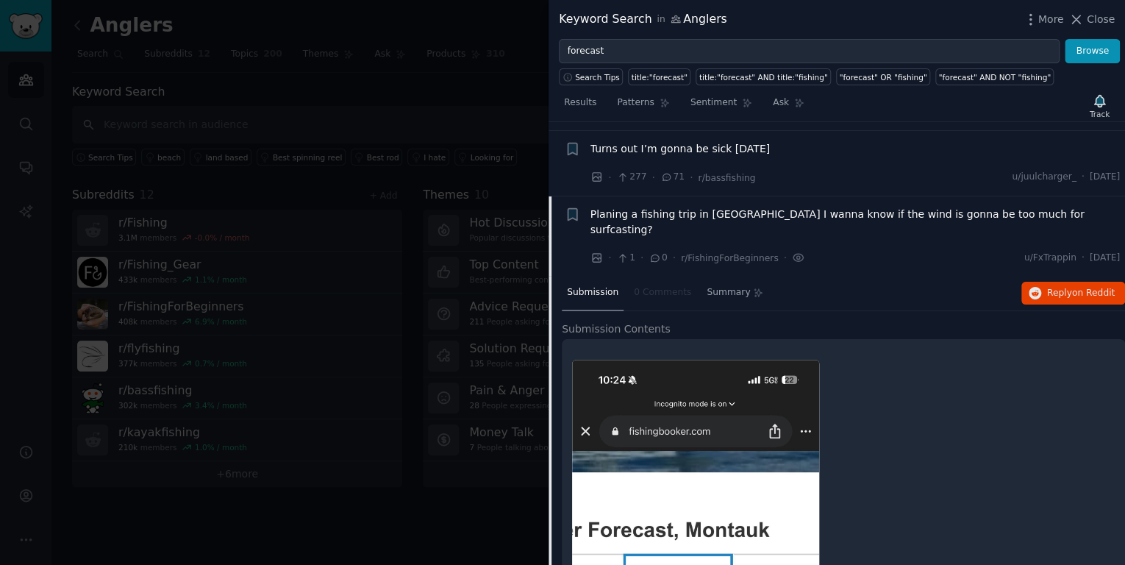
click at [878, 217] on span "Planing a fishing trip in [GEOGRAPHIC_DATA] I wanna know if the wind is gonna b…" at bounding box center [855, 222] width 530 height 31
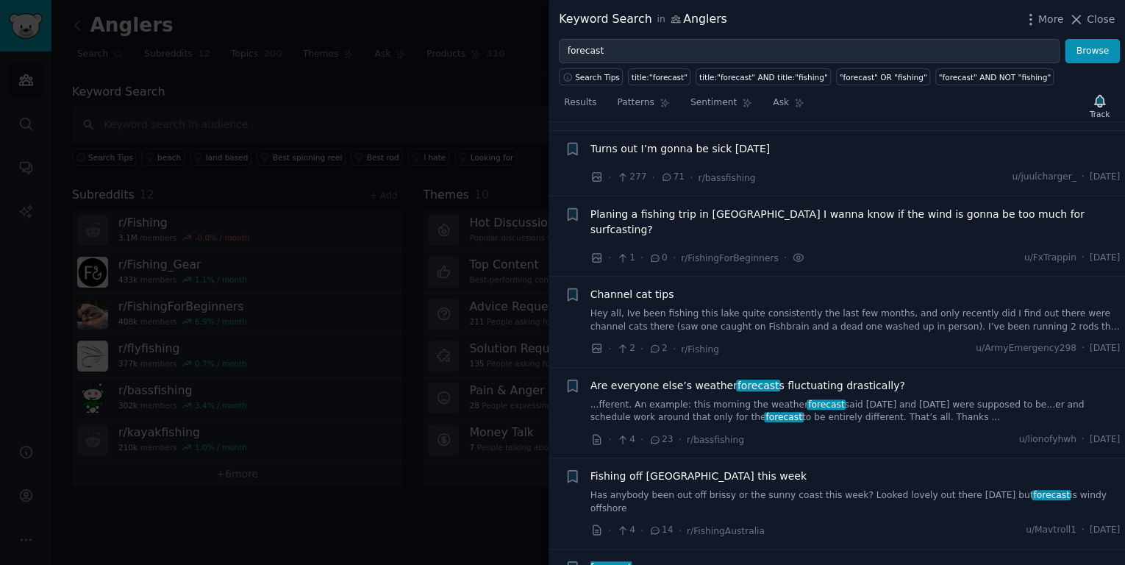
scroll to position [1629, 0]
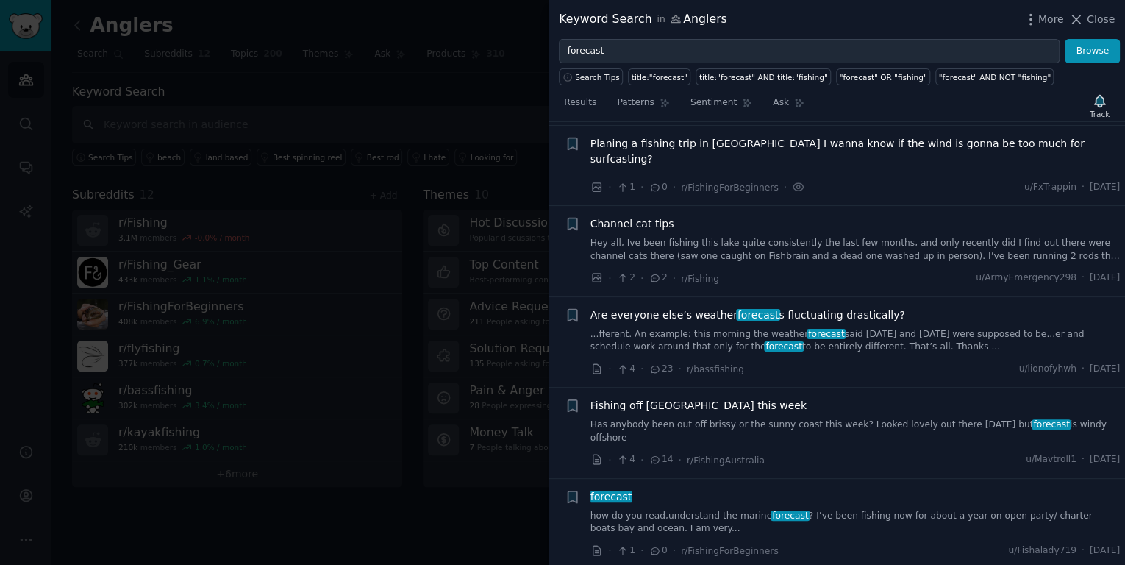
click at [903, 328] on link "...fferent. An example: this morning the weather forecast said [DATE] and [DATE…" at bounding box center [855, 341] width 530 height 26
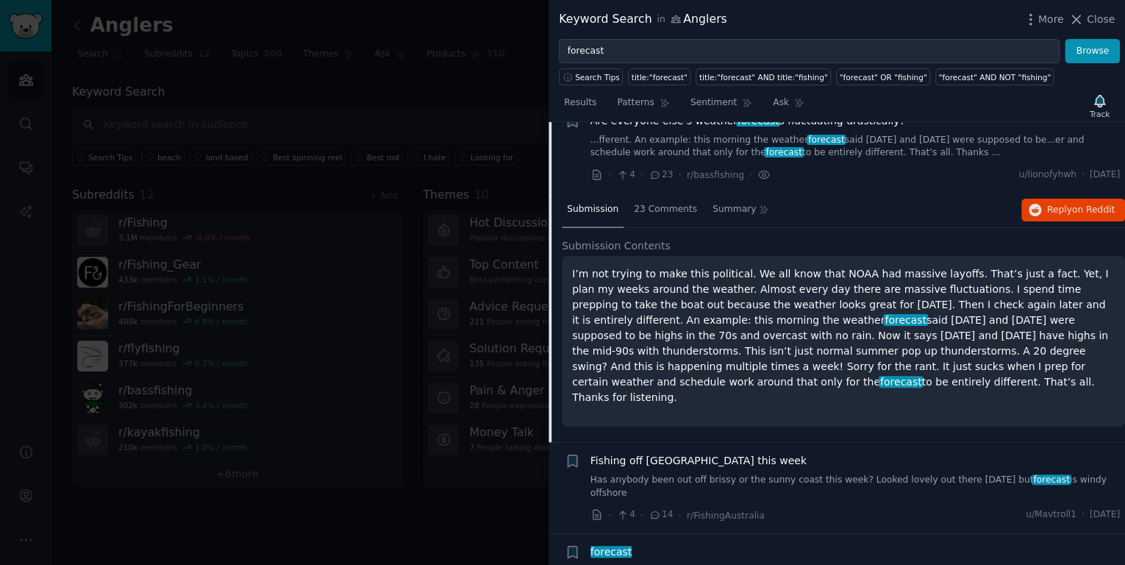
scroll to position [1855, 0]
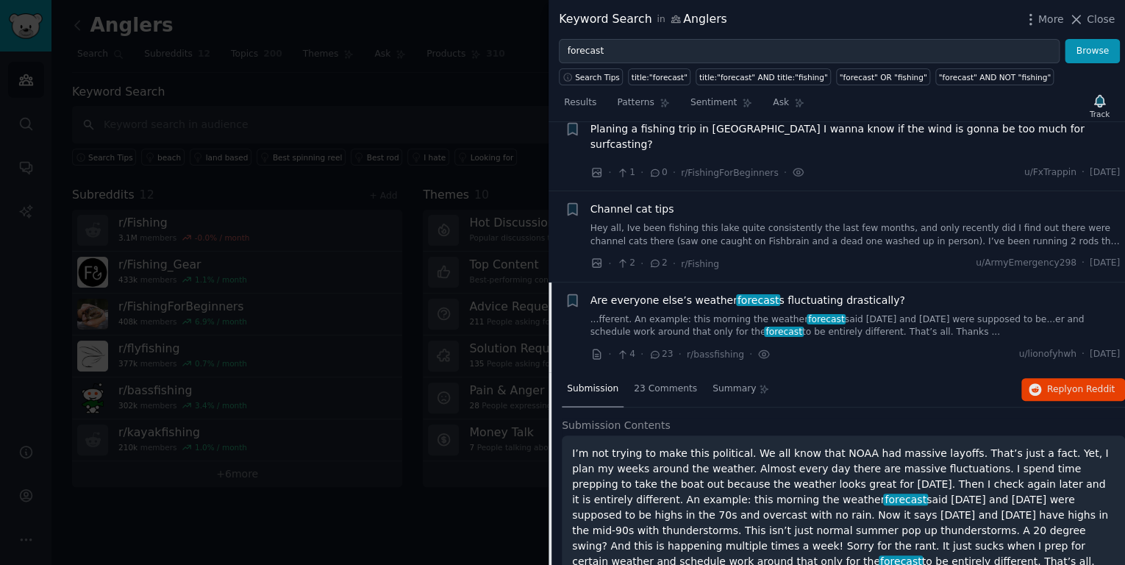
click at [821, 314] on span "forecast" at bounding box center [825, 319] width 39 height 10
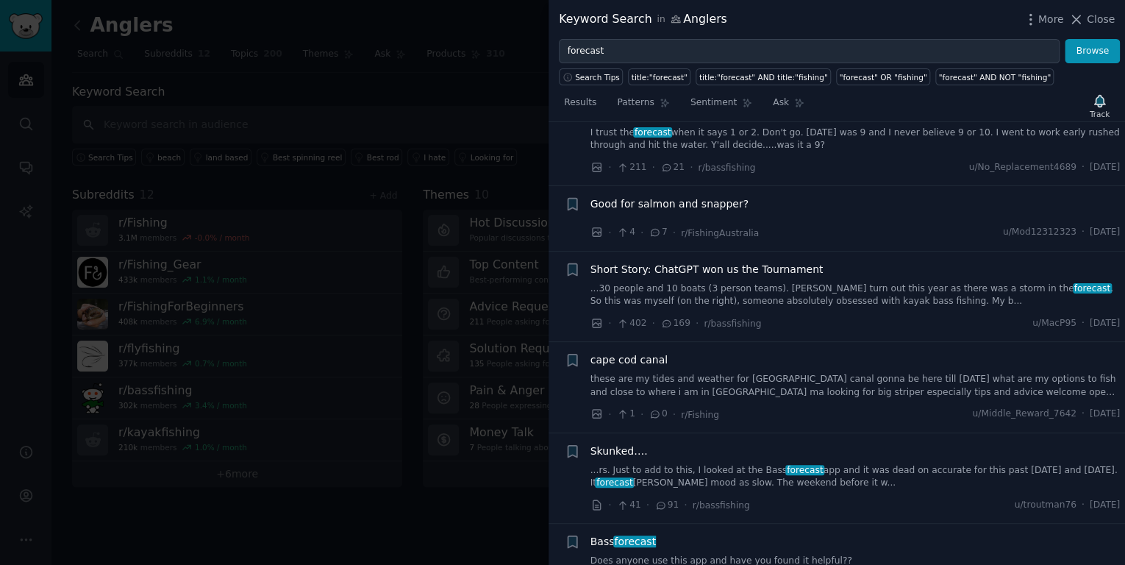
scroll to position [2490, 0]
